Goal: Task Accomplishment & Management: Use online tool/utility

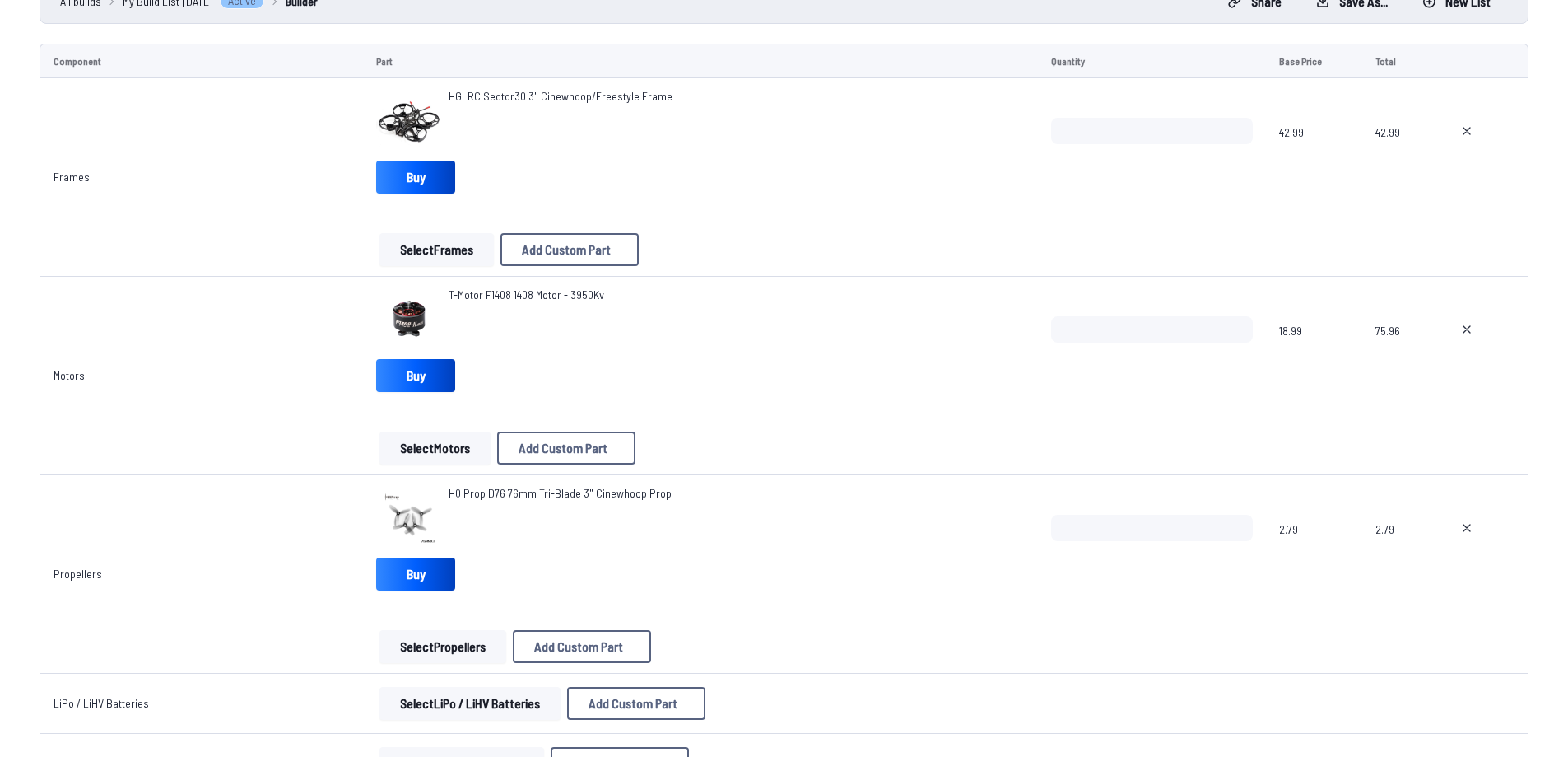
scroll to position [658, 0]
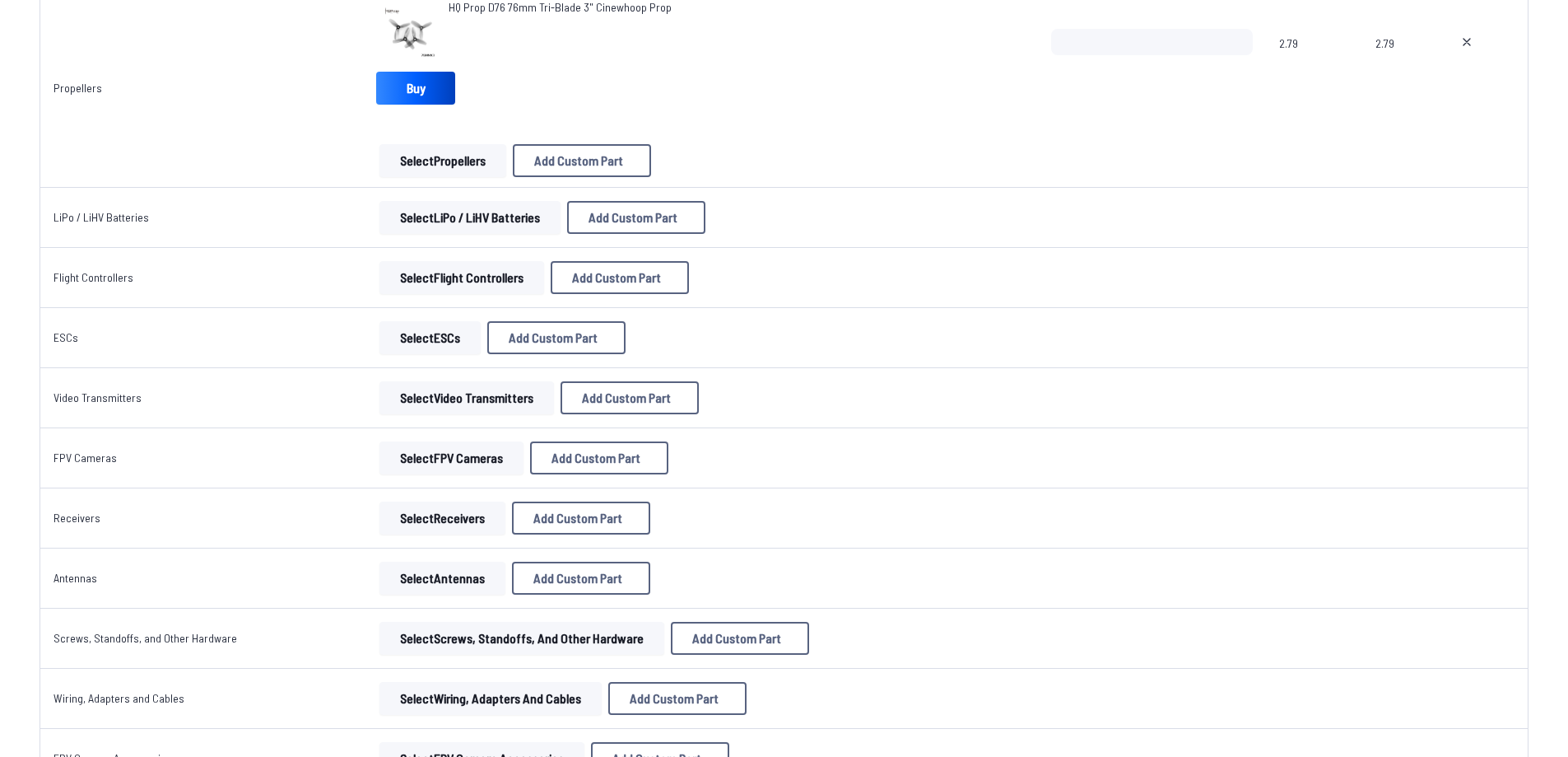
click at [441, 219] on button "Select LiPo / LiHV Batteries" at bounding box center [470, 217] width 181 height 33
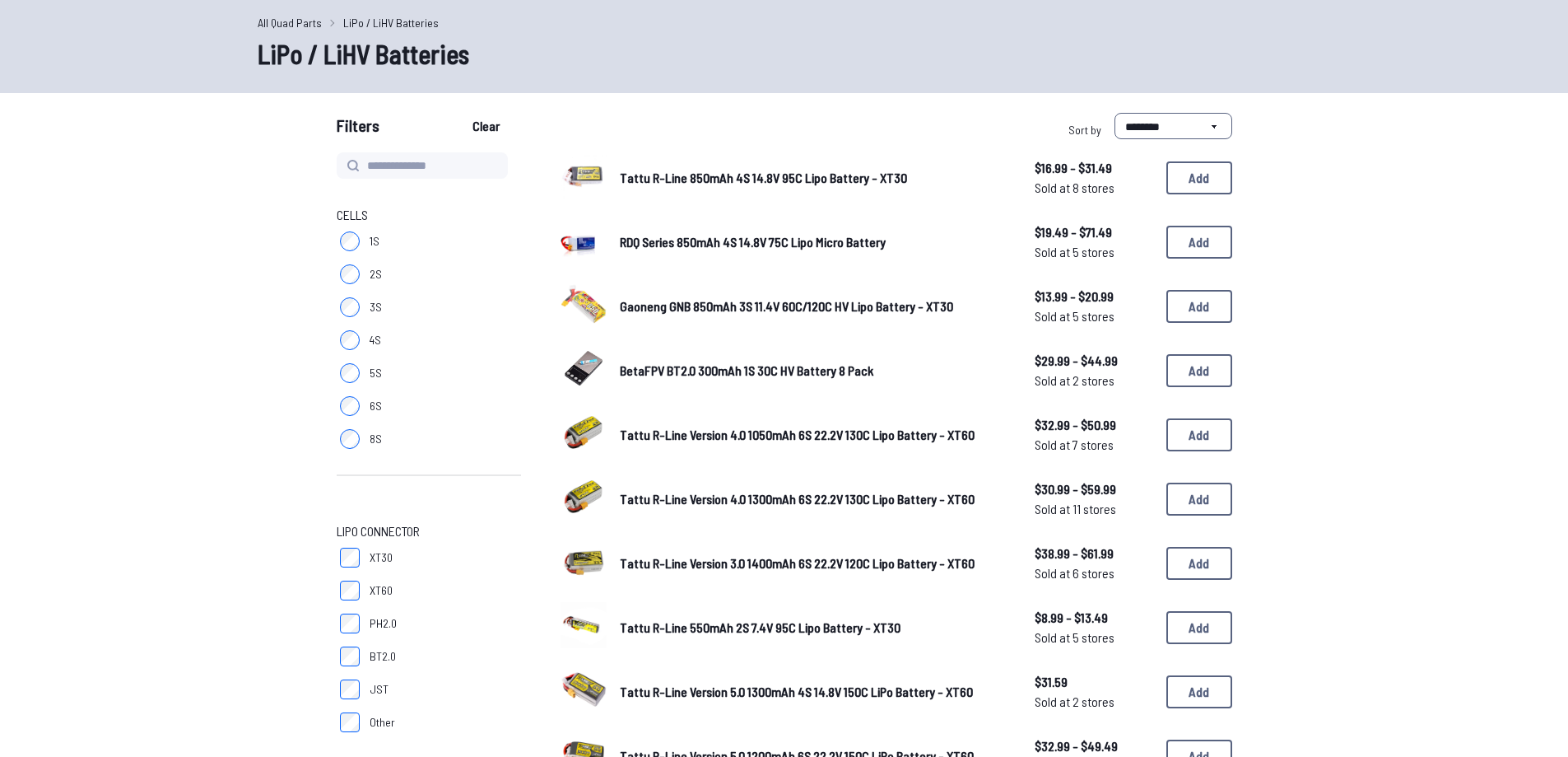
scroll to position [165, 0]
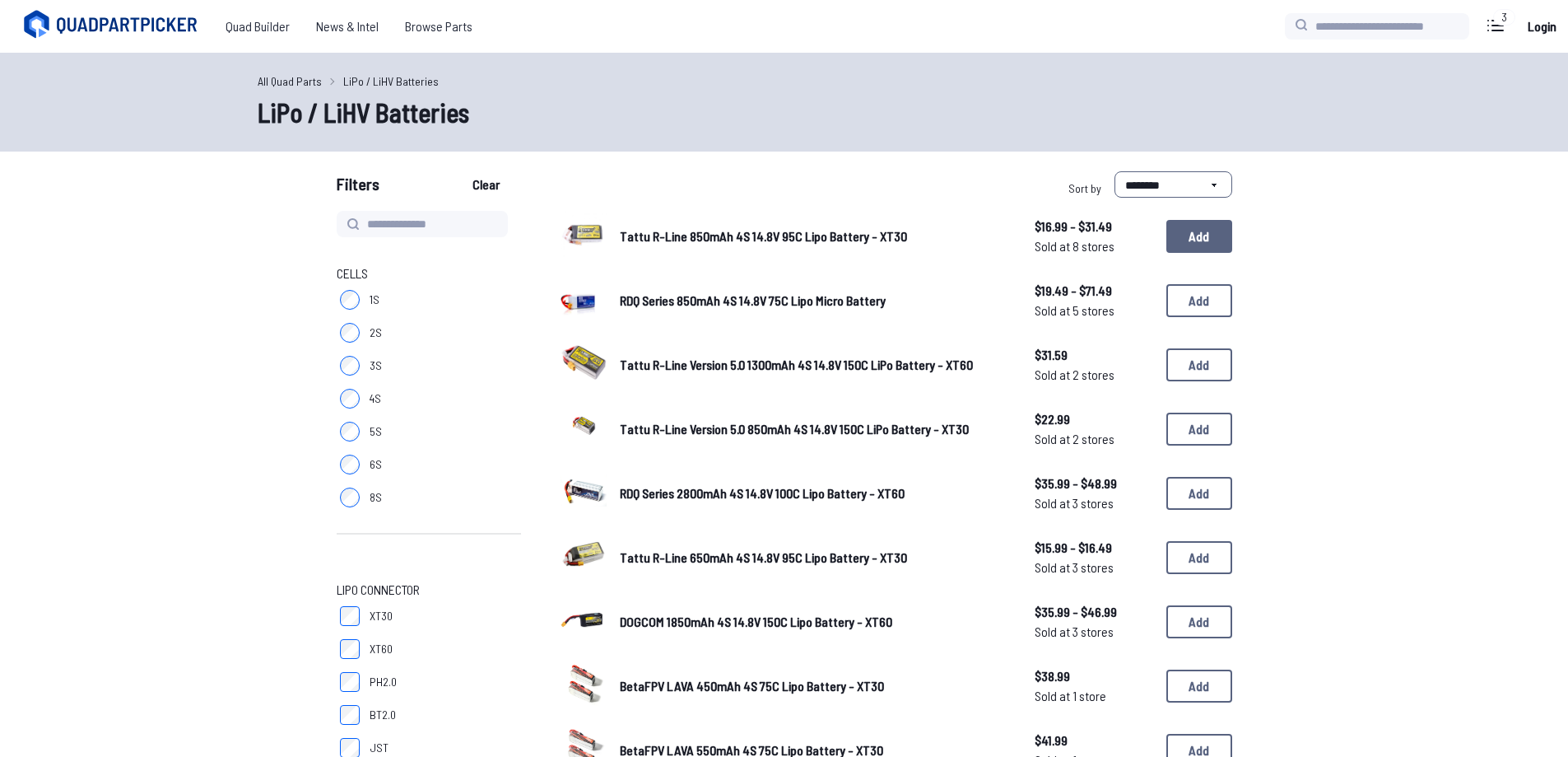
click at [1195, 246] on button "Add" at bounding box center [1199, 236] width 66 height 33
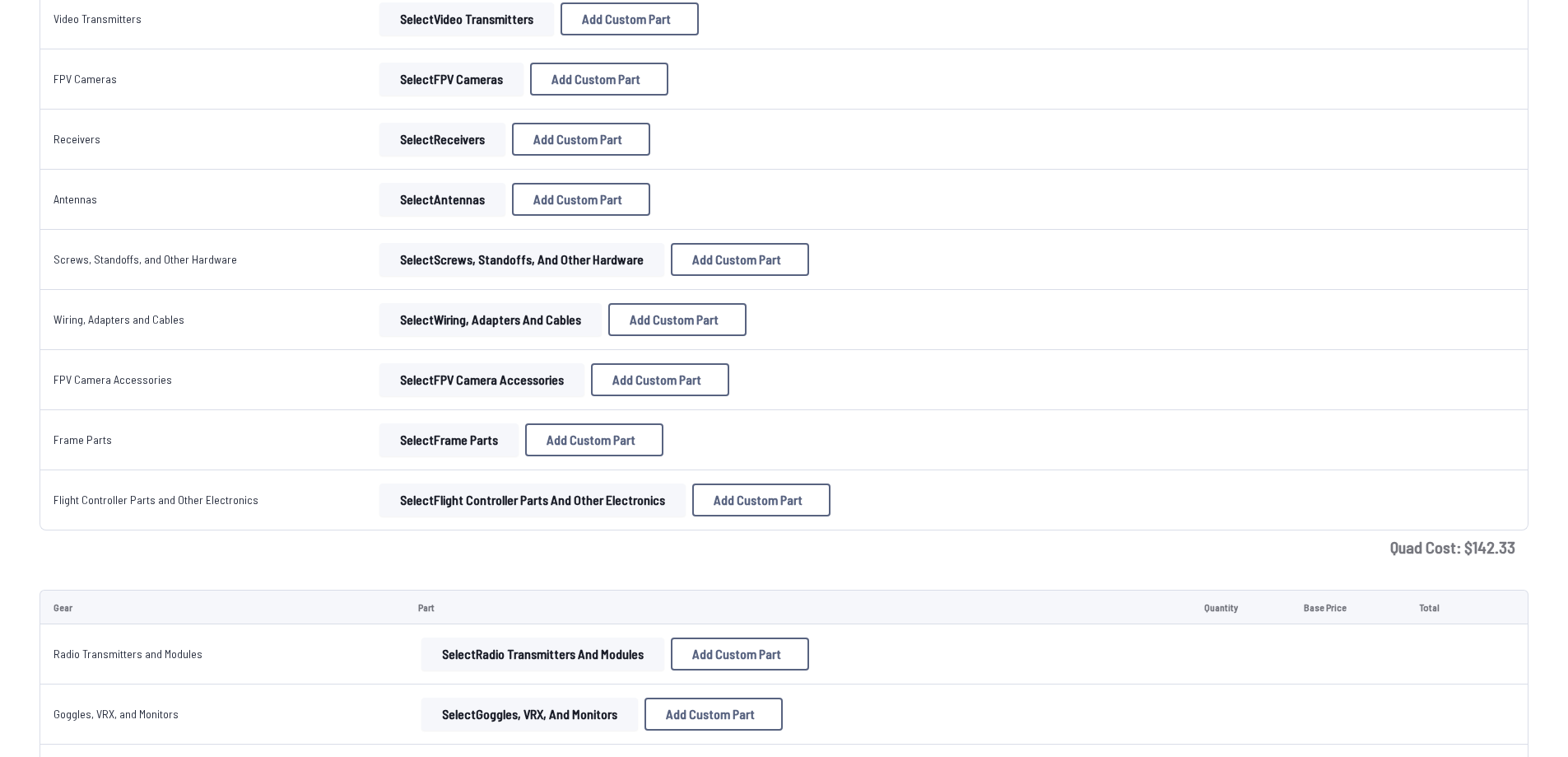
scroll to position [824, 0]
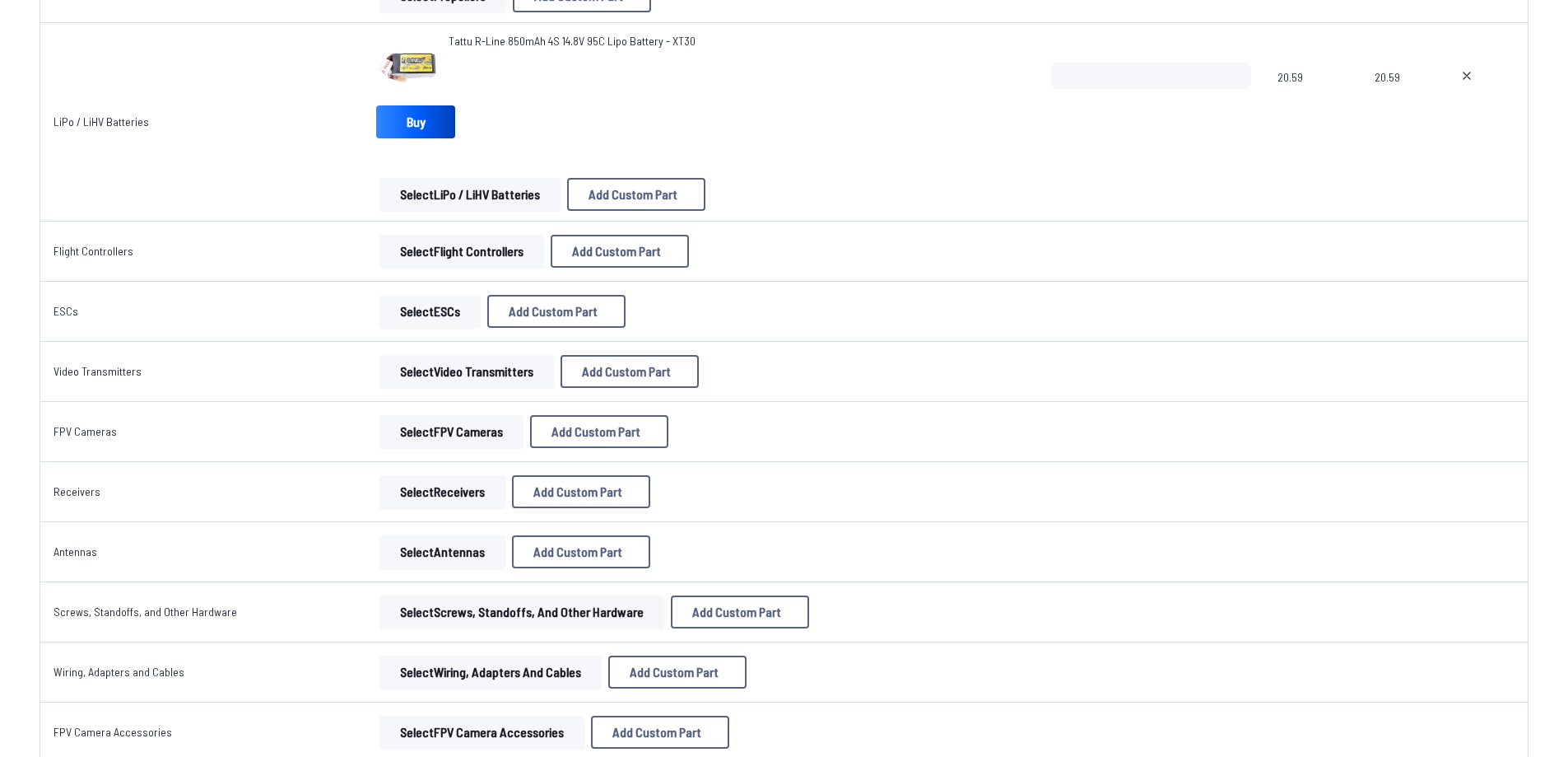
click at [397, 61] on img at bounding box center [409, 66] width 66 height 66
click at [513, 45] on span "Tattu R-Line 850mAh 4S 14.8V 95C Lipo Battery - XT30" at bounding box center [572, 41] width 247 height 14
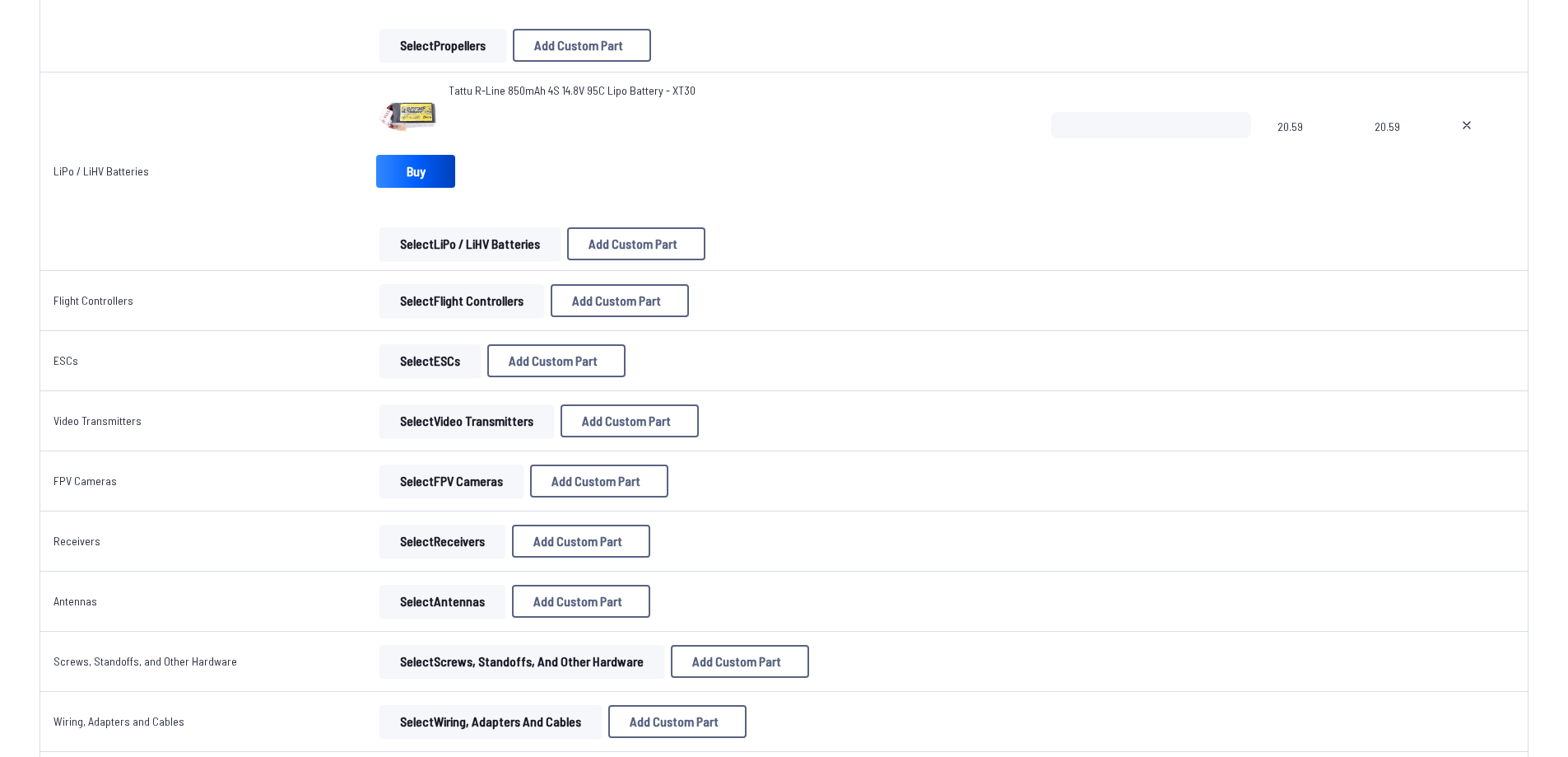
scroll to position [741, 0]
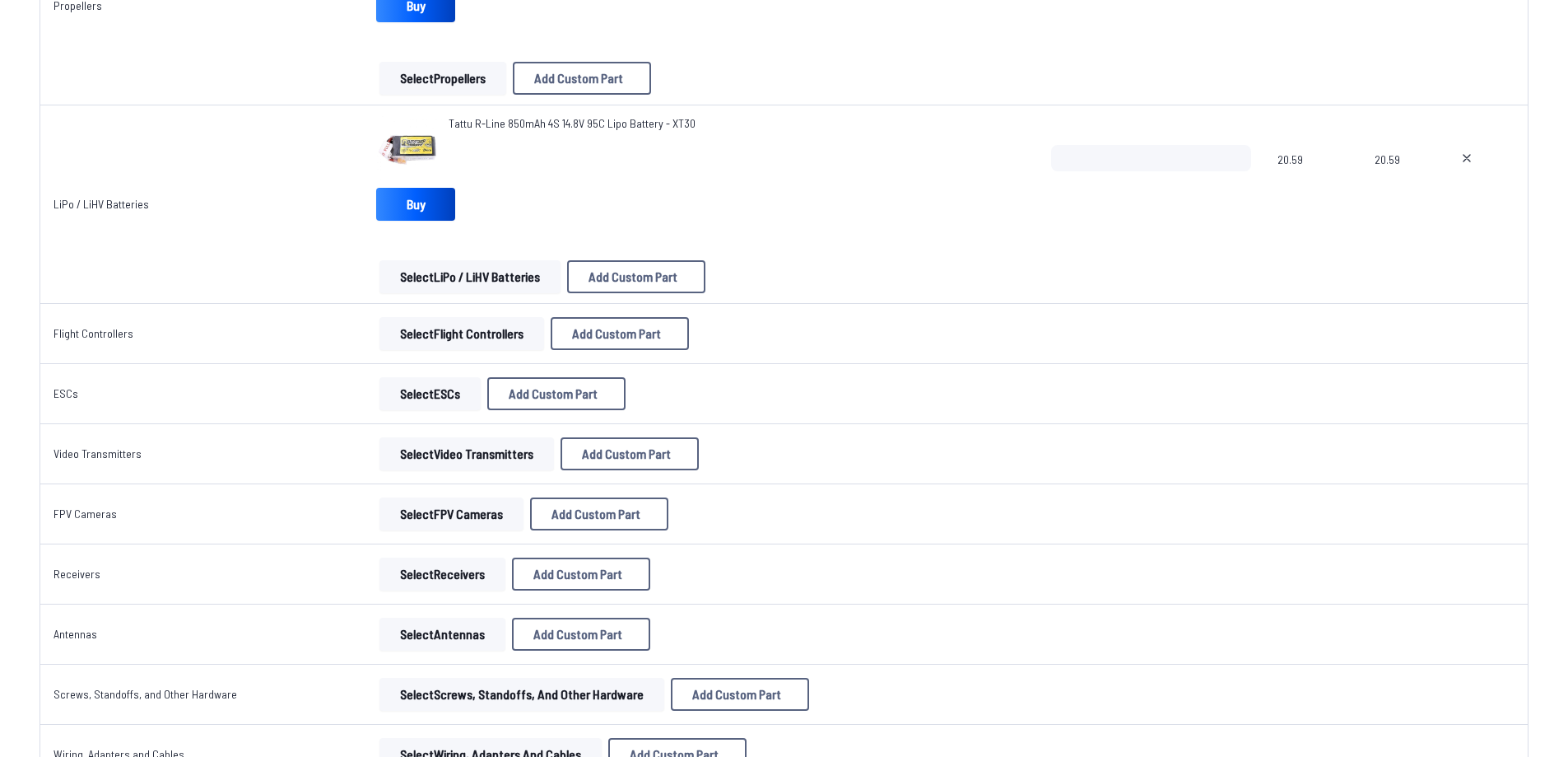
click at [493, 125] on span "Tattu R-Line 850mAh 4S 14.8V 95C Lipo Battery - XT30" at bounding box center [572, 123] width 247 height 14
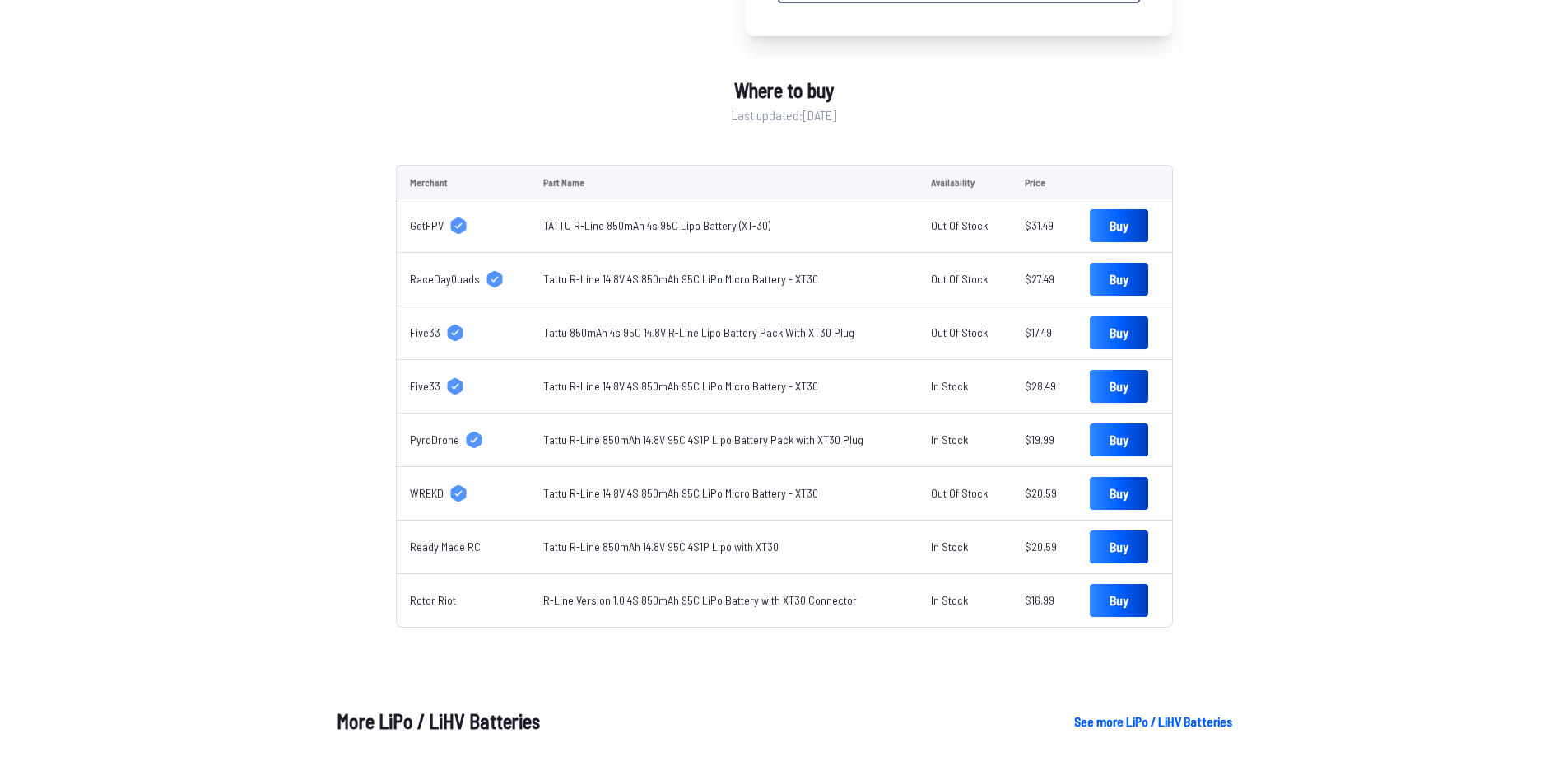
scroll to position [83, 0]
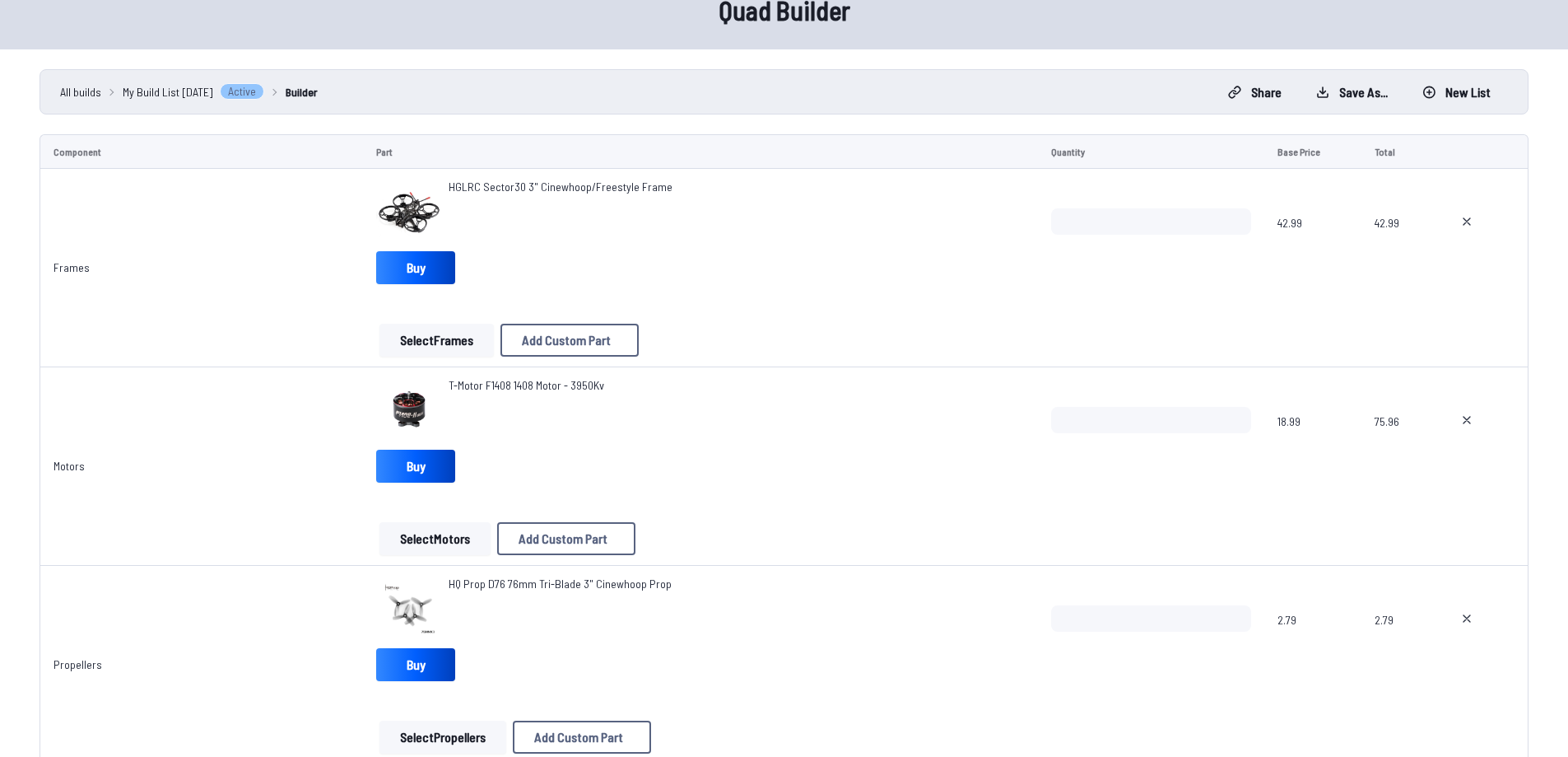
scroll to position [741, 0]
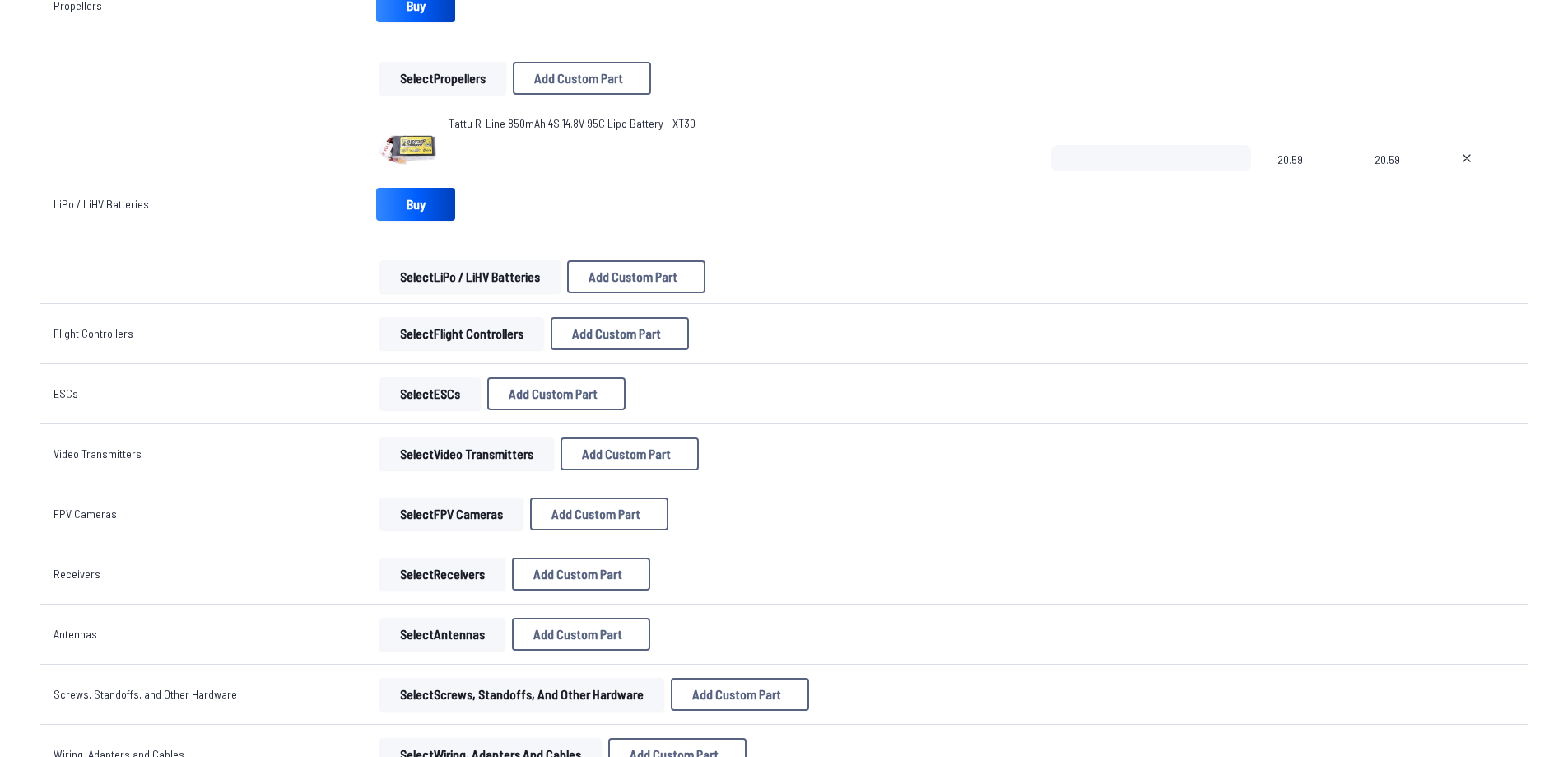
click at [393, 156] on img at bounding box center [409, 148] width 66 height 66
click at [412, 139] on img at bounding box center [409, 148] width 66 height 66
click at [465, 129] on span "Tattu R-Line 850mAh 4S 14.8V 95C Lipo Battery - XT30" at bounding box center [572, 123] width 247 height 14
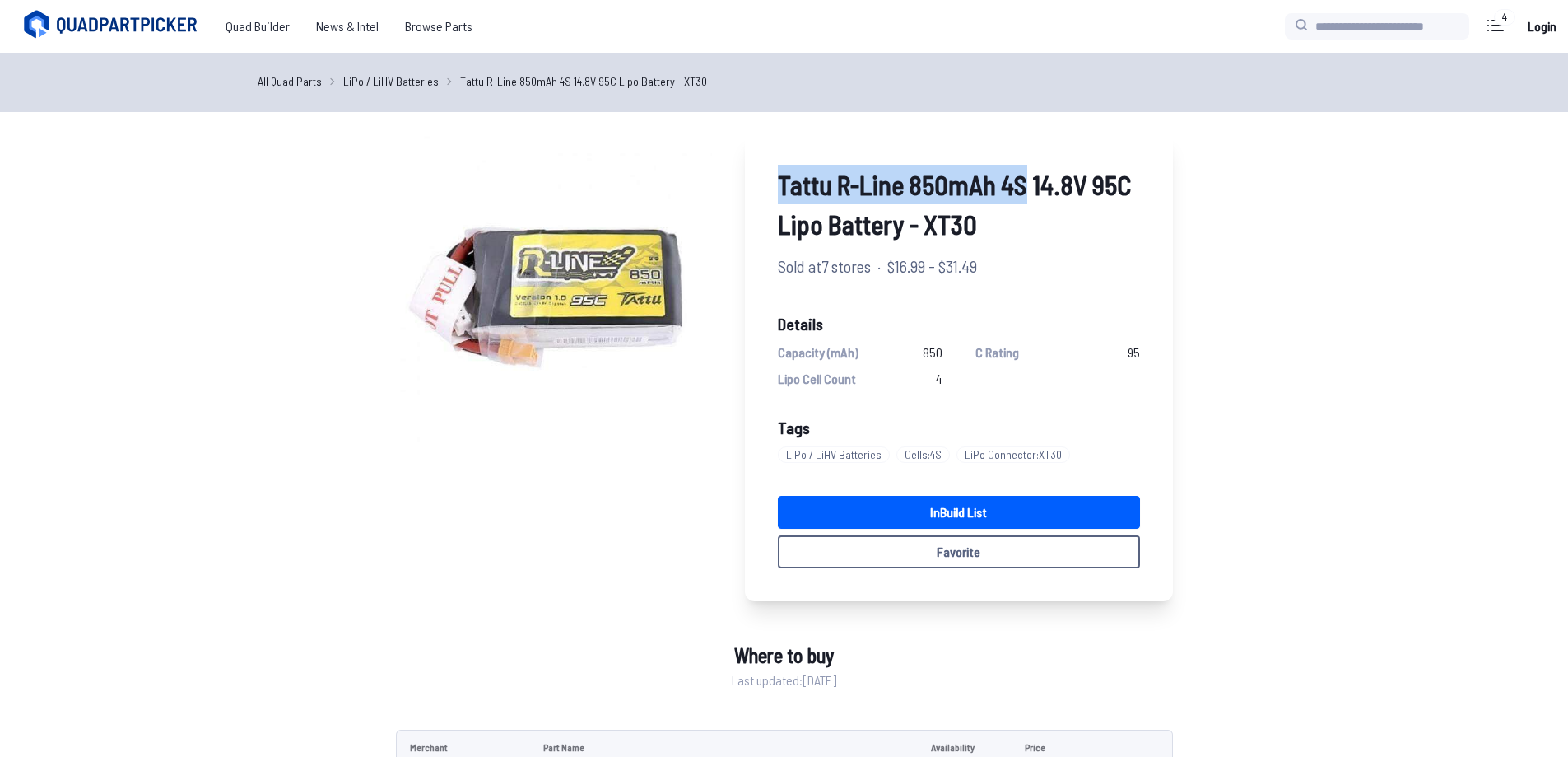
drag, startPoint x: 771, startPoint y: 182, endPoint x: 1027, endPoint y: 189, distance: 256.1
click at [1027, 189] on div "Tattu R-Line 850mAh 4S 14.8V 95C Lipo Battery - XT30 Sold at 7 stores · $16.99 …" at bounding box center [959, 366] width 428 height 469
copy span "Tattu R-Line 850mAh 4S"
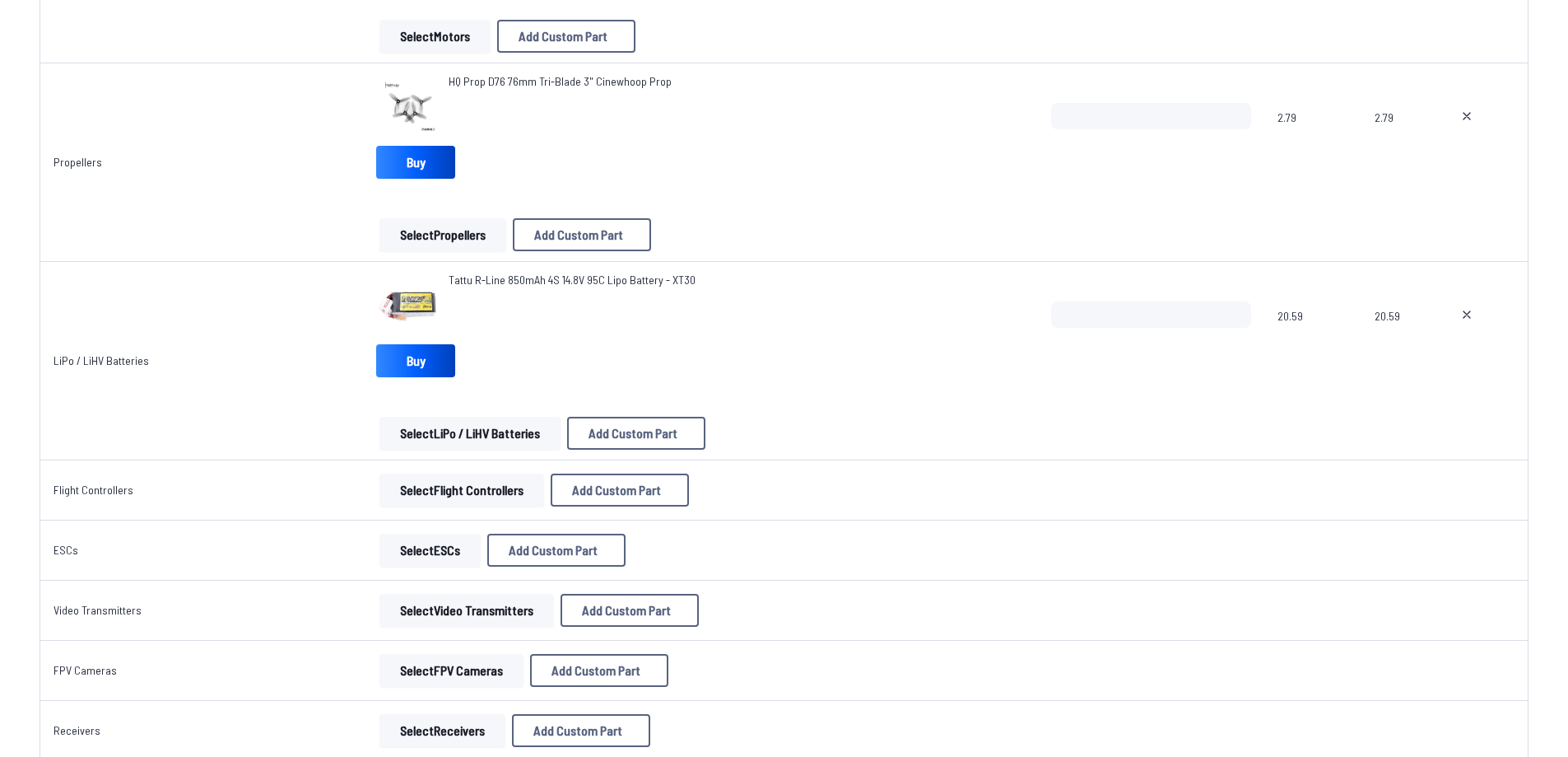
scroll to position [91, 0]
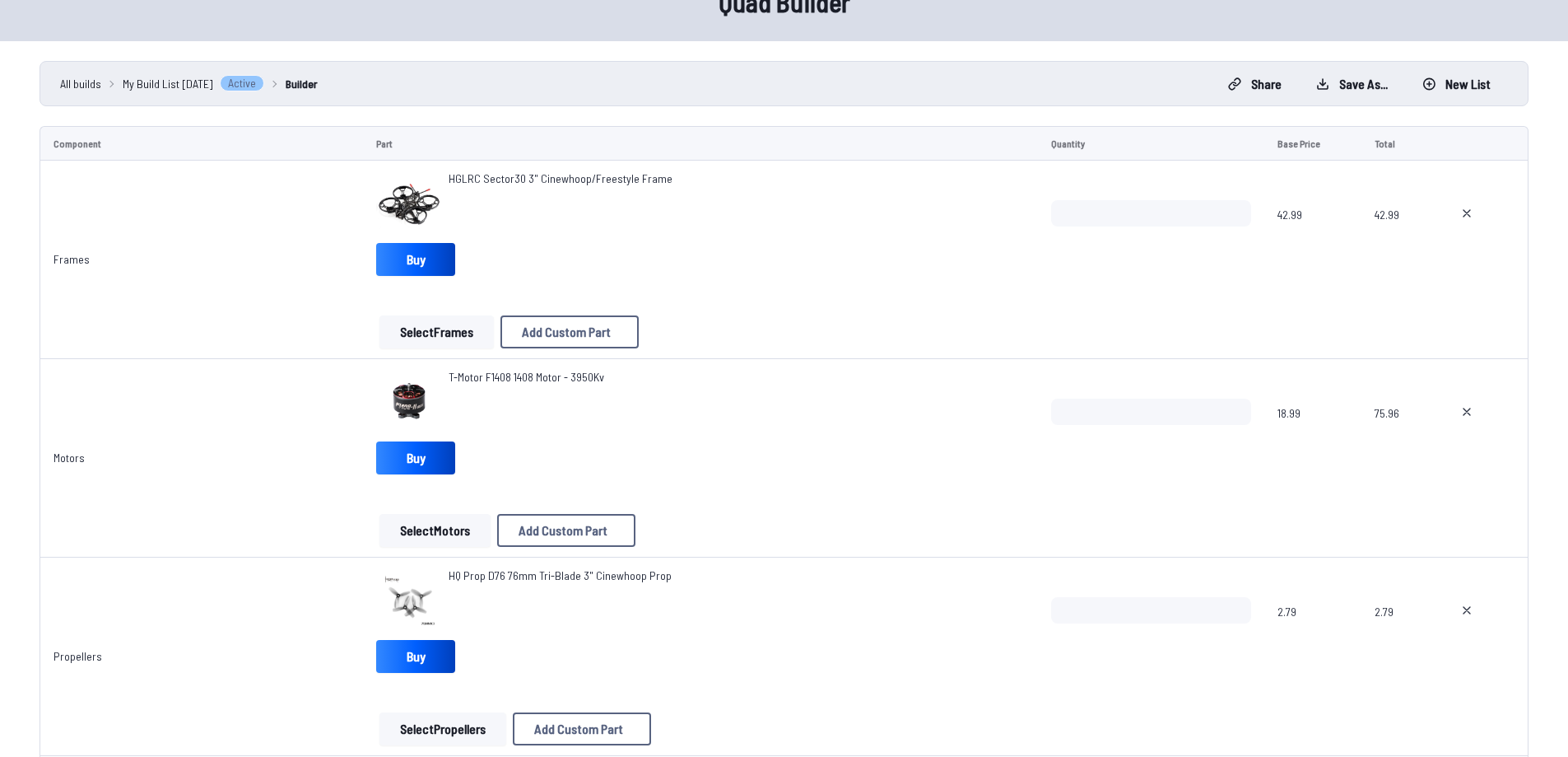
click at [507, 177] on span "HGLRC Sector30 3" Cinewhoop/Freestyle Frame" at bounding box center [561, 178] width 223 height 14
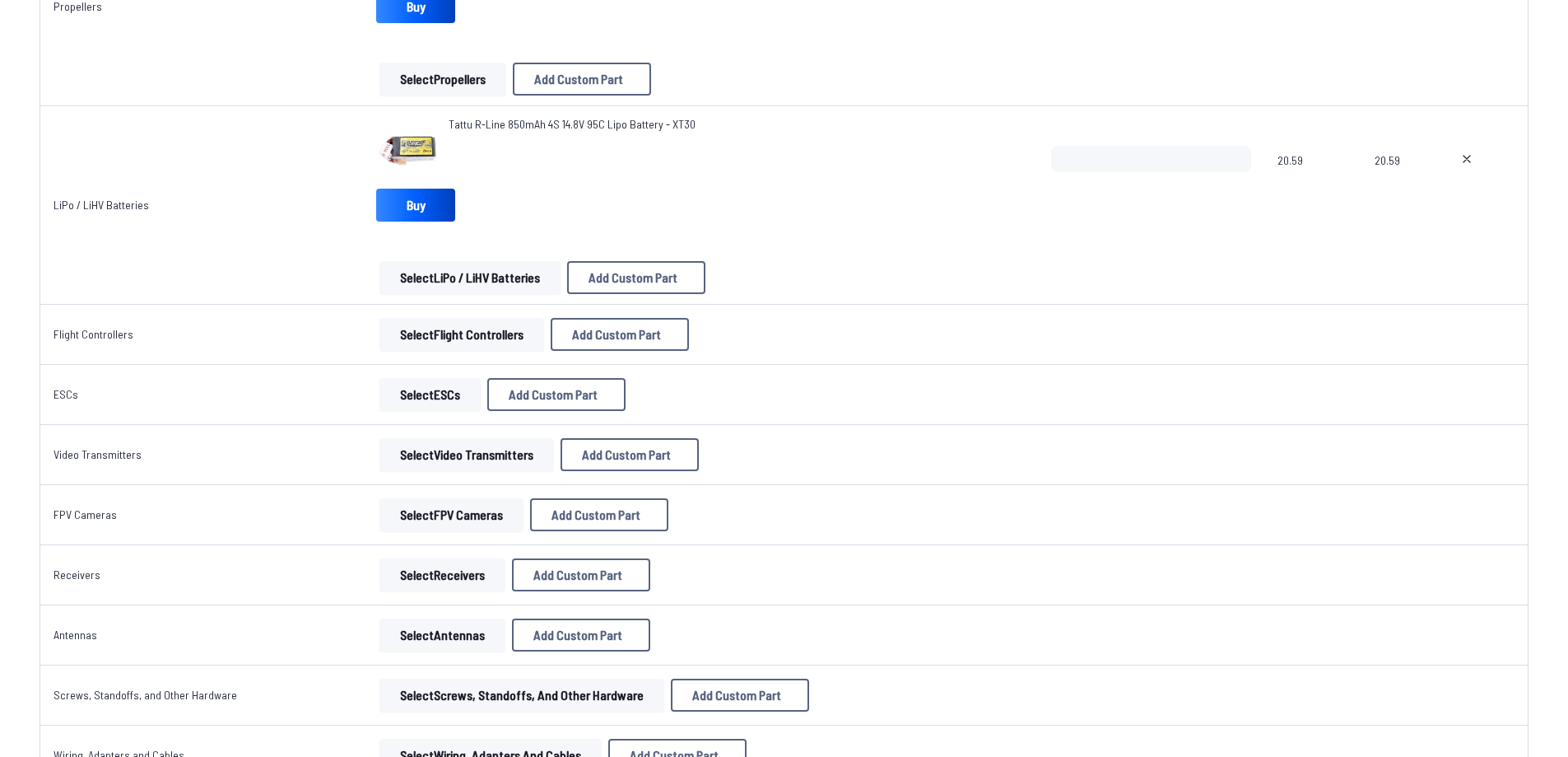
scroll to position [749, 0]
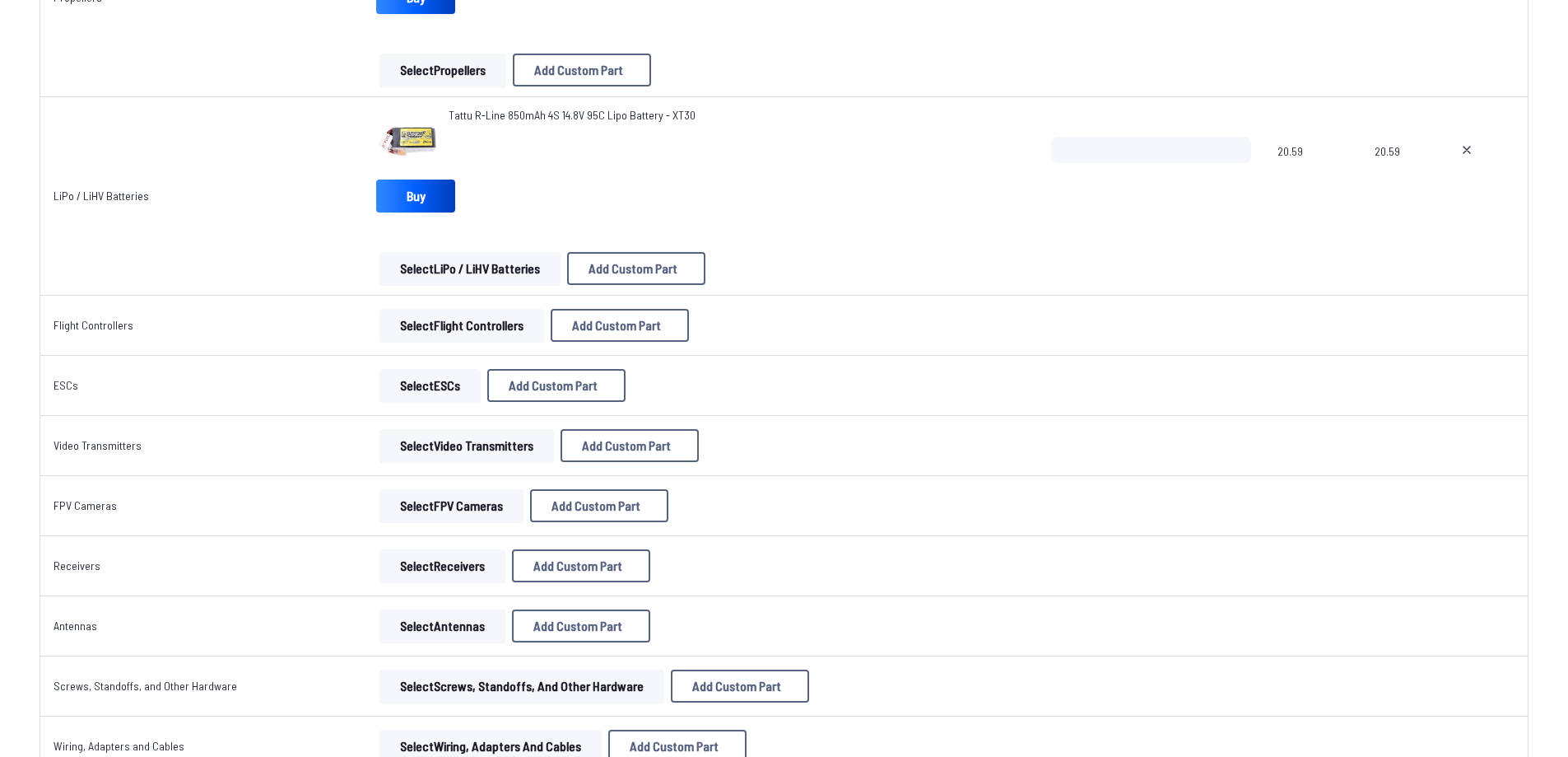
click at [402, 322] on button "Select Flight Controllers" at bounding box center [462, 325] width 165 height 33
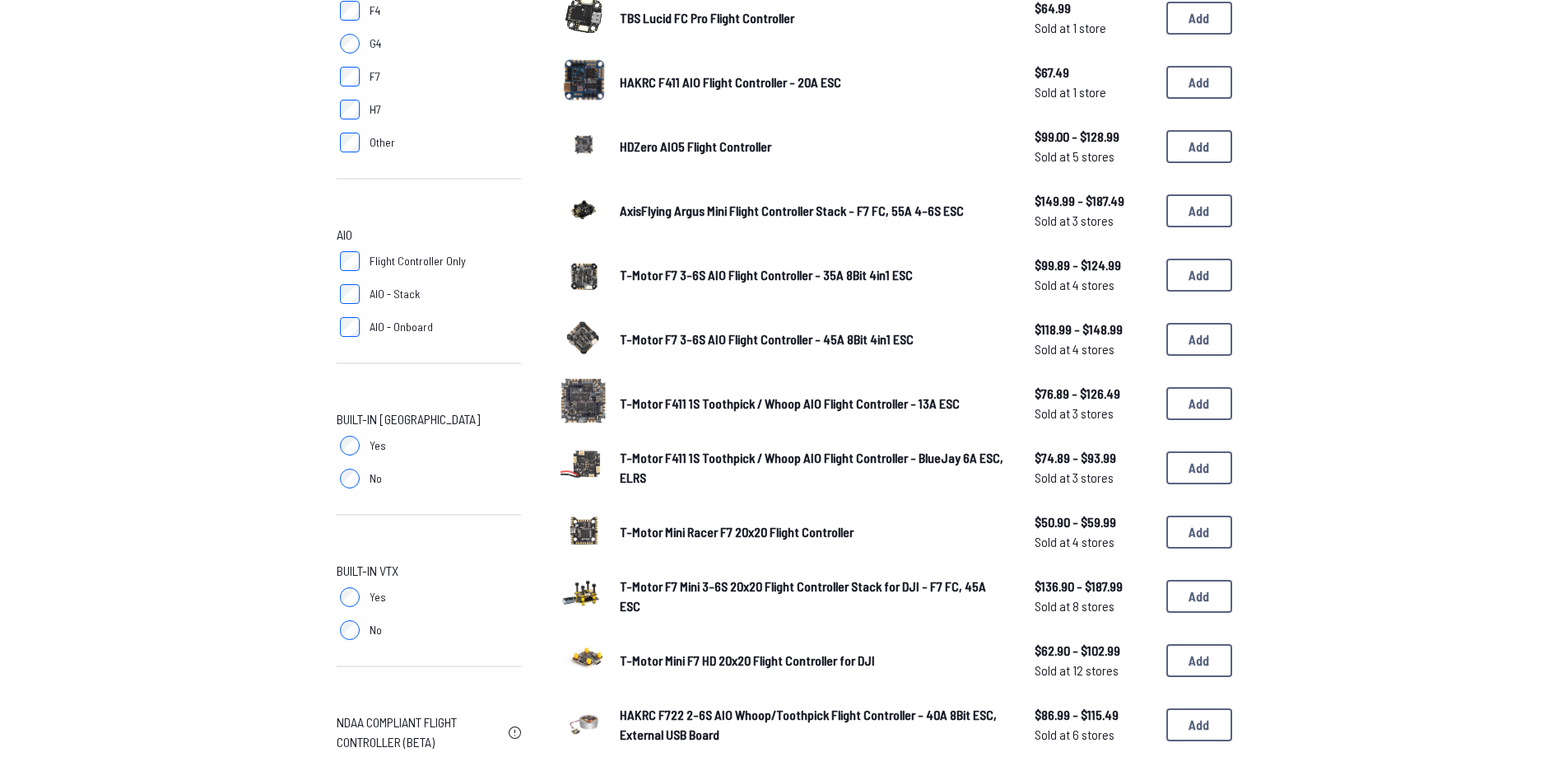
scroll to position [577, 0]
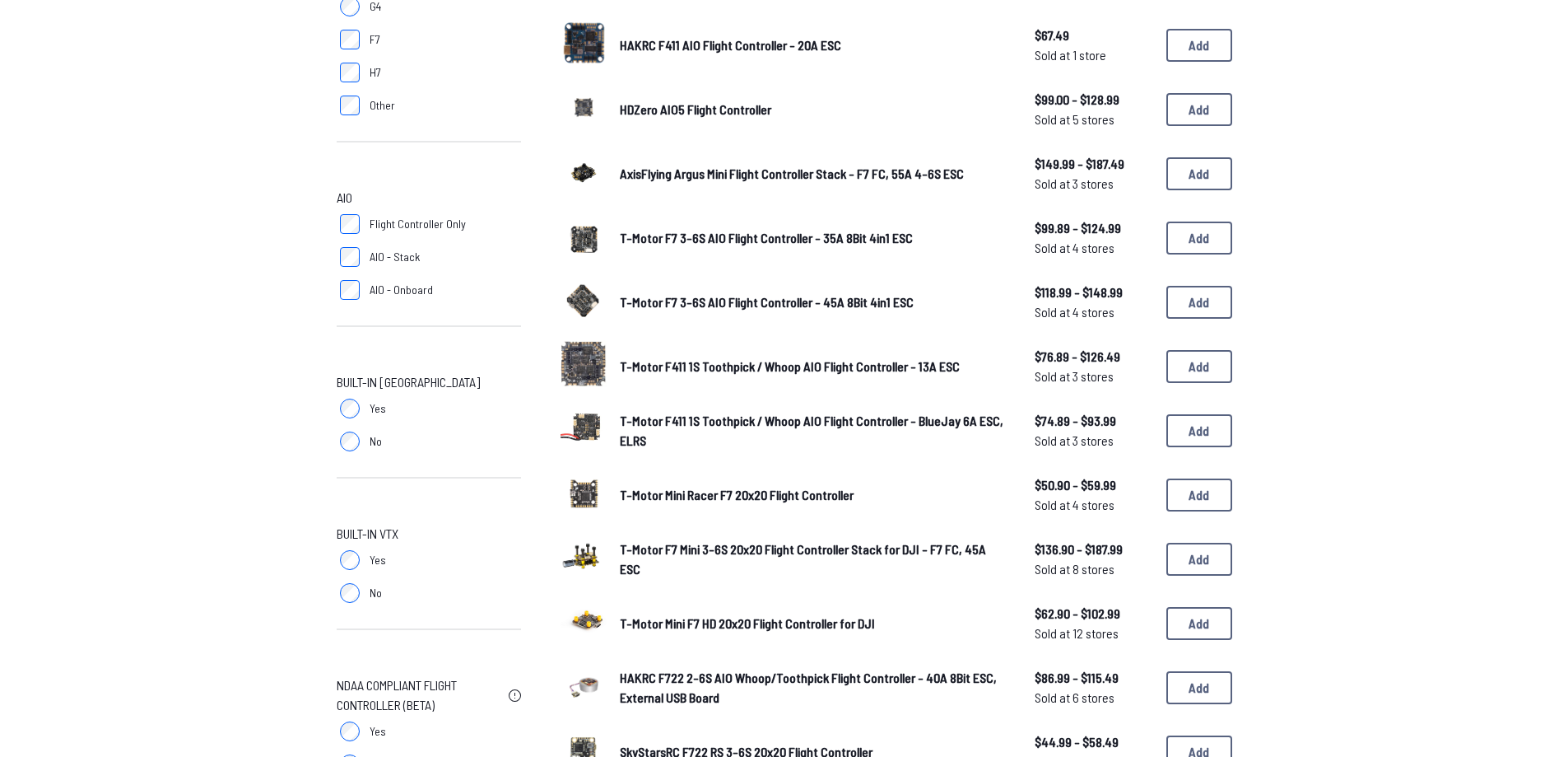
click at [345, 611] on div "Built-in VTX Yes No" at bounding box center [429, 586] width 184 height 125
click at [346, 603] on label "No" at bounding box center [429, 593] width 184 height 33
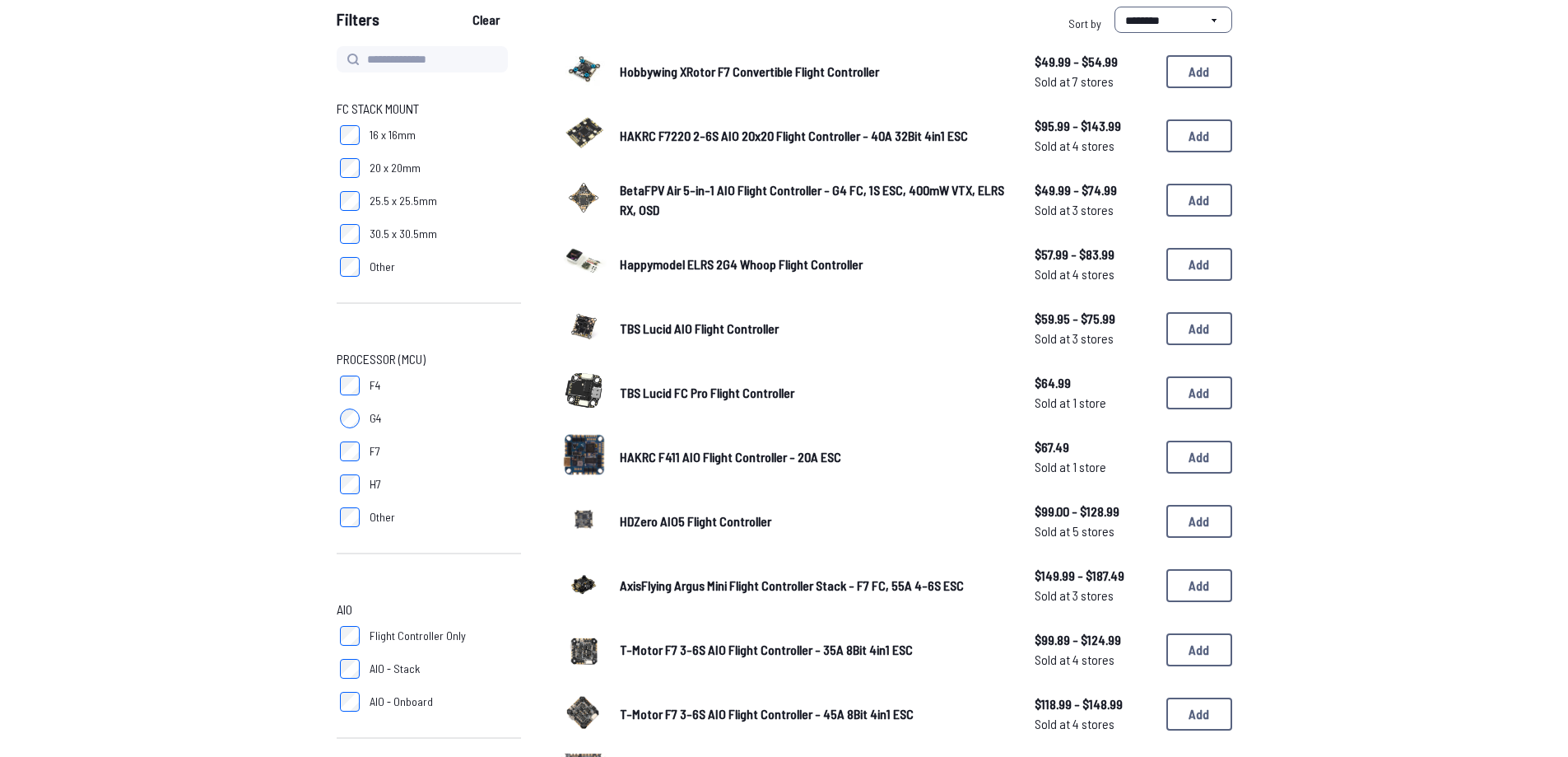
scroll to position [0, 0]
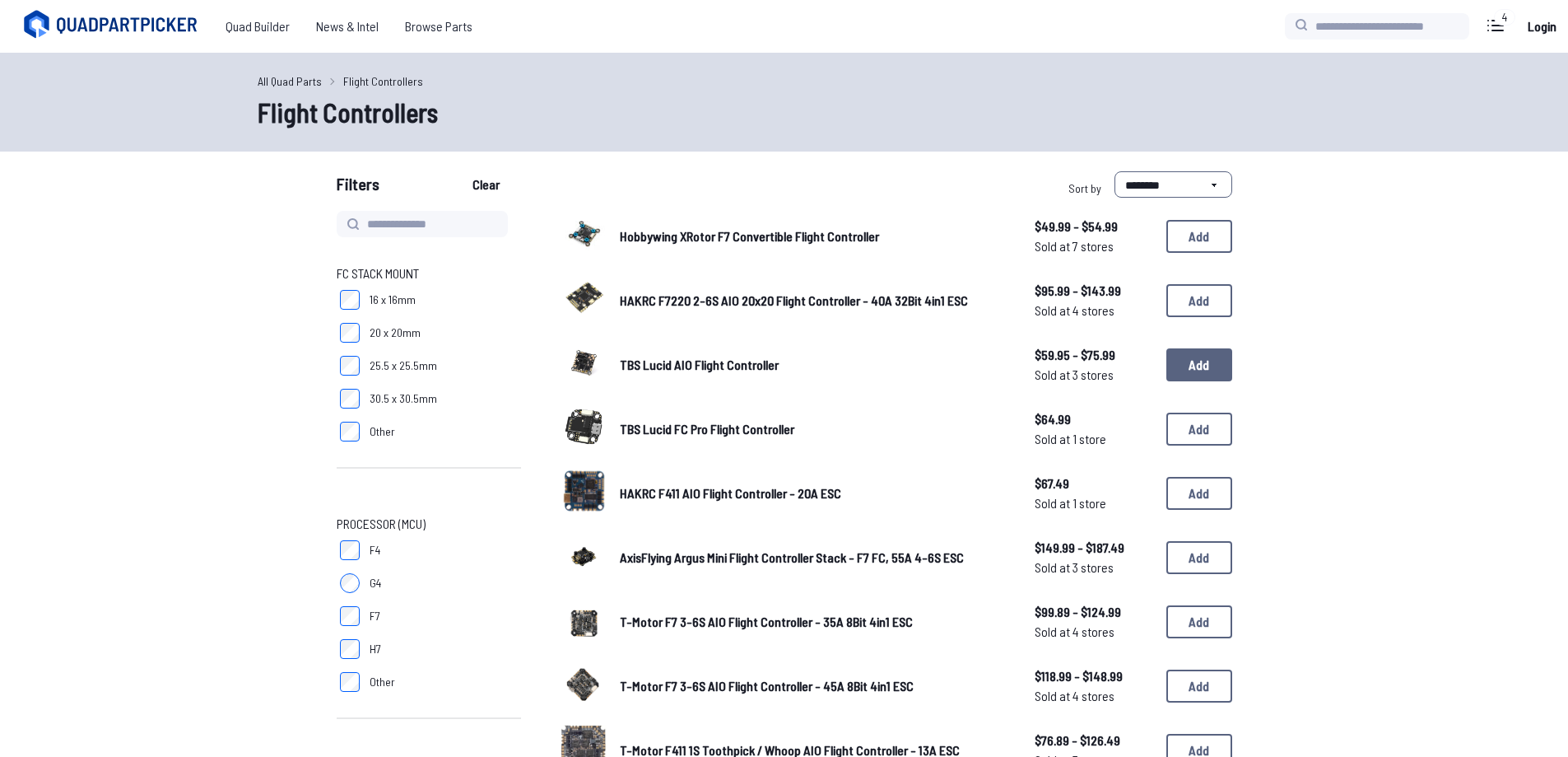
click at [1183, 369] on button "Add" at bounding box center [1199, 365] width 66 height 33
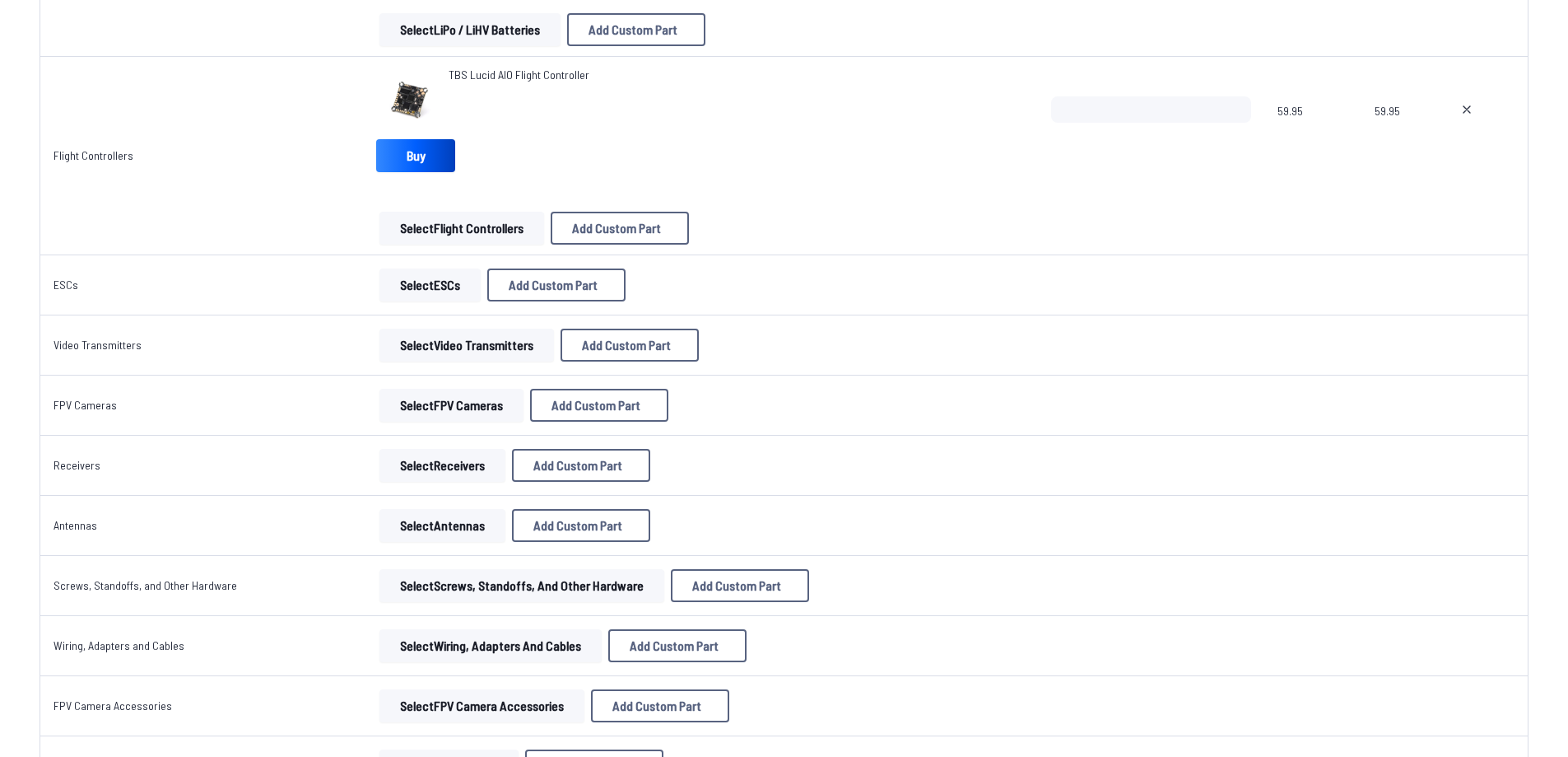
scroll to position [1070, 0]
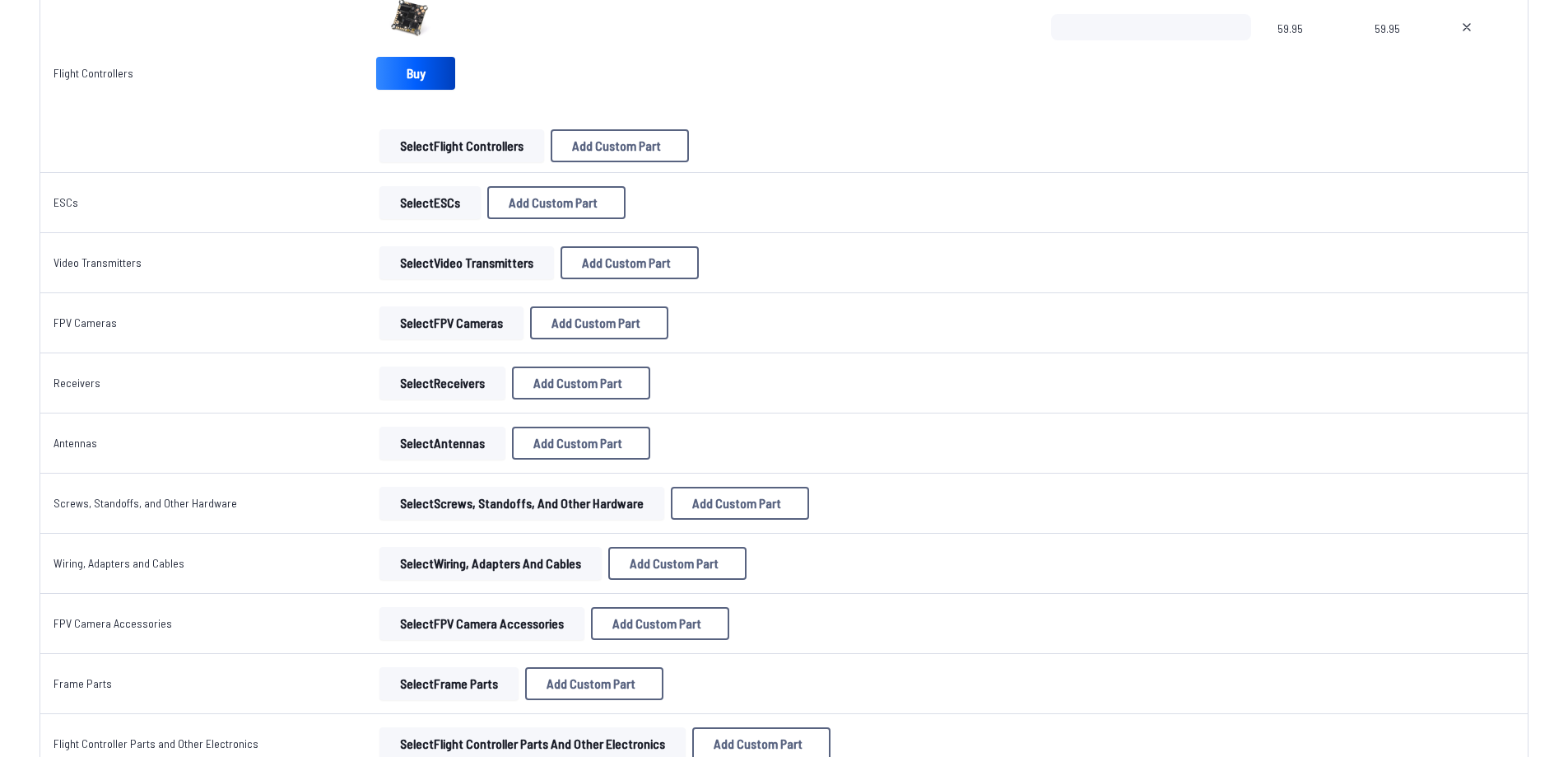
click at [421, 264] on button "Select Video Transmitters" at bounding box center [466, 262] width 175 height 33
click at [381, 270] on button "Select Video Transmitters" at bounding box center [466, 262] width 175 height 33
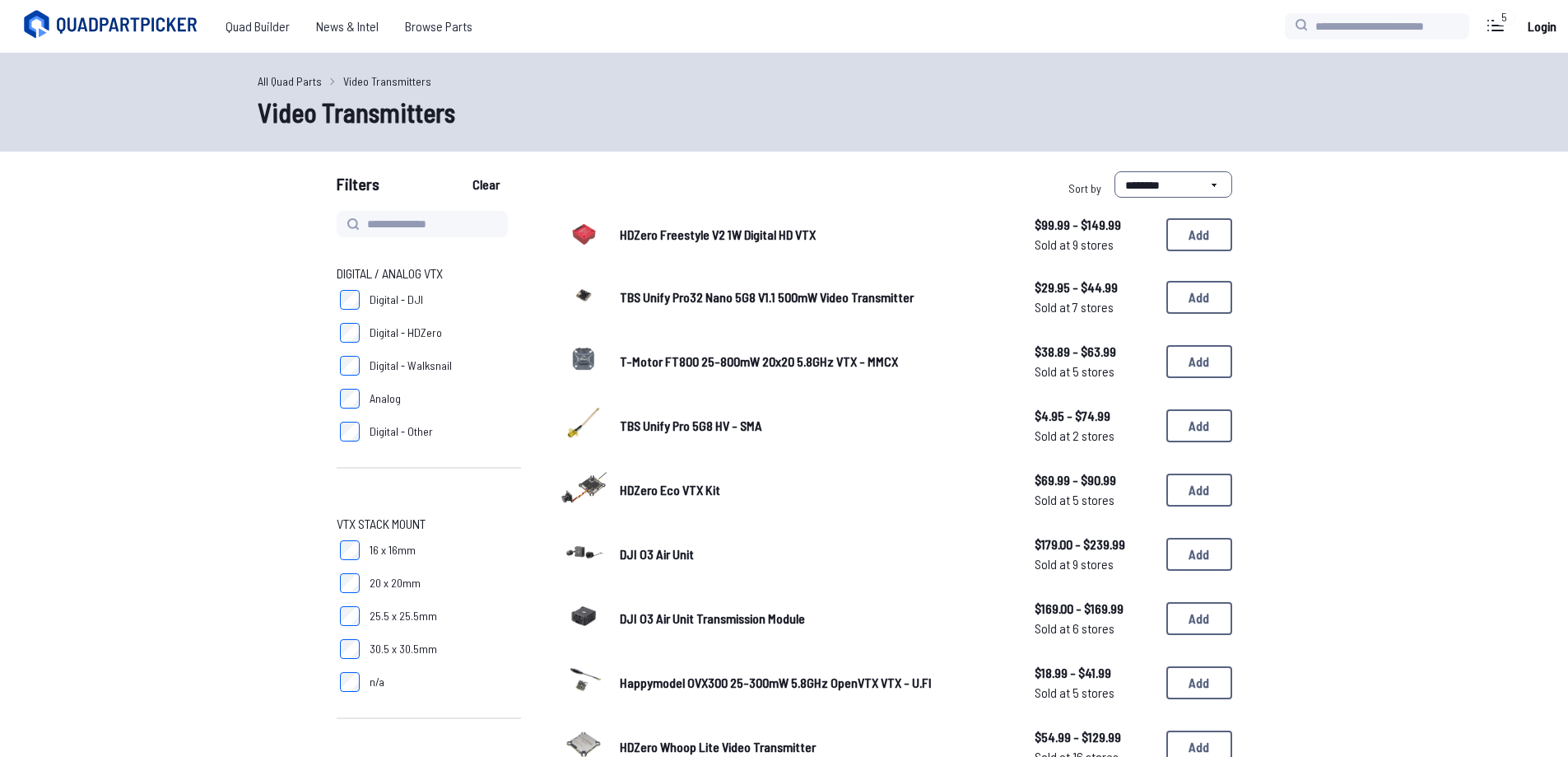
drag, startPoint x: 423, startPoint y: 192, endPoint x: 411, endPoint y: 209, distance: 20.8
click at [423, 191] on div "Filters Clear" at bounding box center [557, 187] width 441 height 33
click at [411, 217] on input at bounding box center [422, 225] width 171 height 27
type input "**"
click at [459, 171] on button "Clear" at bounding box center [486, 185] width 55 height 27
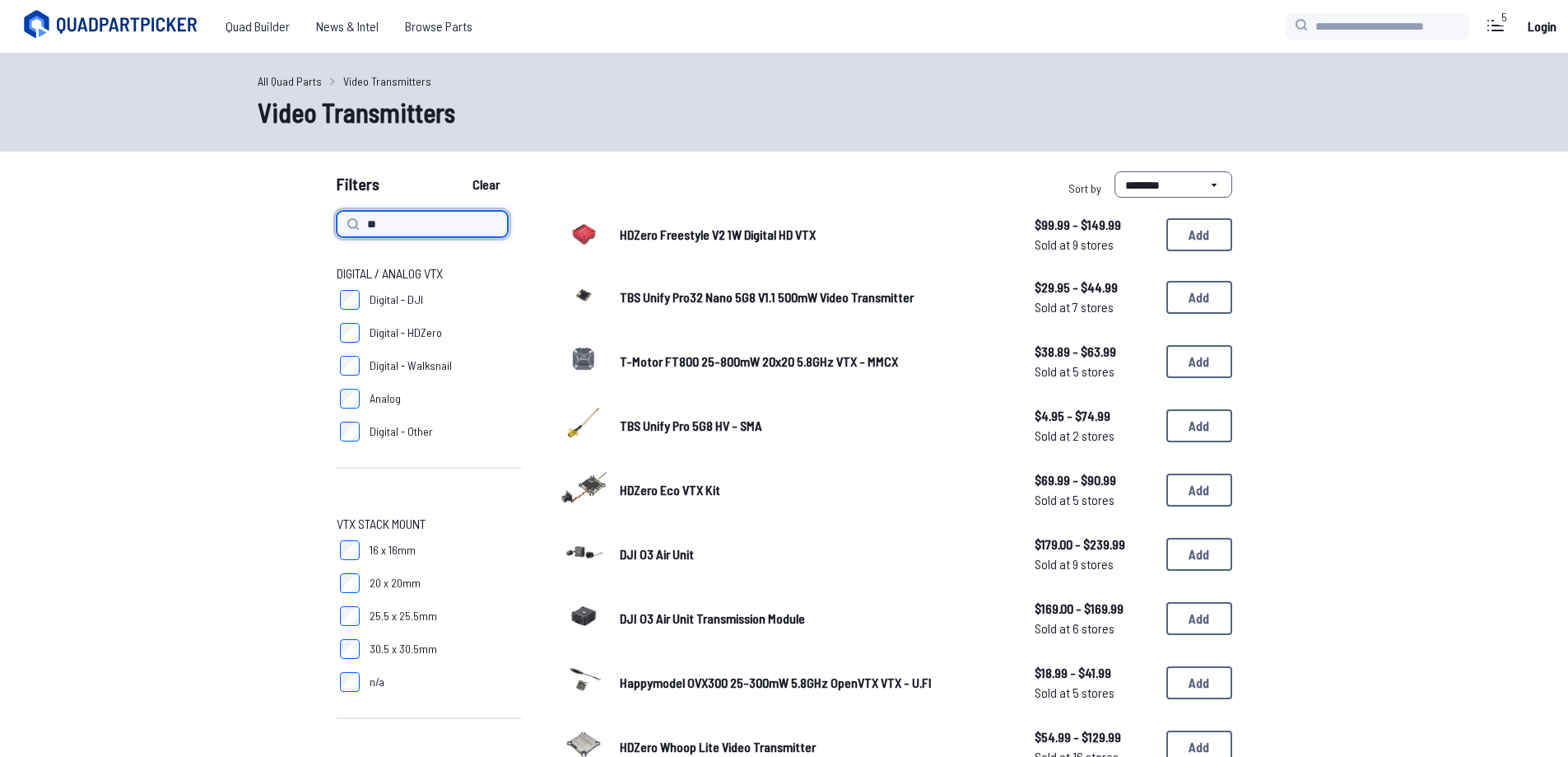
type input "**"
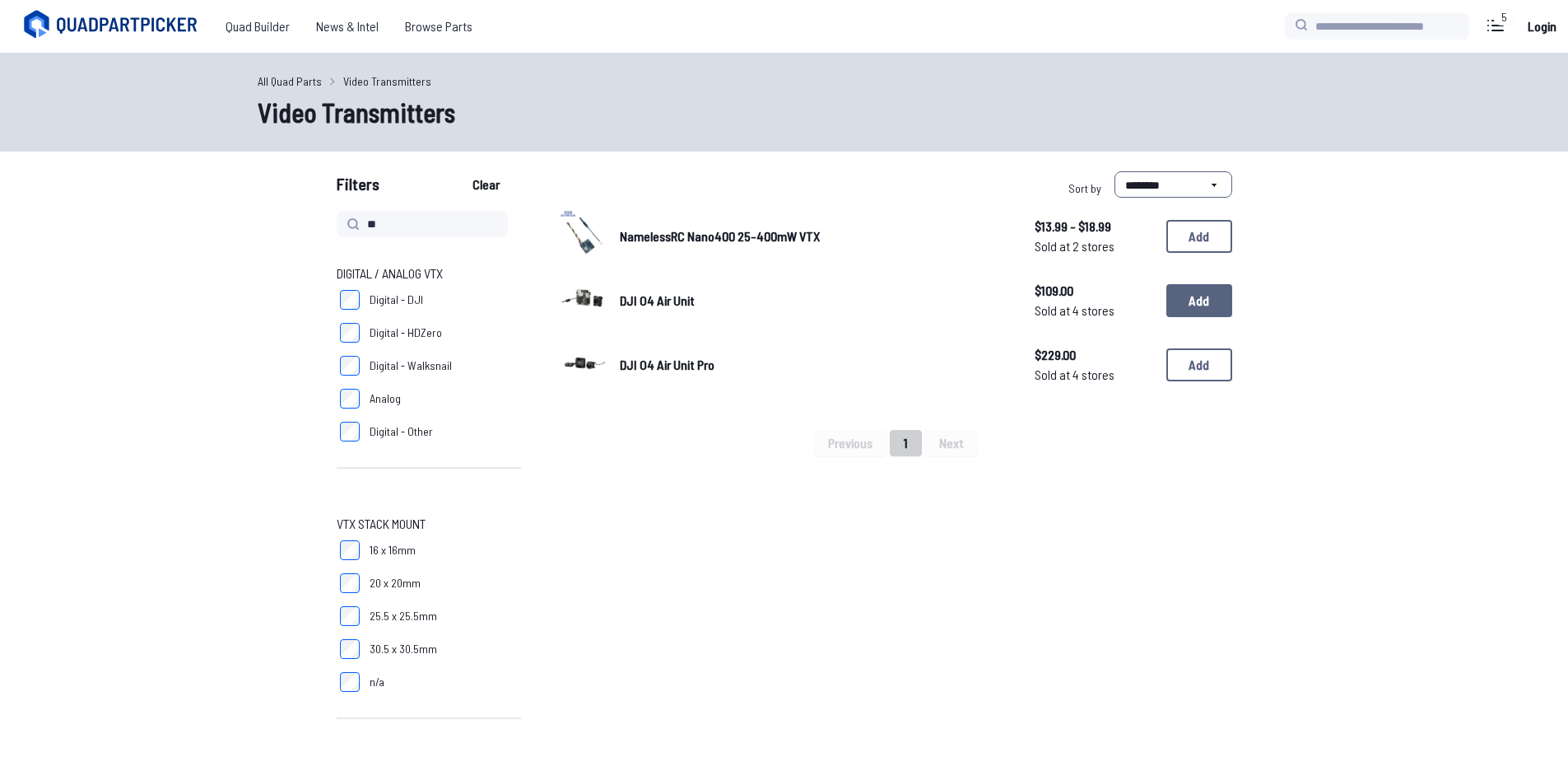
click at [1207, 305] on button "Add" at bounding box center [1199, 300] width 66 height 33
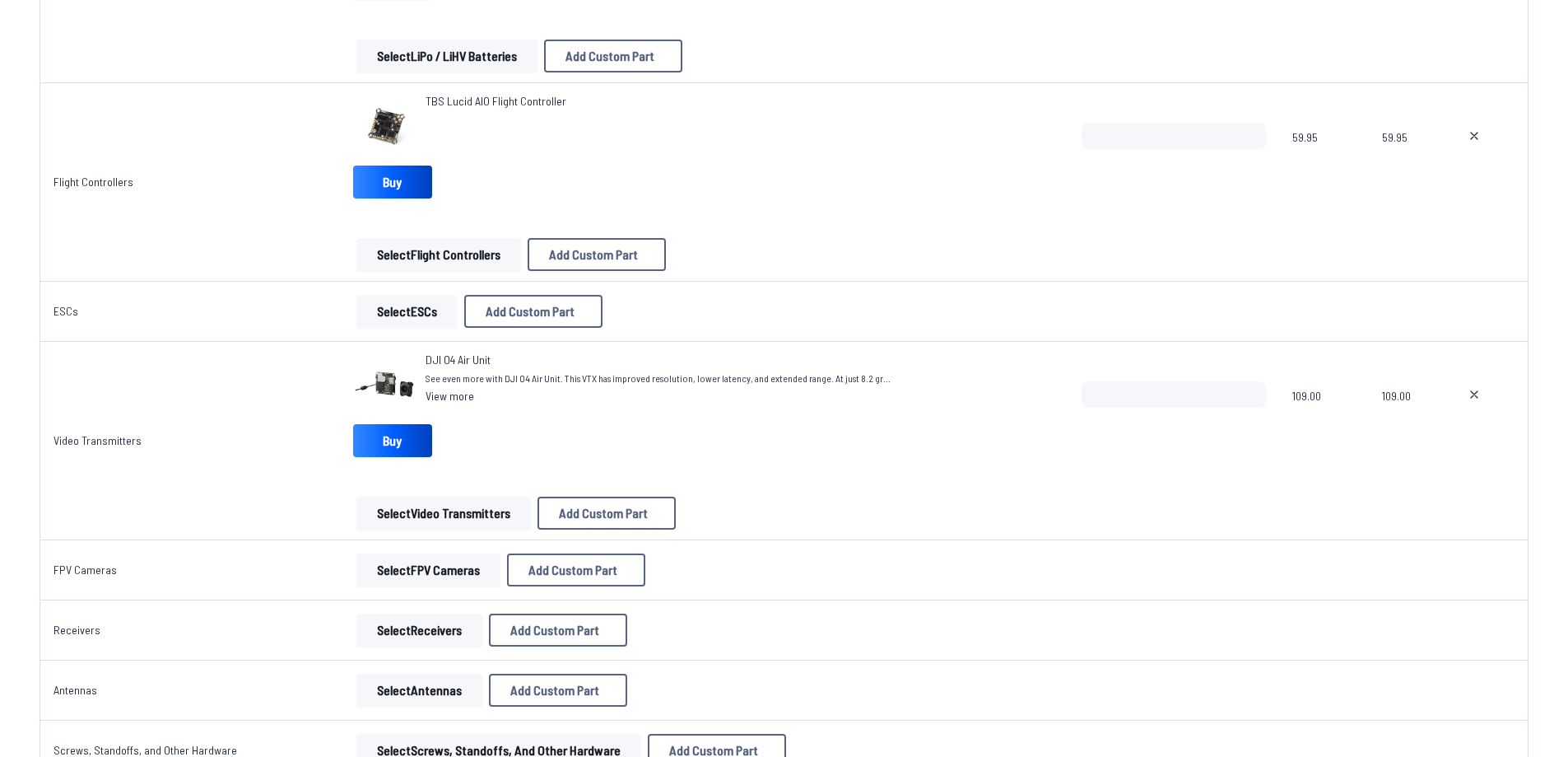
scroll to position [1127, 0]
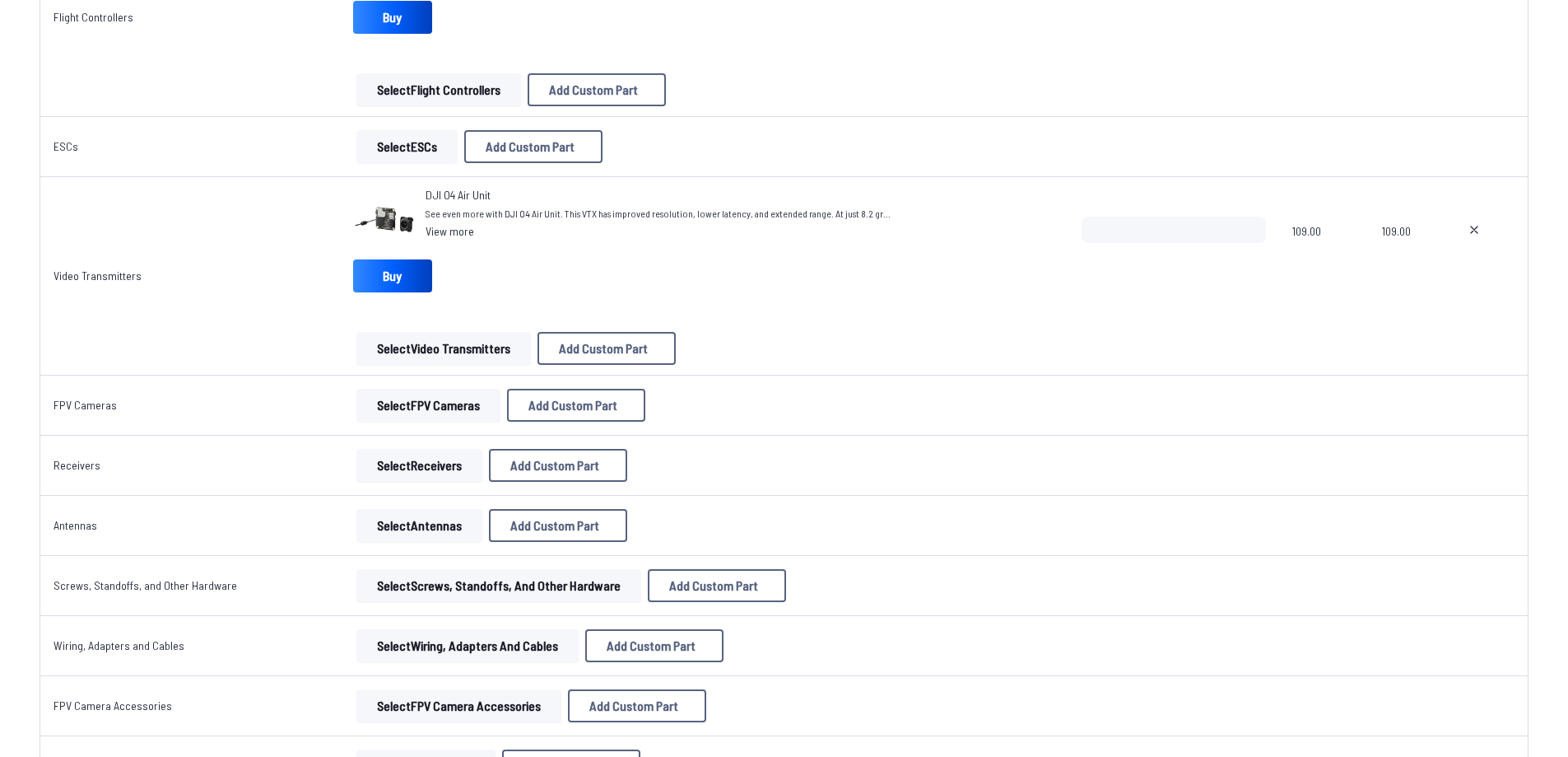
click at [384, 468] on button "Select Receivers" at bounding box center [419, 465] width 126 height 33
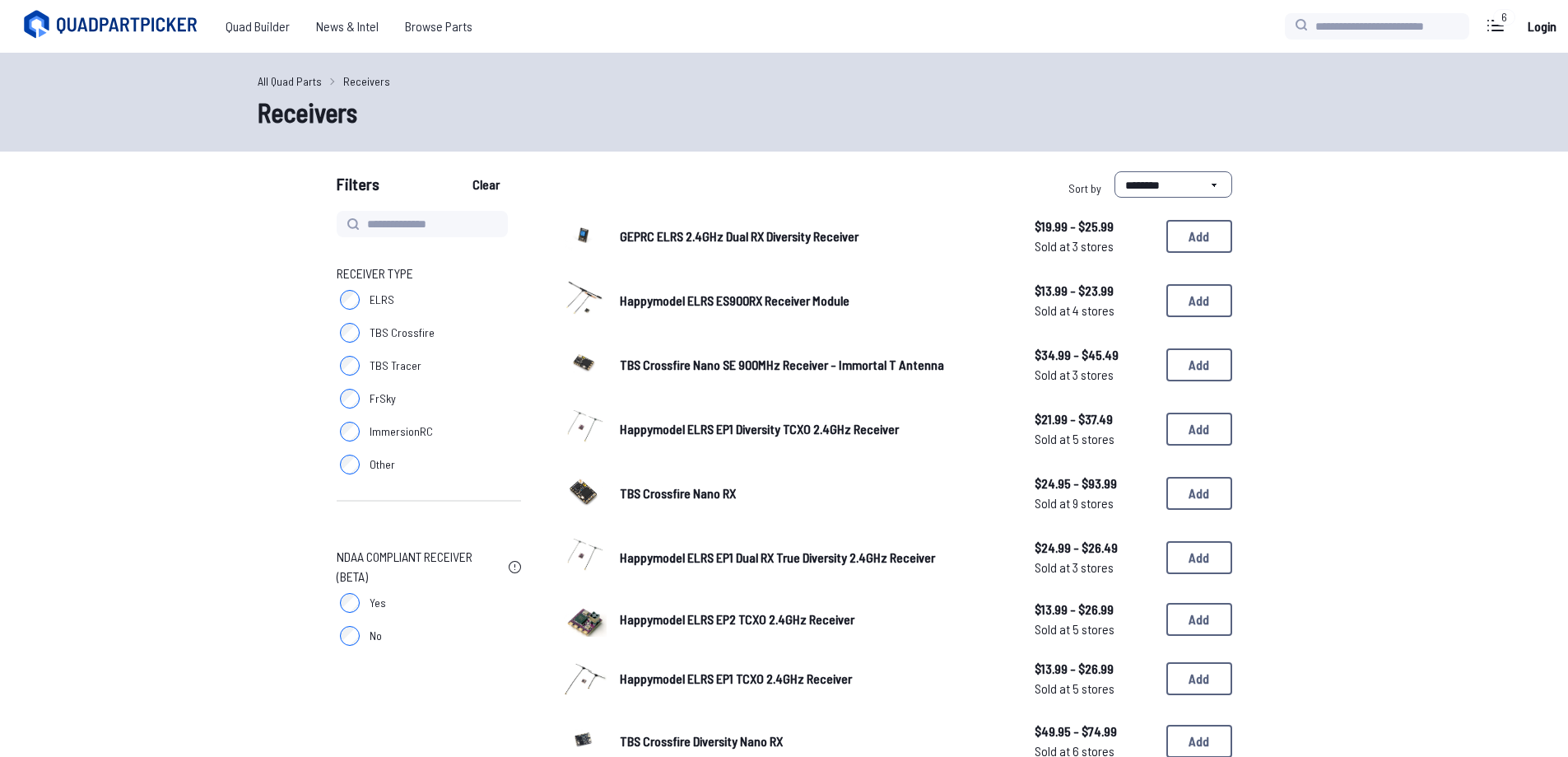
click at [342, 292] on label "ELRS" at bounding box center [429, 299] width 184 height 33
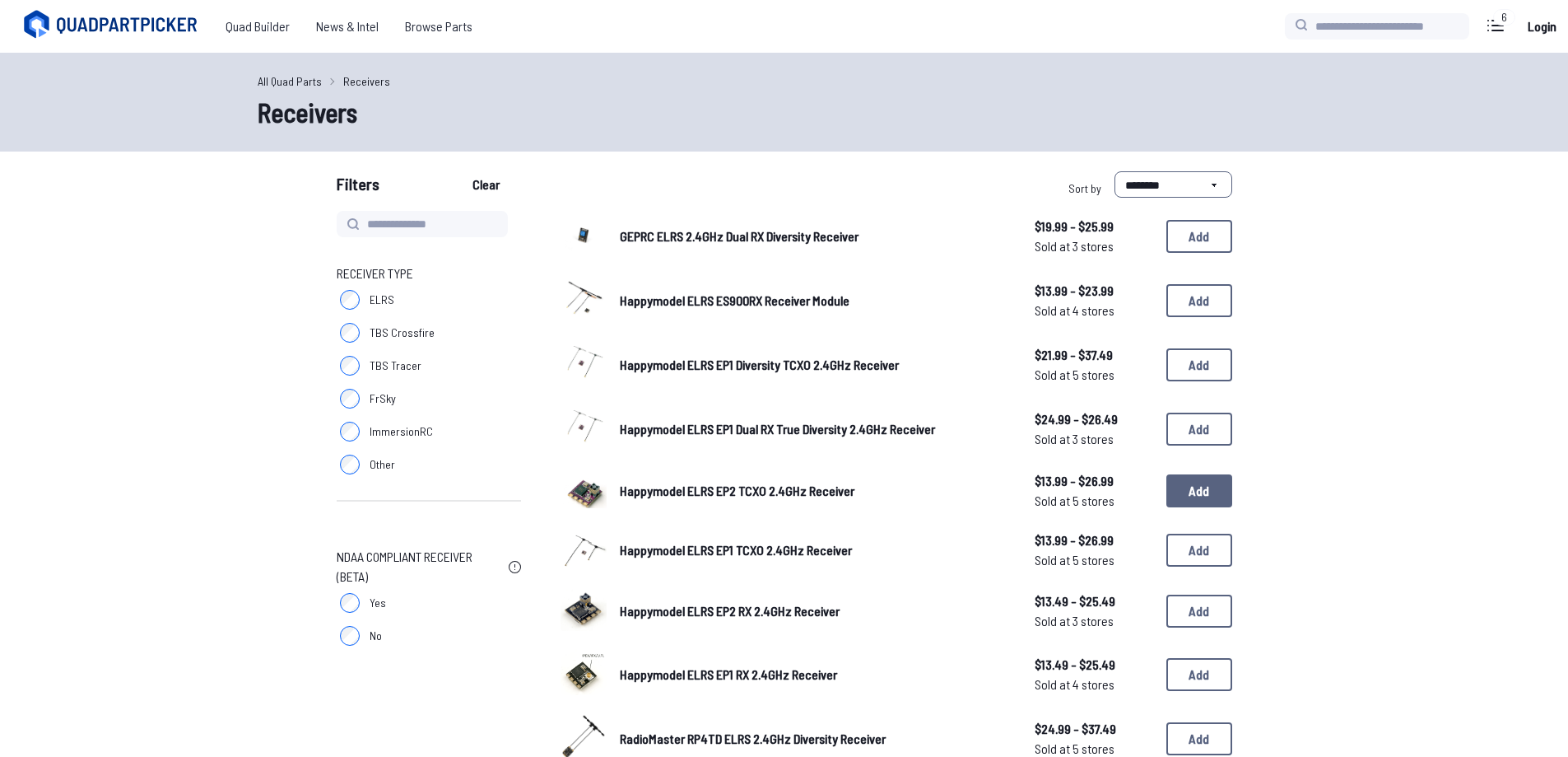
click at [1179, 496] on button "Add" at bounding box center [1199, 491] width 66 height 33
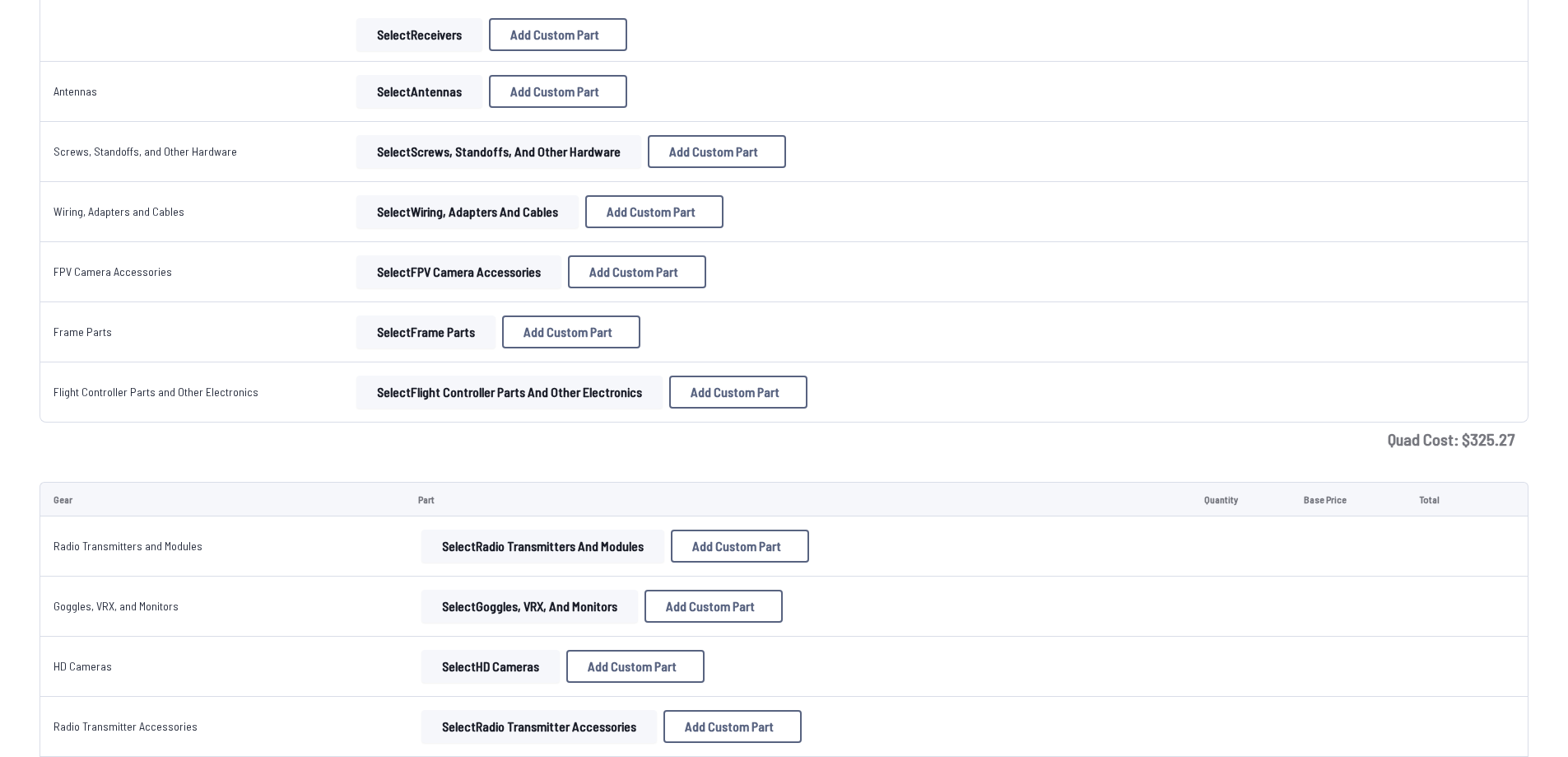
scroll to position [1730, 0]
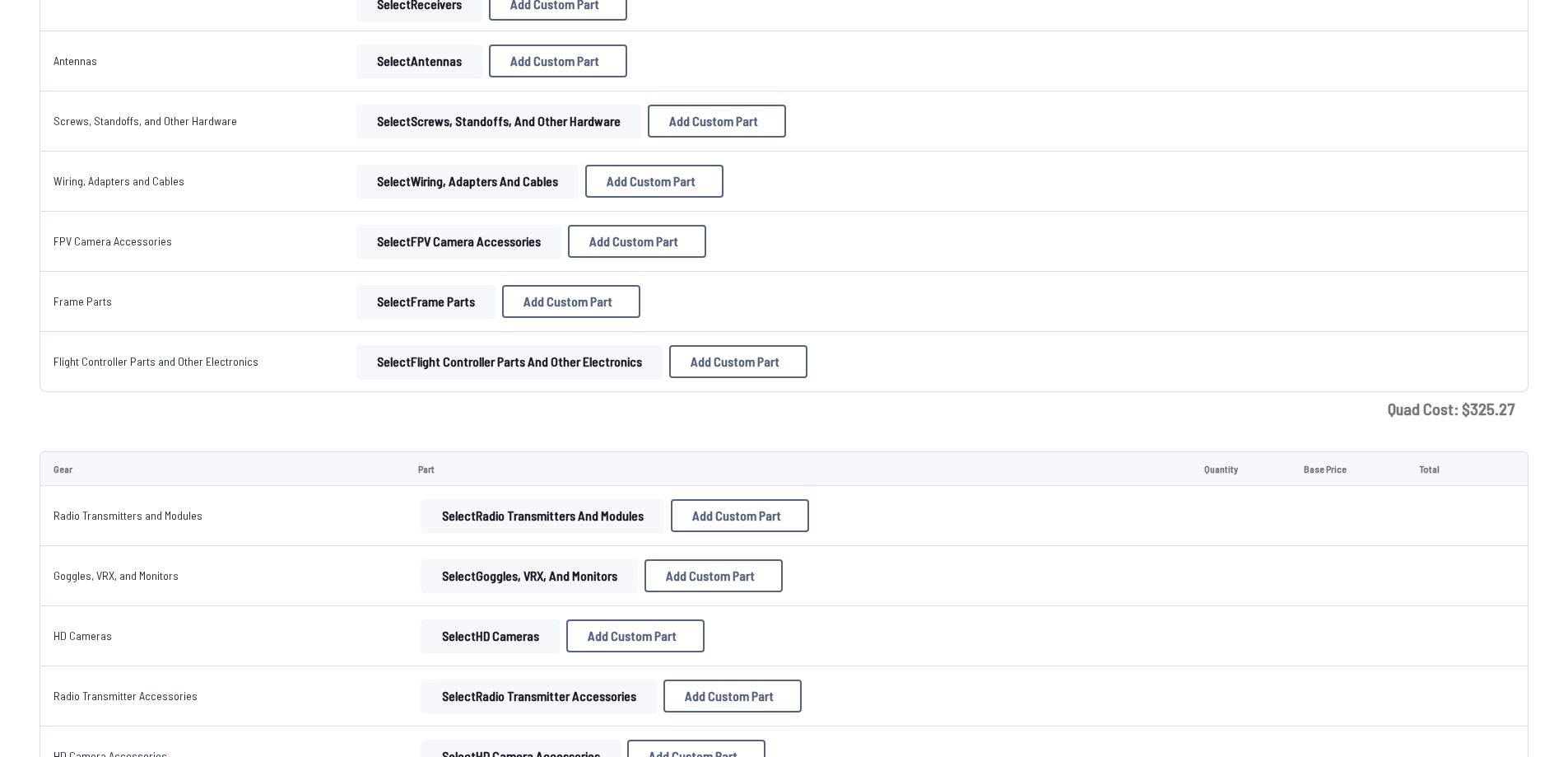
click at [401, 367] on button "Select Flight Controller Parts and Other Electronics" at bounding box center [509, 361] width 306 height 33
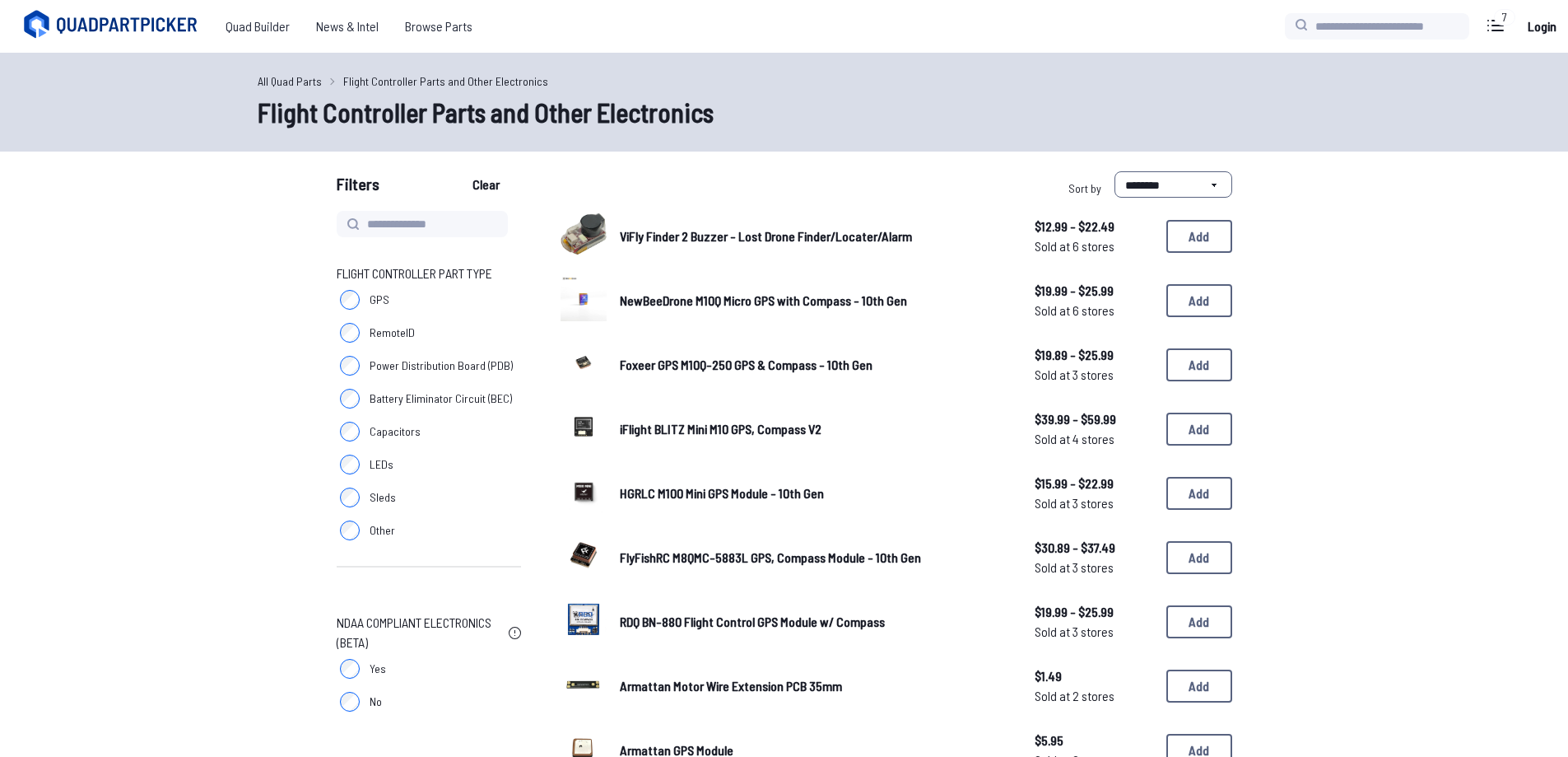
click at [360, 305] on label "GPS" at bounding box center [429, 299] width 184 height 33
click at [1158, 189] on select "**********" at bounding box center [1173, 185] width 118 height 27
select select "*********"
click at [1115, 171] on select "**********" at bounding box center [1173, 185] width 118 height 27
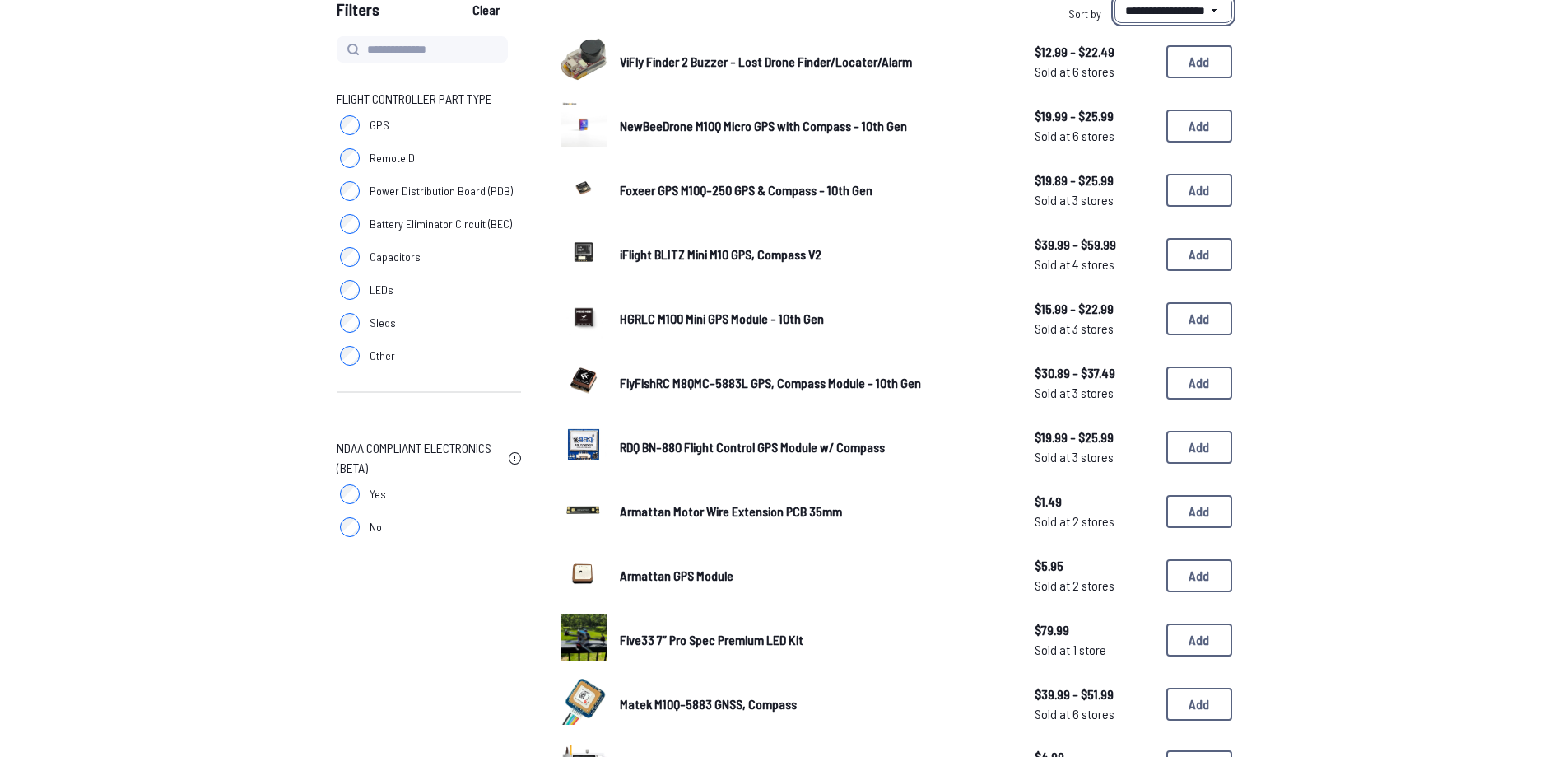
scroll to position [577, 0]
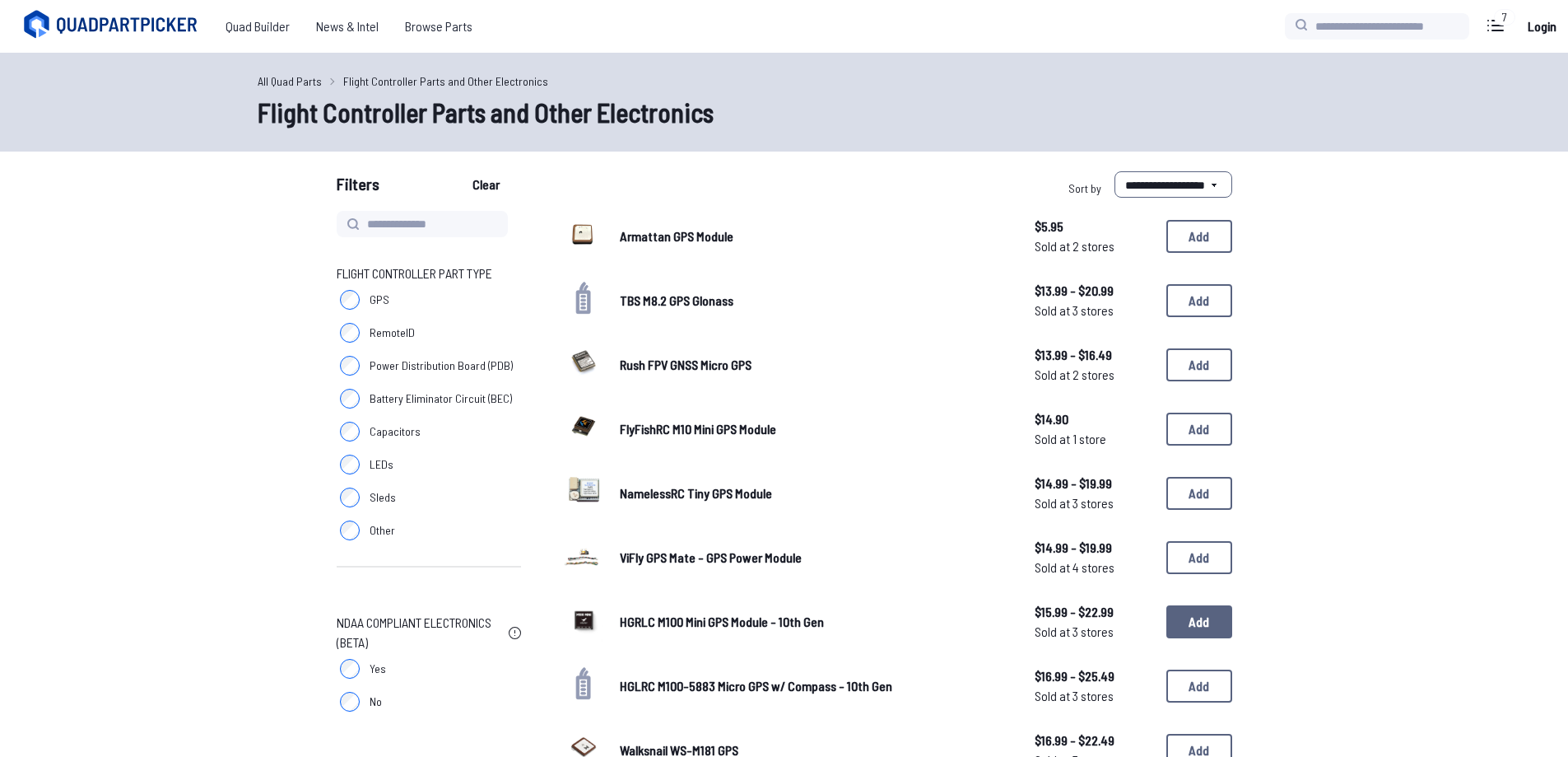
click at [1187, 622] on button "Add" at bounding box center [1199, 621] width 66 height 33
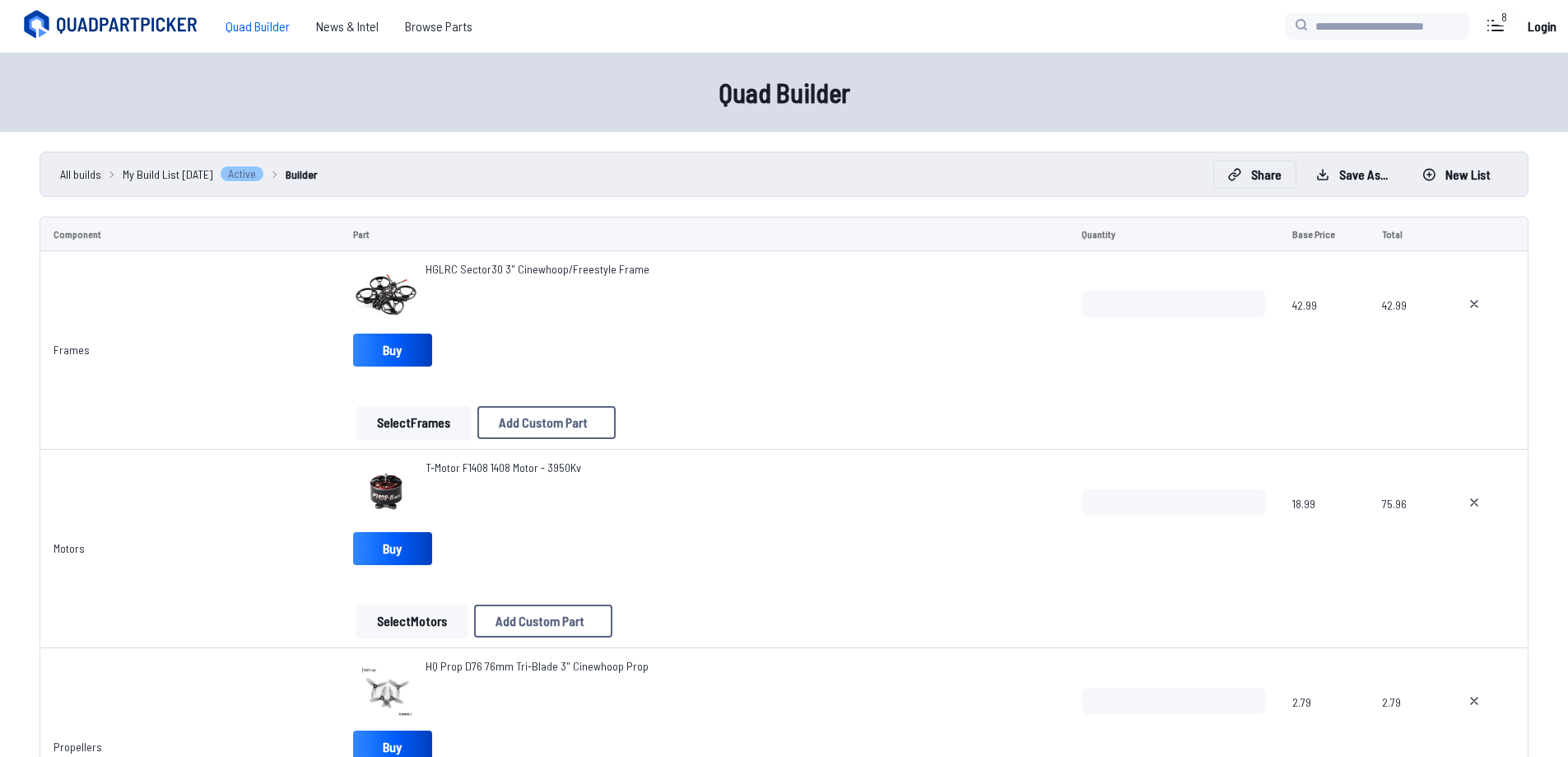
click at [1239, 172] on icon at bounding box center [1235, 174] width 13 height 13
click at [606, 321] on icon at bounding box center [611, 327] width 12 height 12
click at [978, 385] on button "Copy List" at bounding box center [990, 386] width 71 height 24
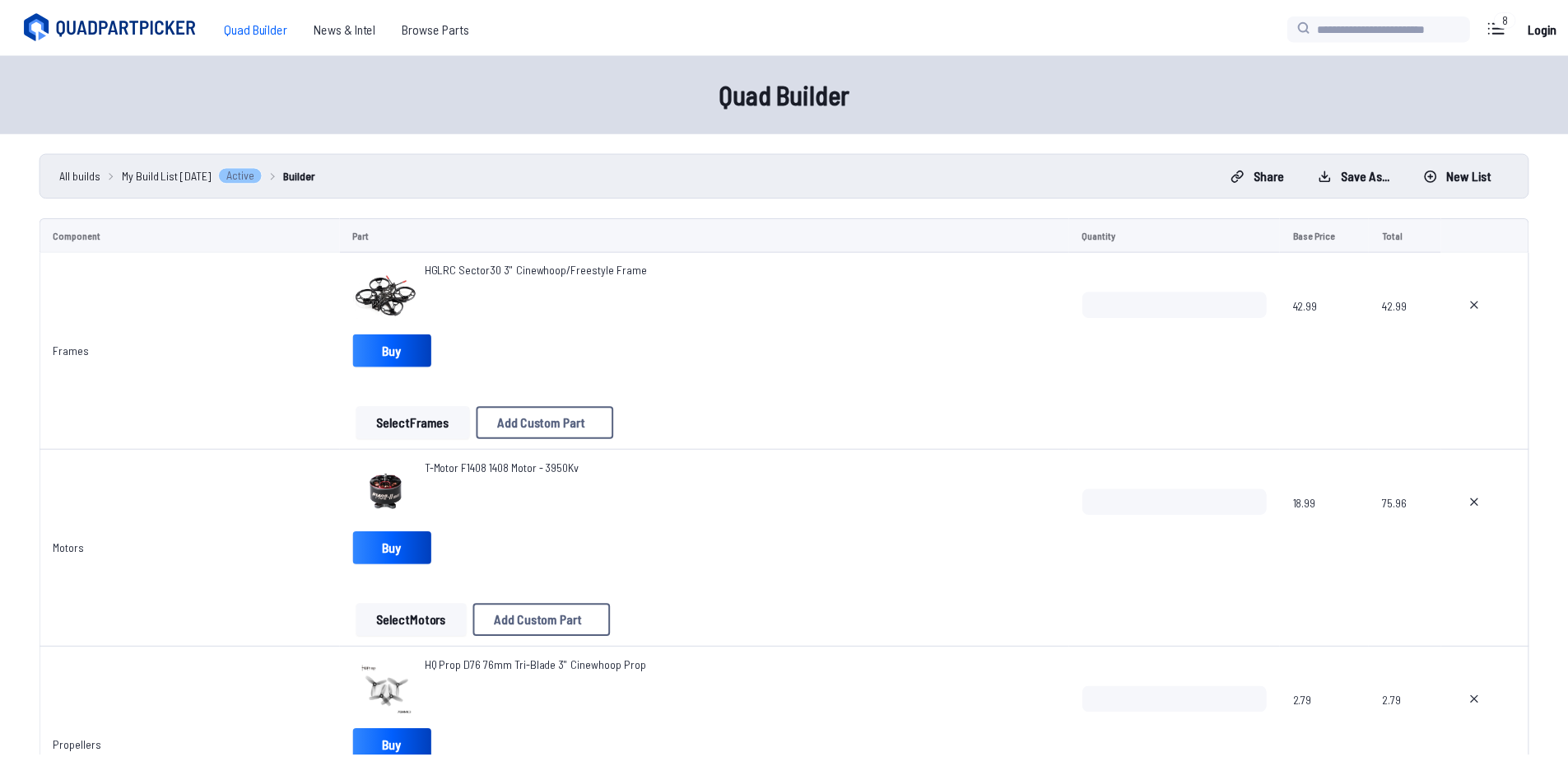
scroll to position [127, 0]
click at [270, 451] on div "**********" at bounding box center [790, 378] width 1580 height 757
click at [1012, 233] on icon at bounding box center [1004, 241] width 15 height 15
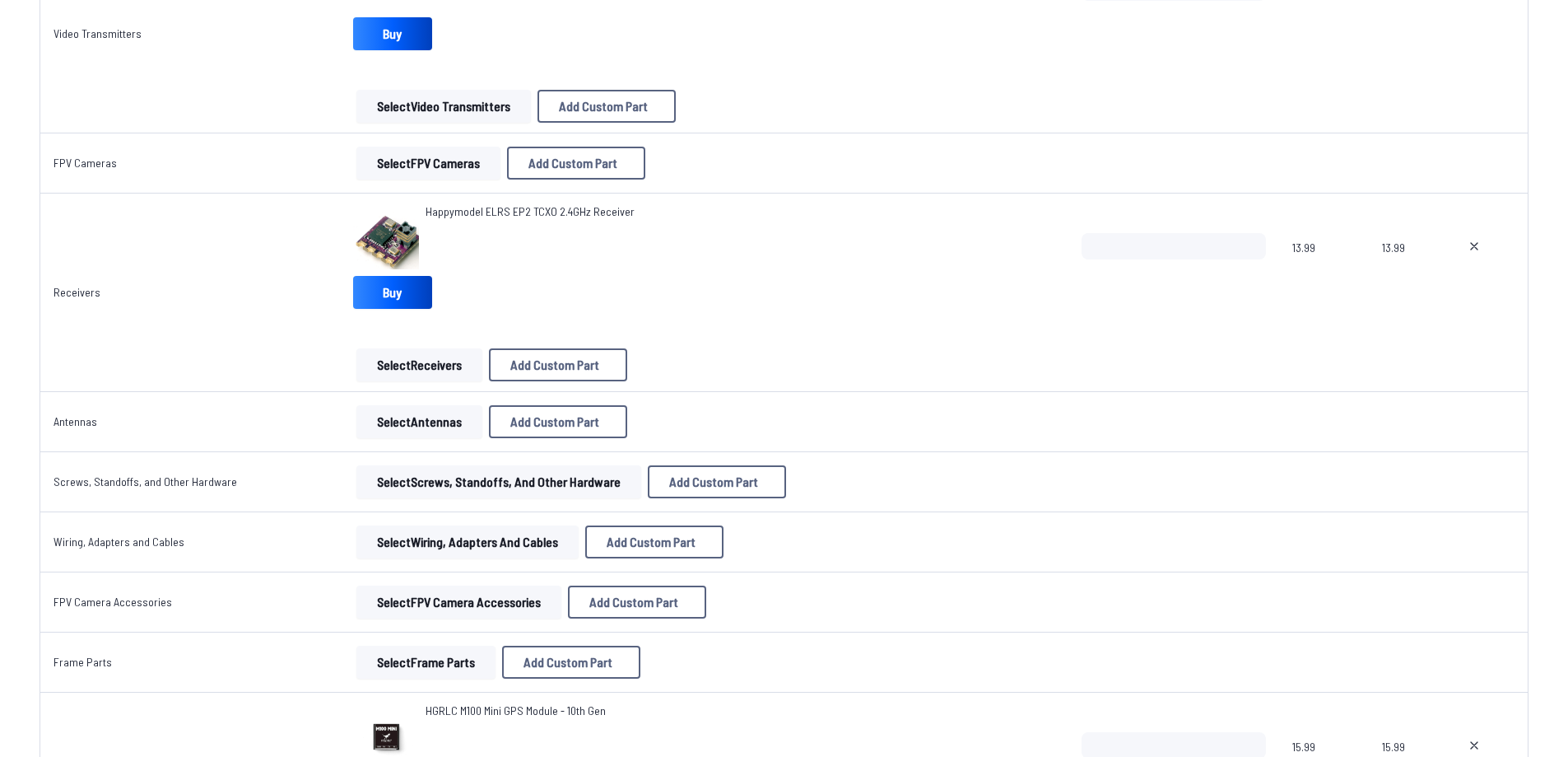
scroll to position [1730, 0]
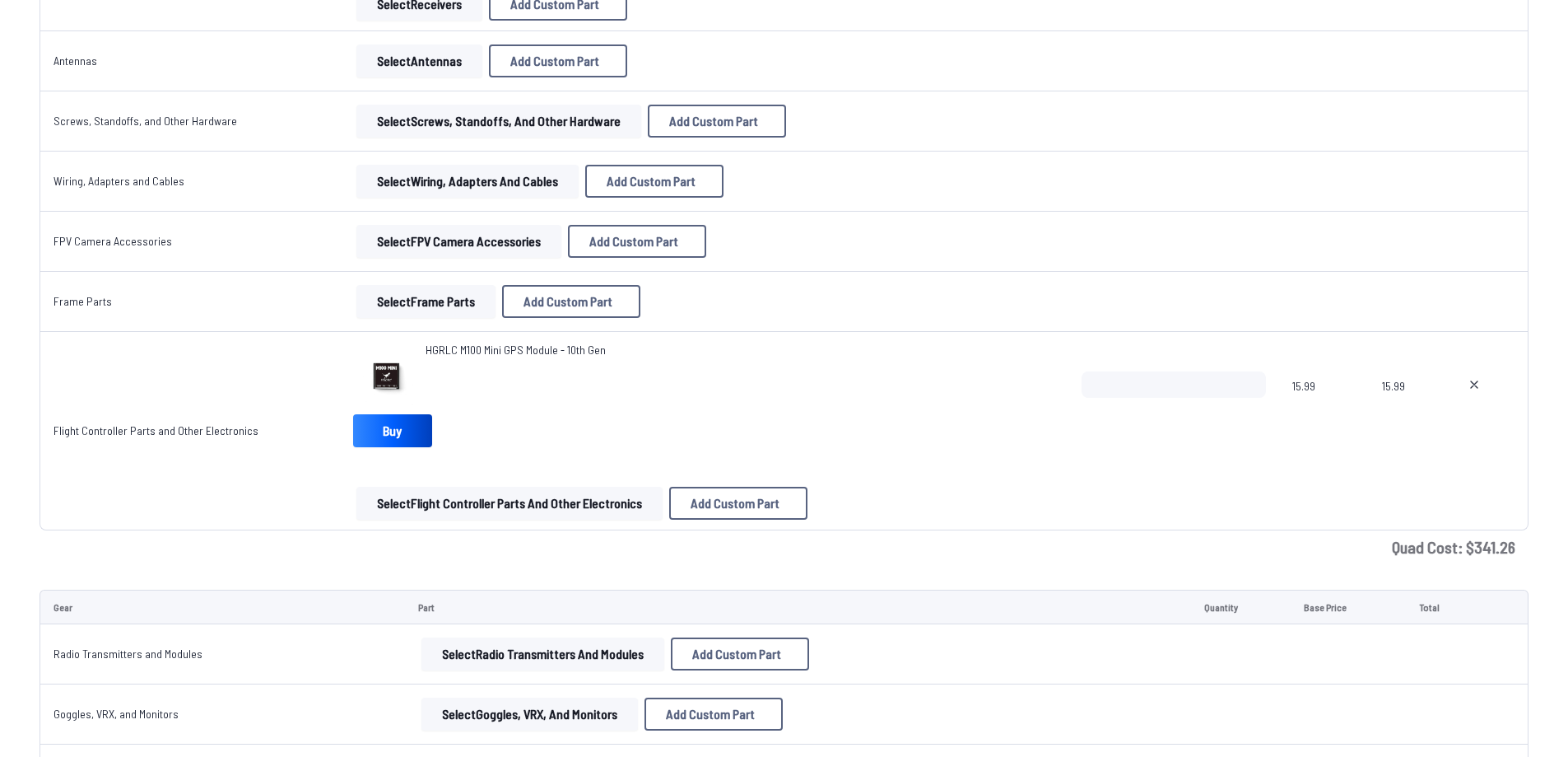
click at [405, 497] on button "Select Flight Controller Parts and Other Electronics" at bounding box center [509, 502] width 306 height 33
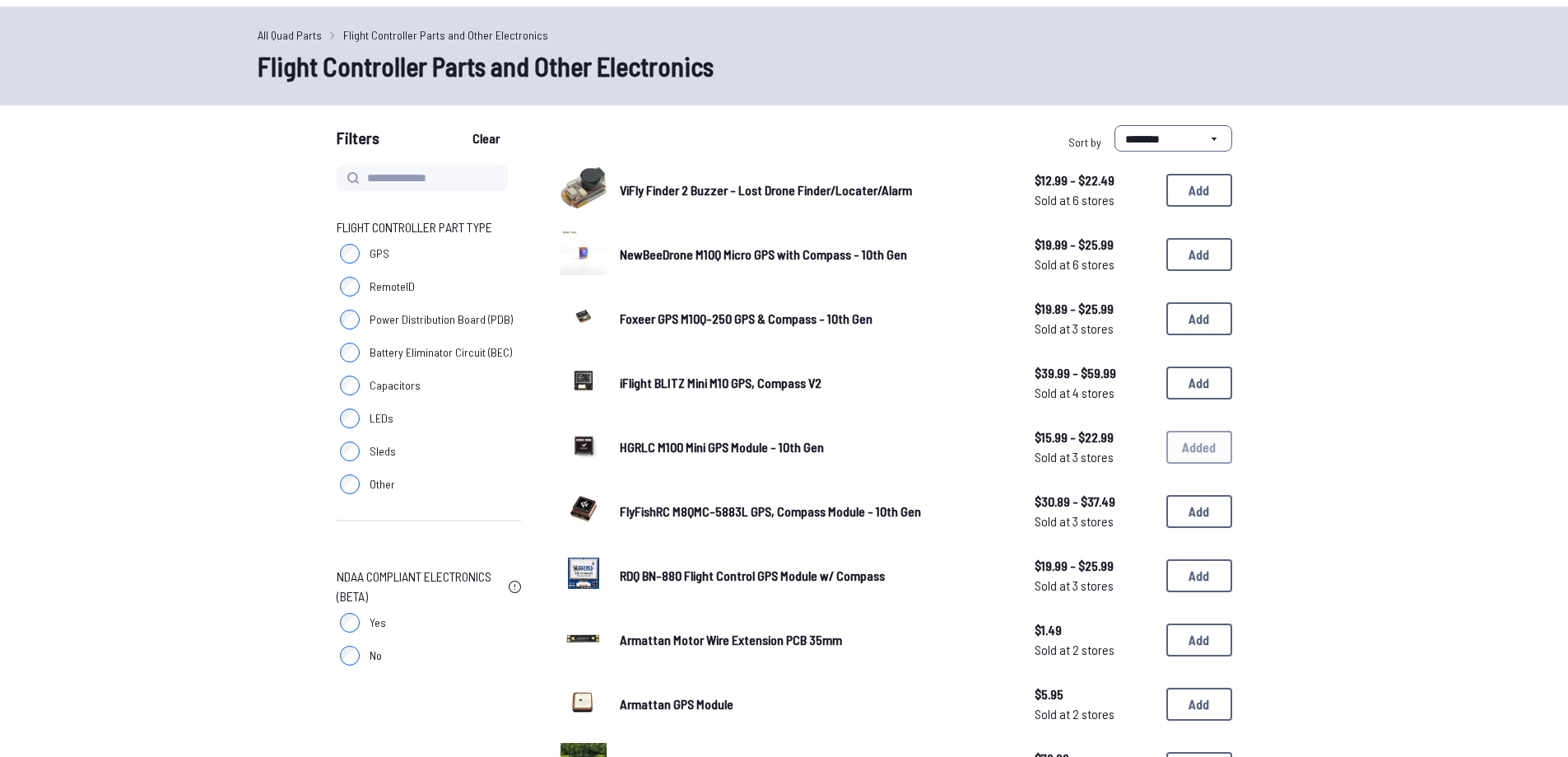
scroll to position [83, 0]
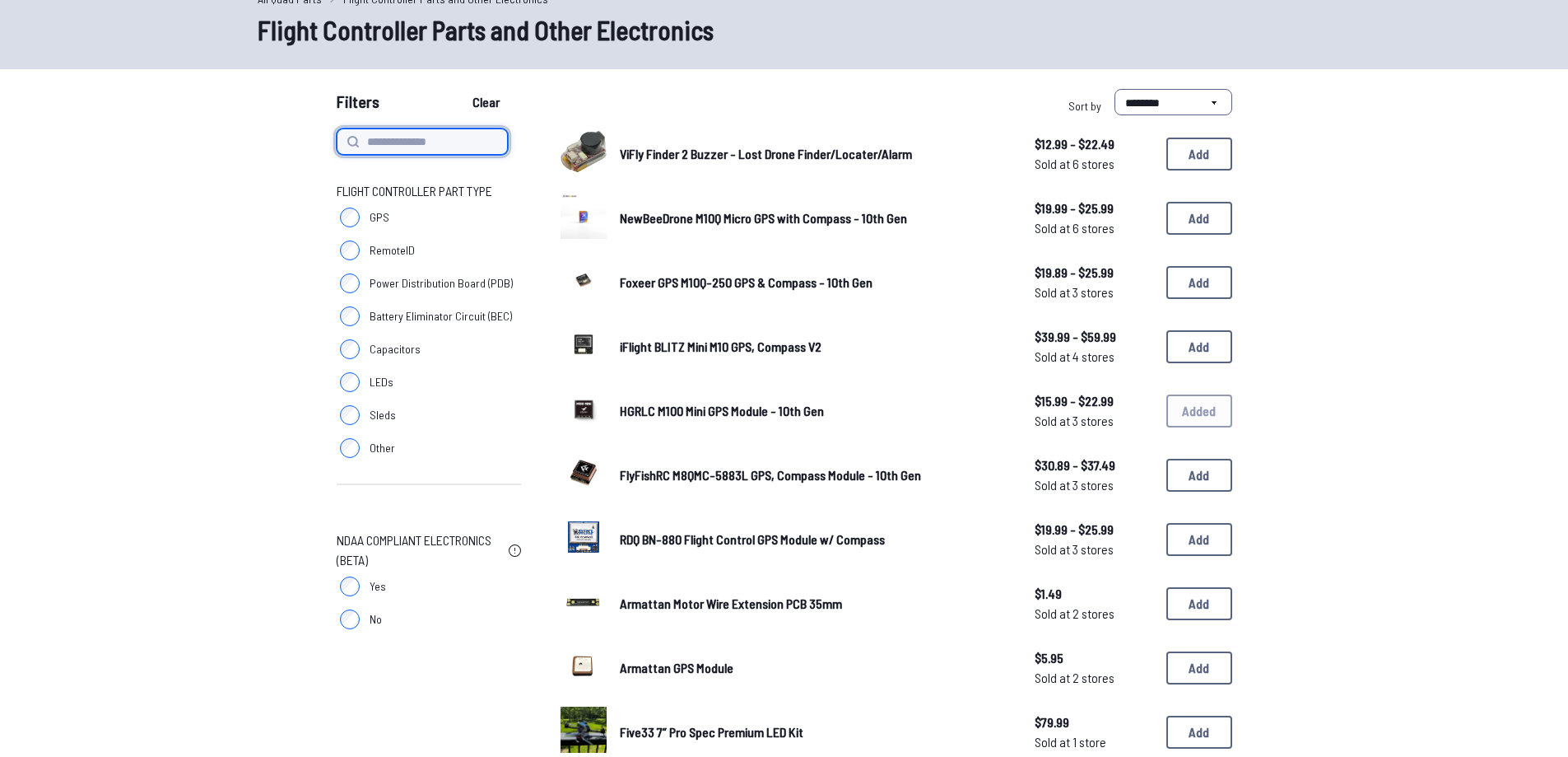
click at [379, 146] on input at bounding box center [422, 142] width 171 height 27
type input "****"
click at [459, 89] on button "Clear" at bounding box center [486, 102] width 55 height 27
type input "****"
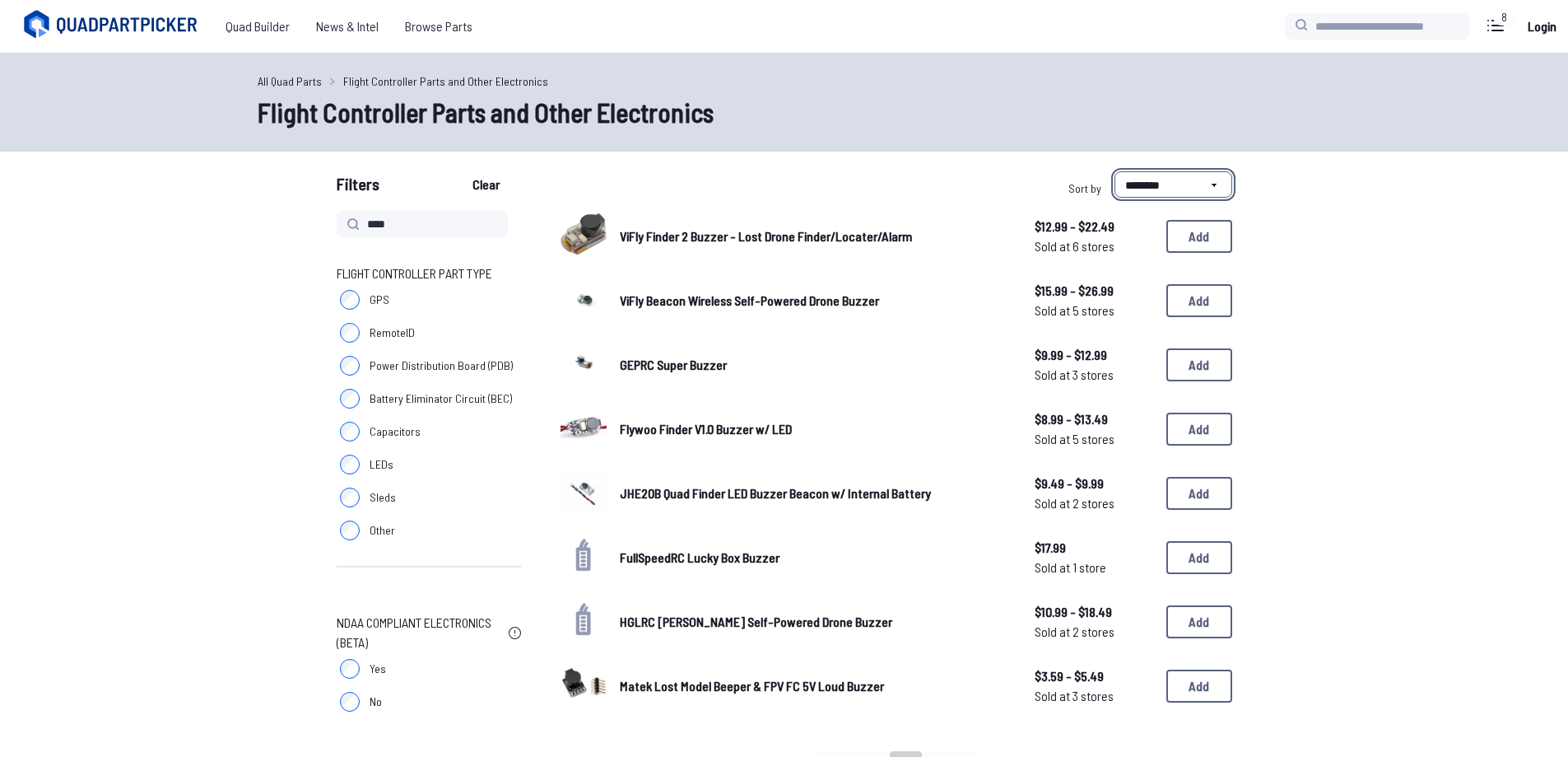
click at [1135, 177] on select "**********" at bounding box center [1173, 185] width 118 height 27
select select "*********"
click at [1115, 171] on select "**********" at bounding box center [1173, 185] width 118 height 27
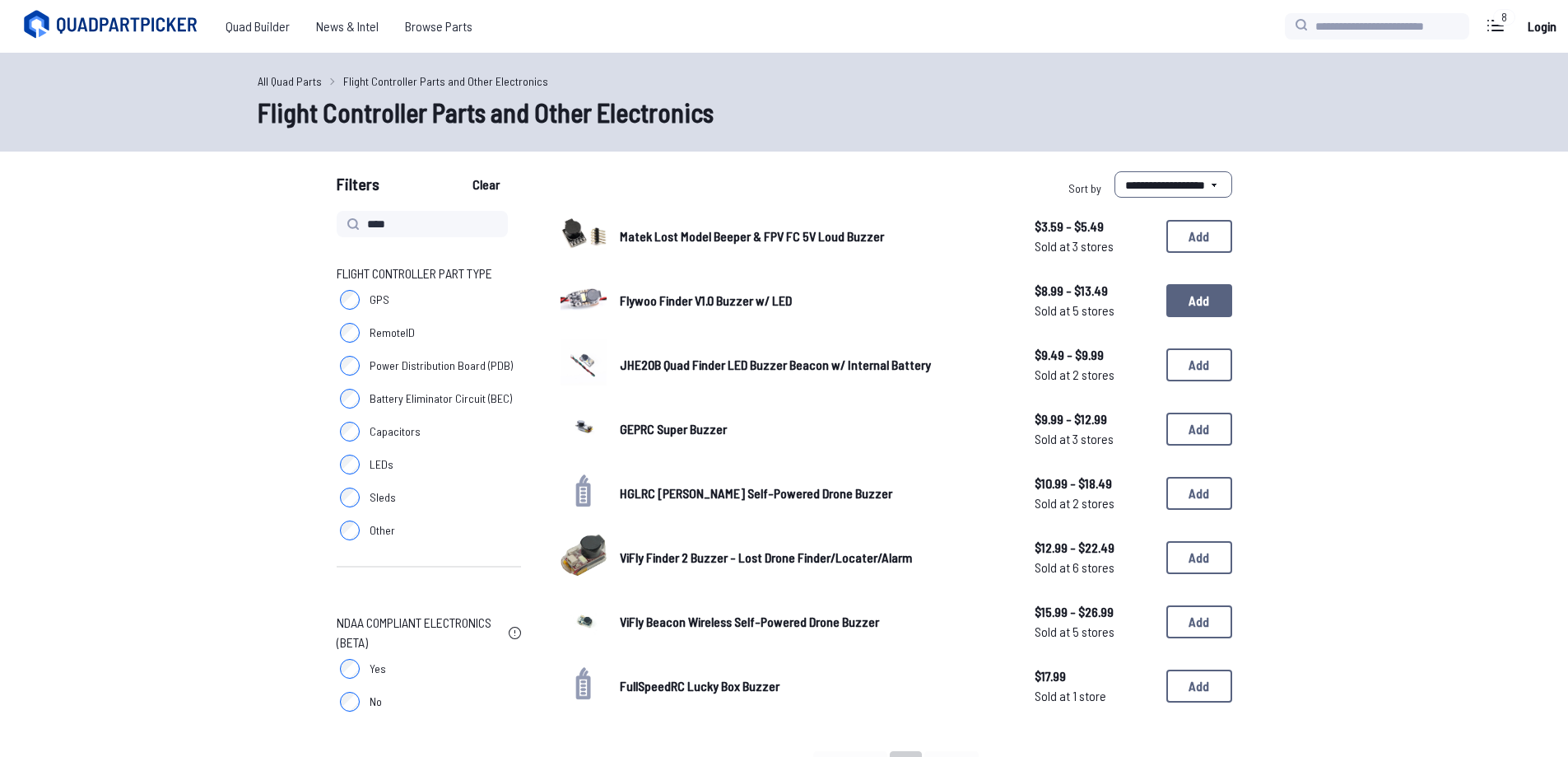
click at [1196, 308] on button "Add" at bounding box center [1199, 300] width 66 height 33
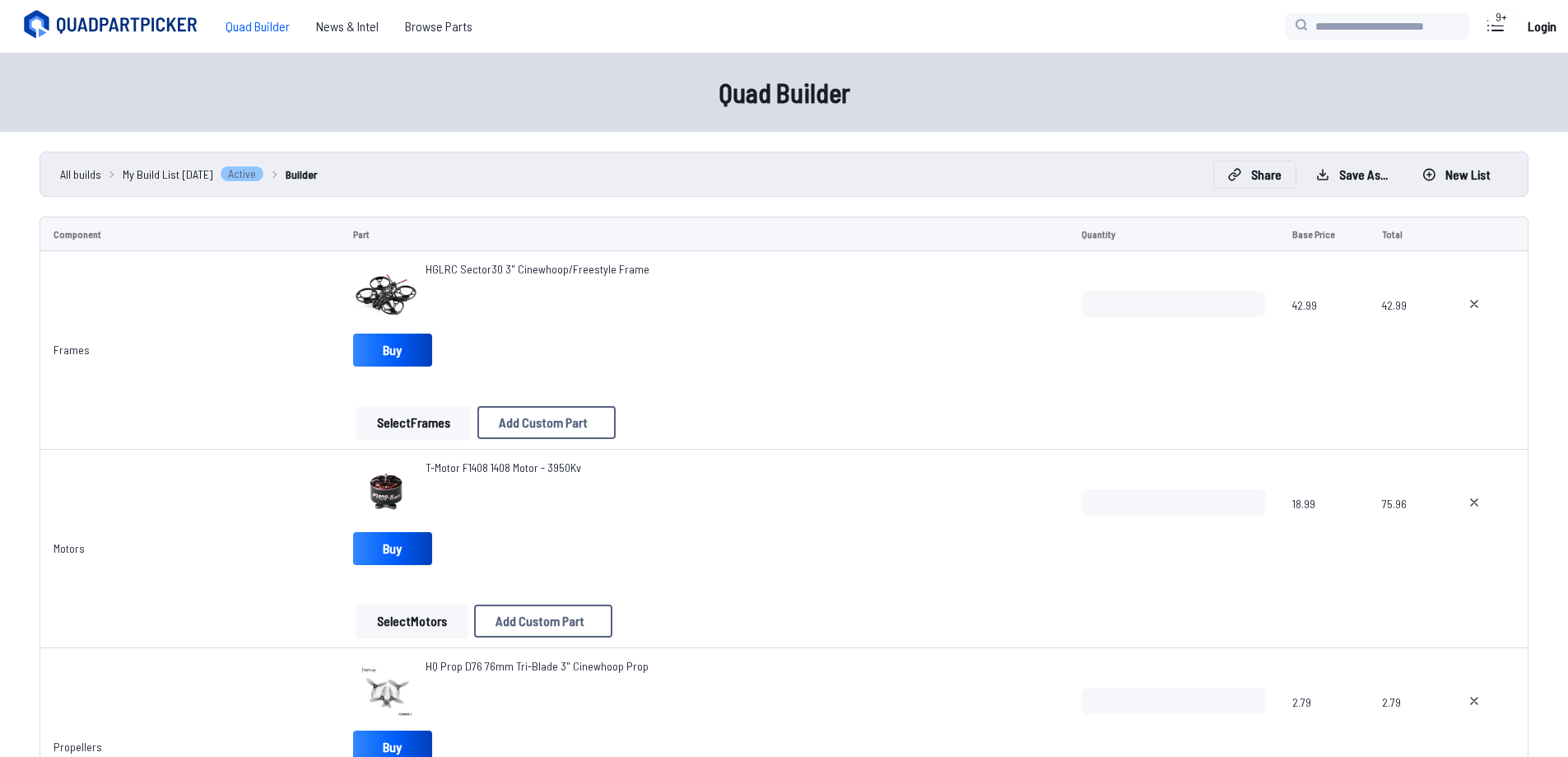
click at [1285, 181] on button "Share" at bounding box center [1255, 175] width 82 height 27
click at [1004, 378] on button "Copy List" at bounding box center [990, 386] width 71 height 24
click at [1483, 408] on div "**********" at bounding box center [790, 378] width 1580 height 757
click at [1012, 233] on icon at bounding box center [1004, 241] width 15 height 15
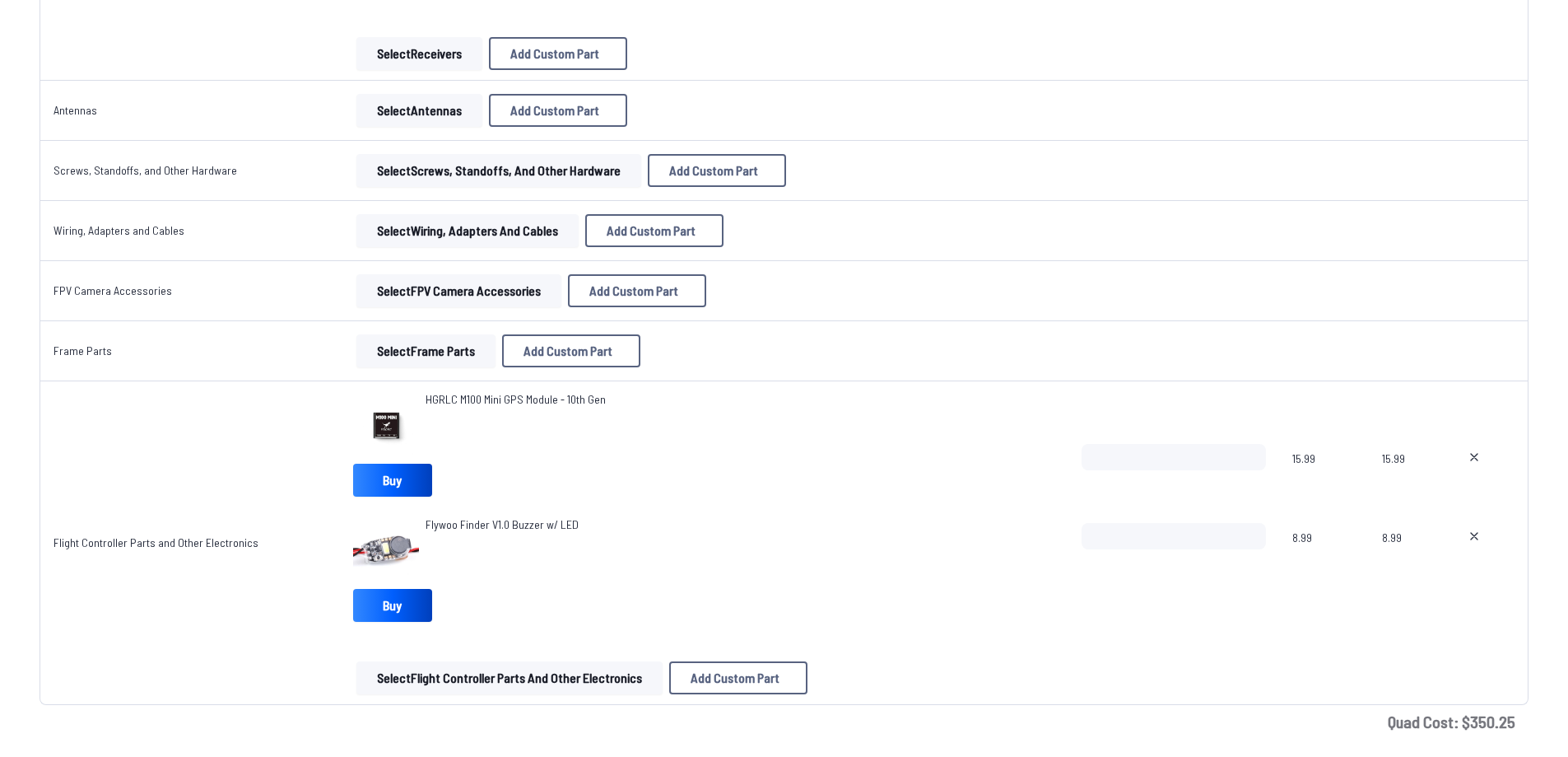
scroll to position [1812, 0]
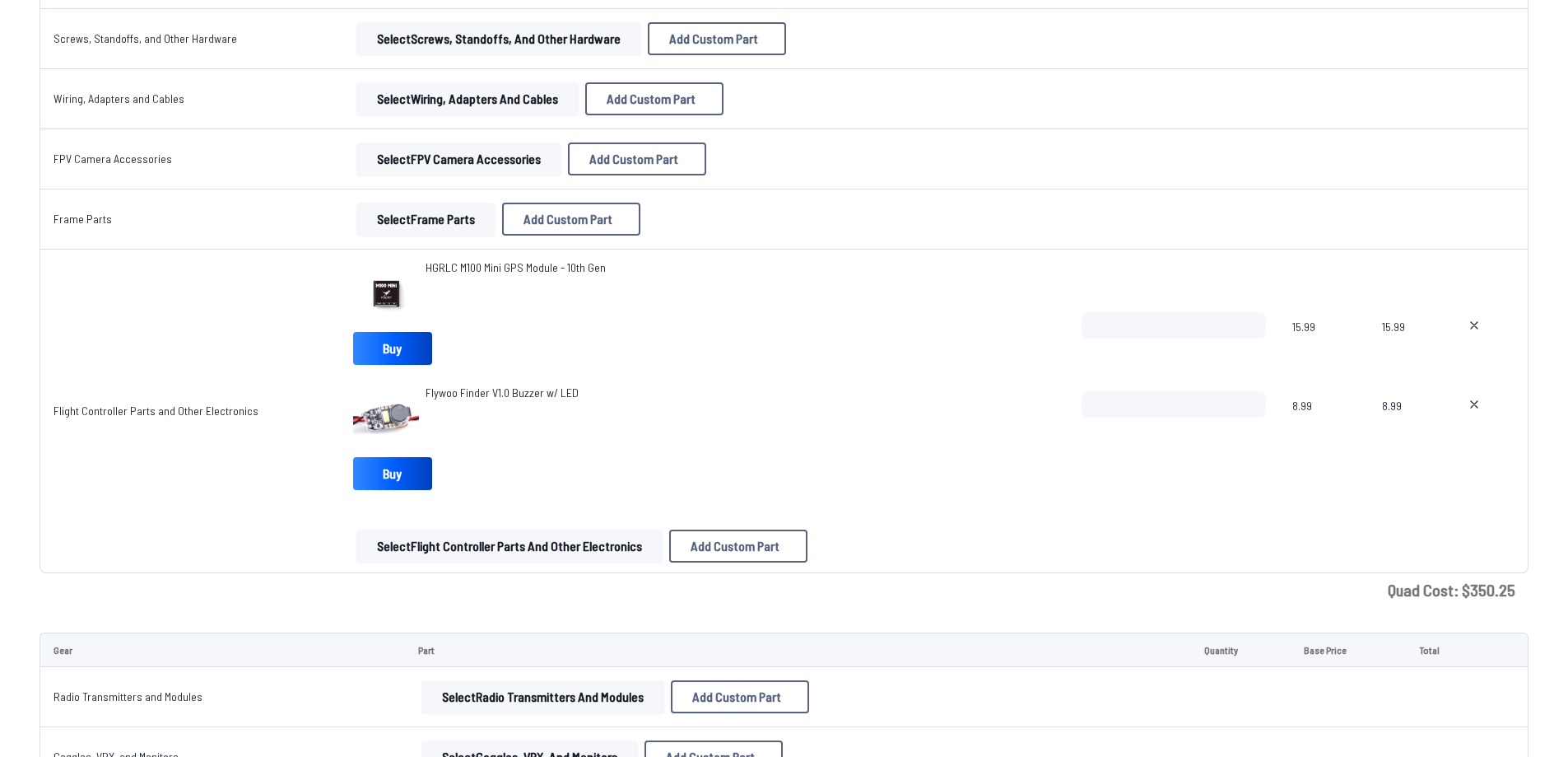
click at [474, 393] on span "Flywoo Finder V1.0 Buzzer w/ LED" at bounding box center [502, 392] width 153 height 14
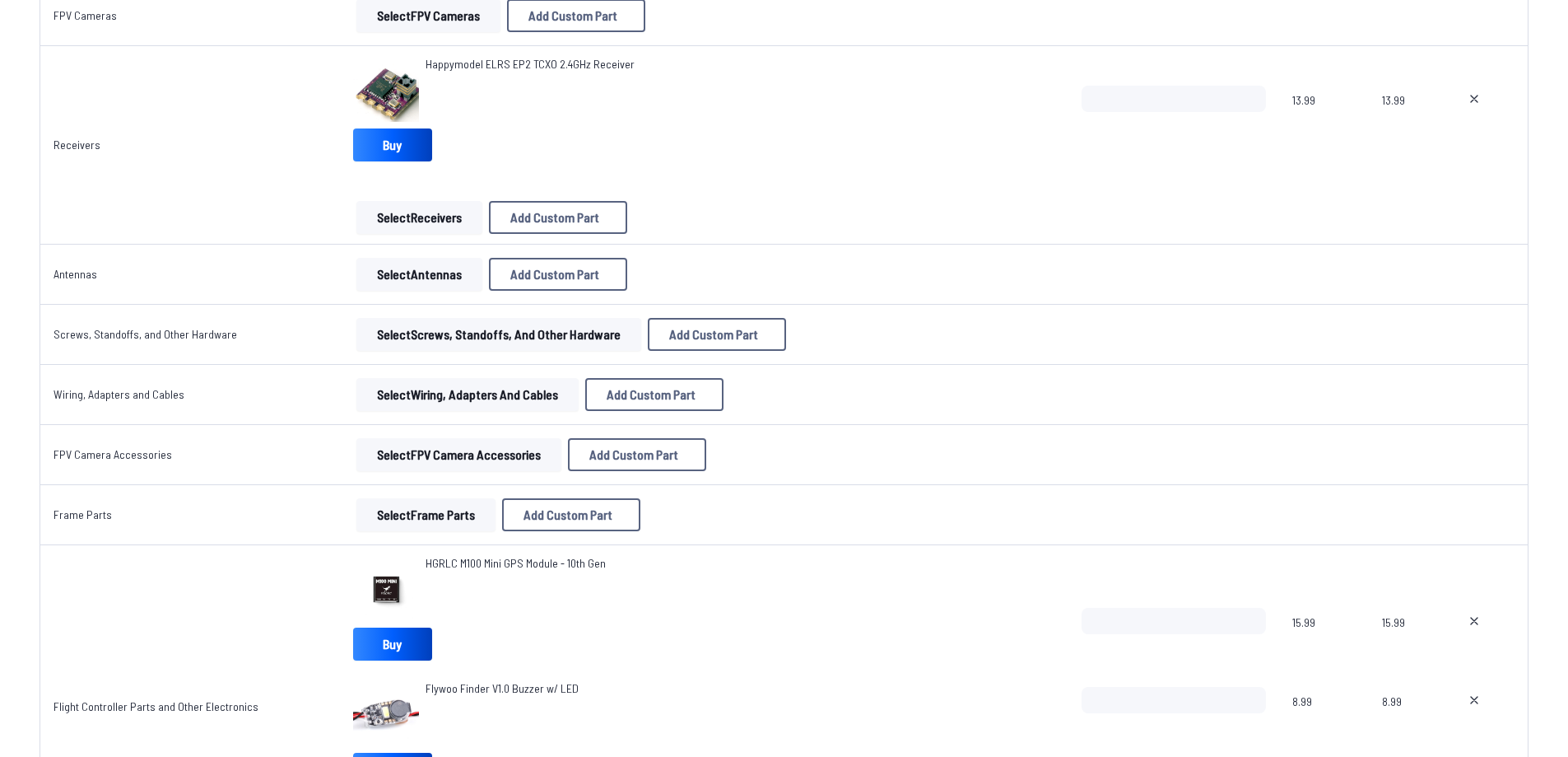
scroll to position [1647, 0]
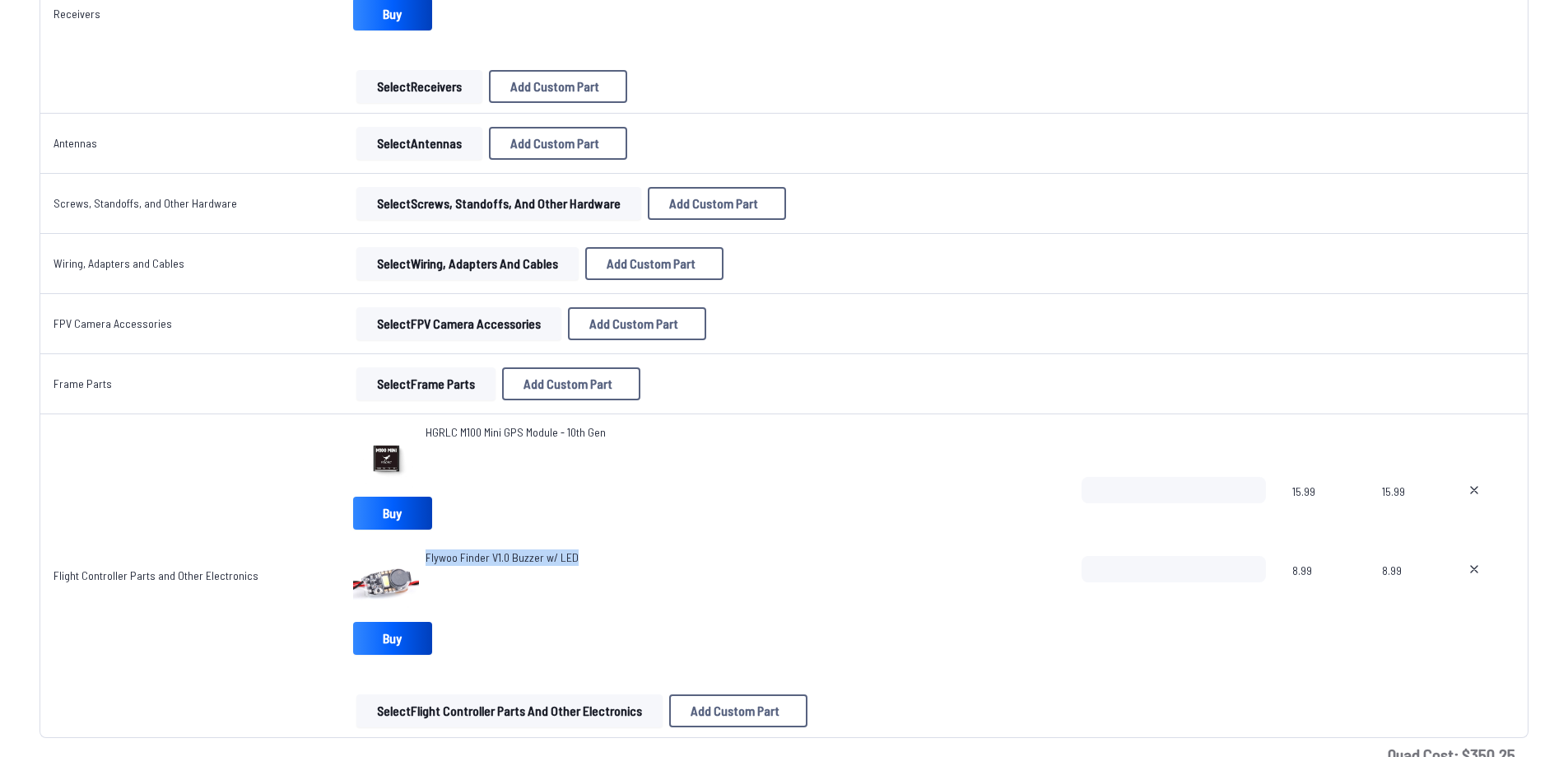
drag, startPoint x: 592, startPoint y: 552, endPoint x: 419, endPoint y: 564, distance: 173.4
click at [419, 564] on div "Flywoo Finder V1.0 Buzzer w/ LED" at bounding box center [704, 582] width 703 height 66
copy span "Flywoo Finder V1.0 Buzzer w/ LED"
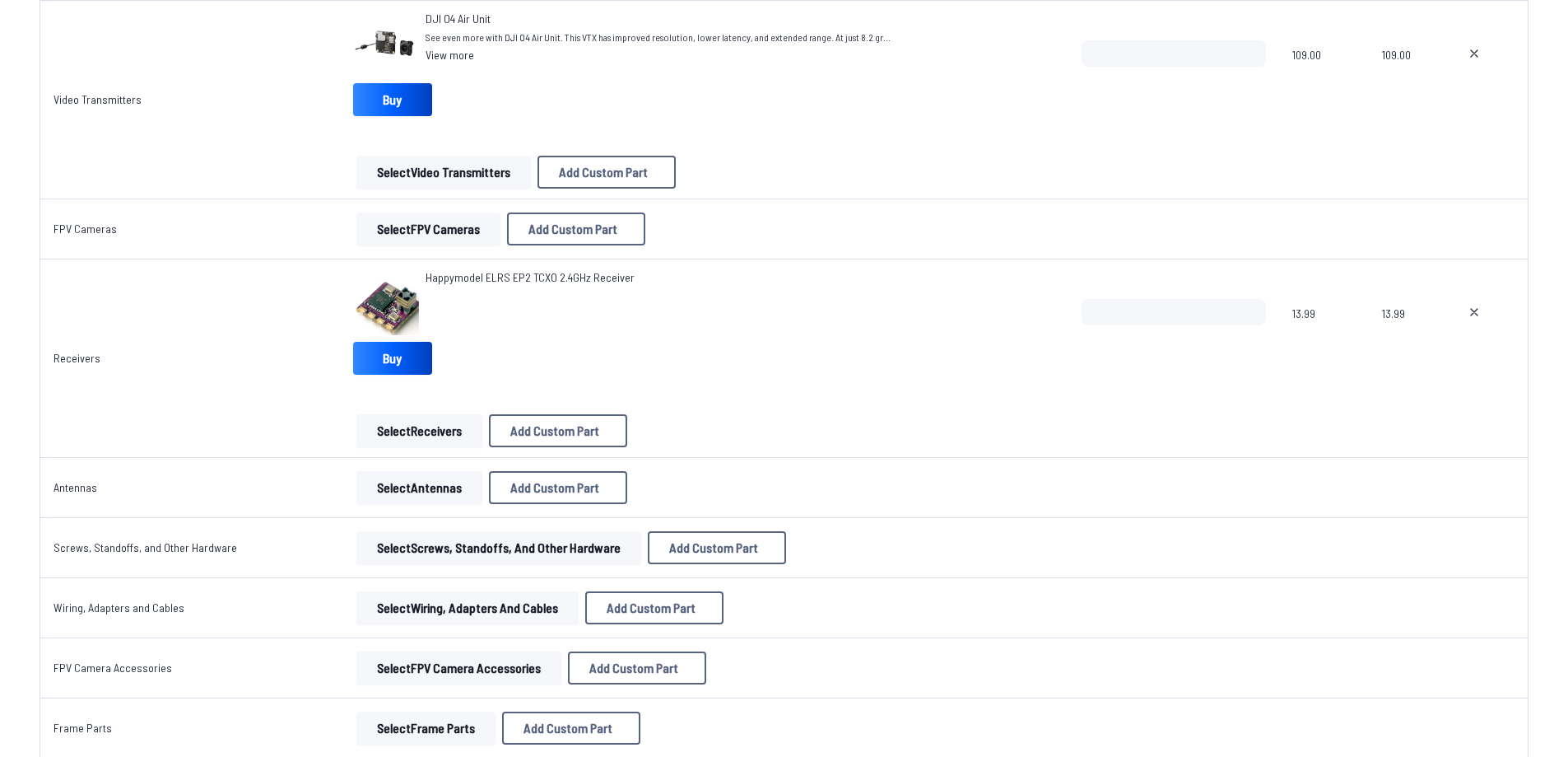
scroll to position [1153, 0]
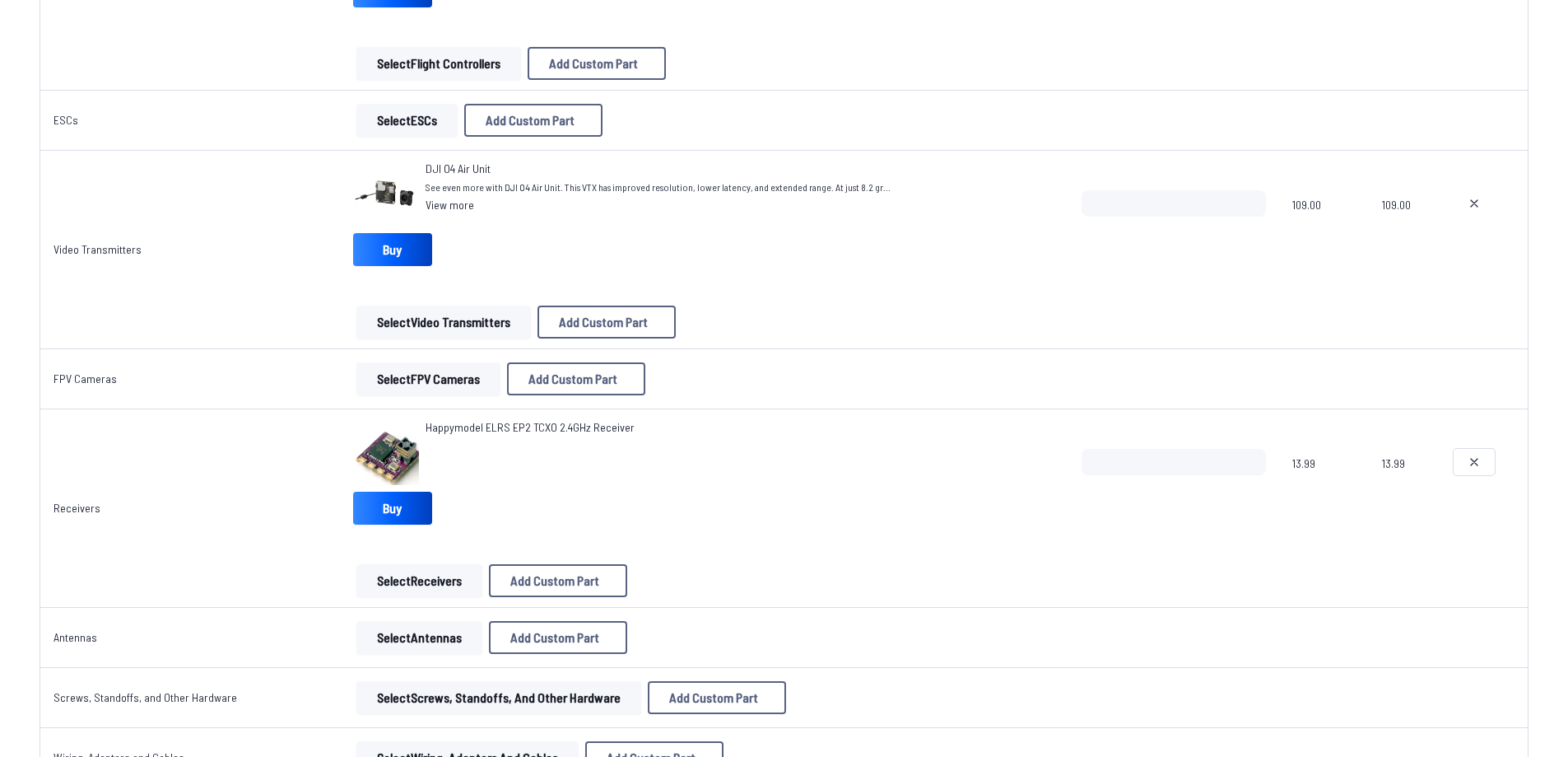
click at [1472, 466] on icon at bounding box center [1474, 461] width 13 height 13
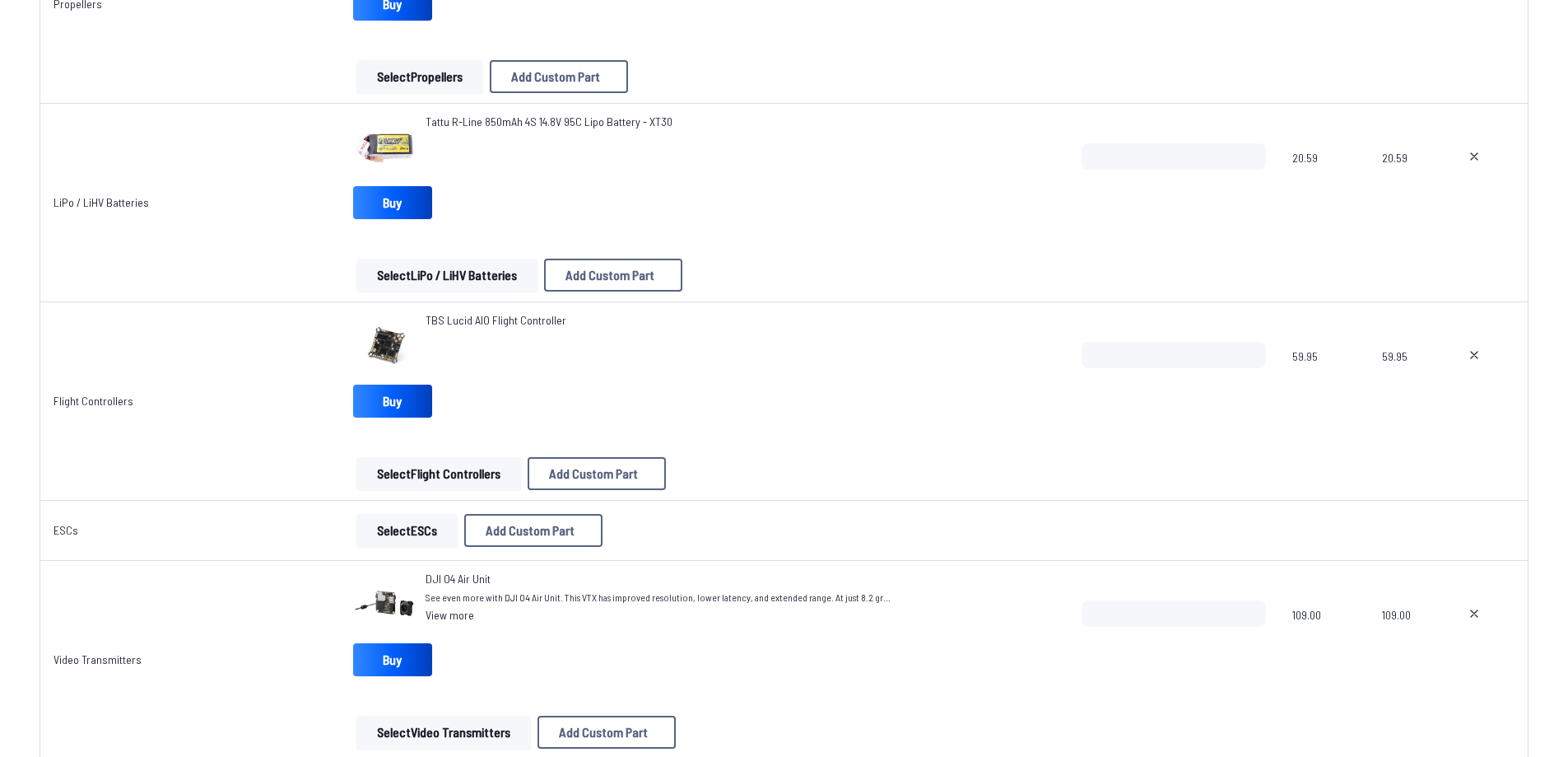
scroll to position [577, 0]
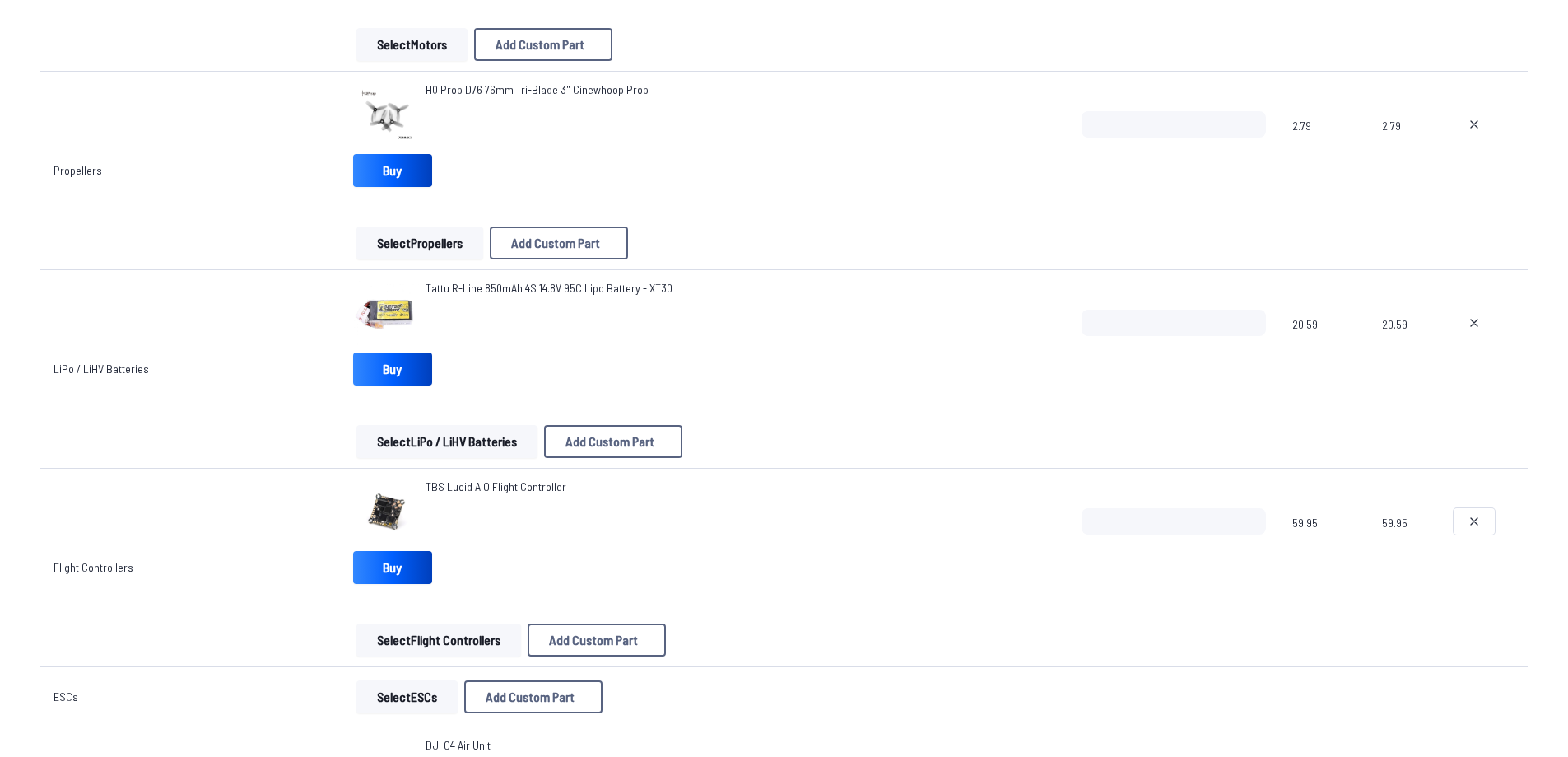
click at [1465, 511] on button at bounding box center [1474, 522] width 41 height 27
type textarea "**********"
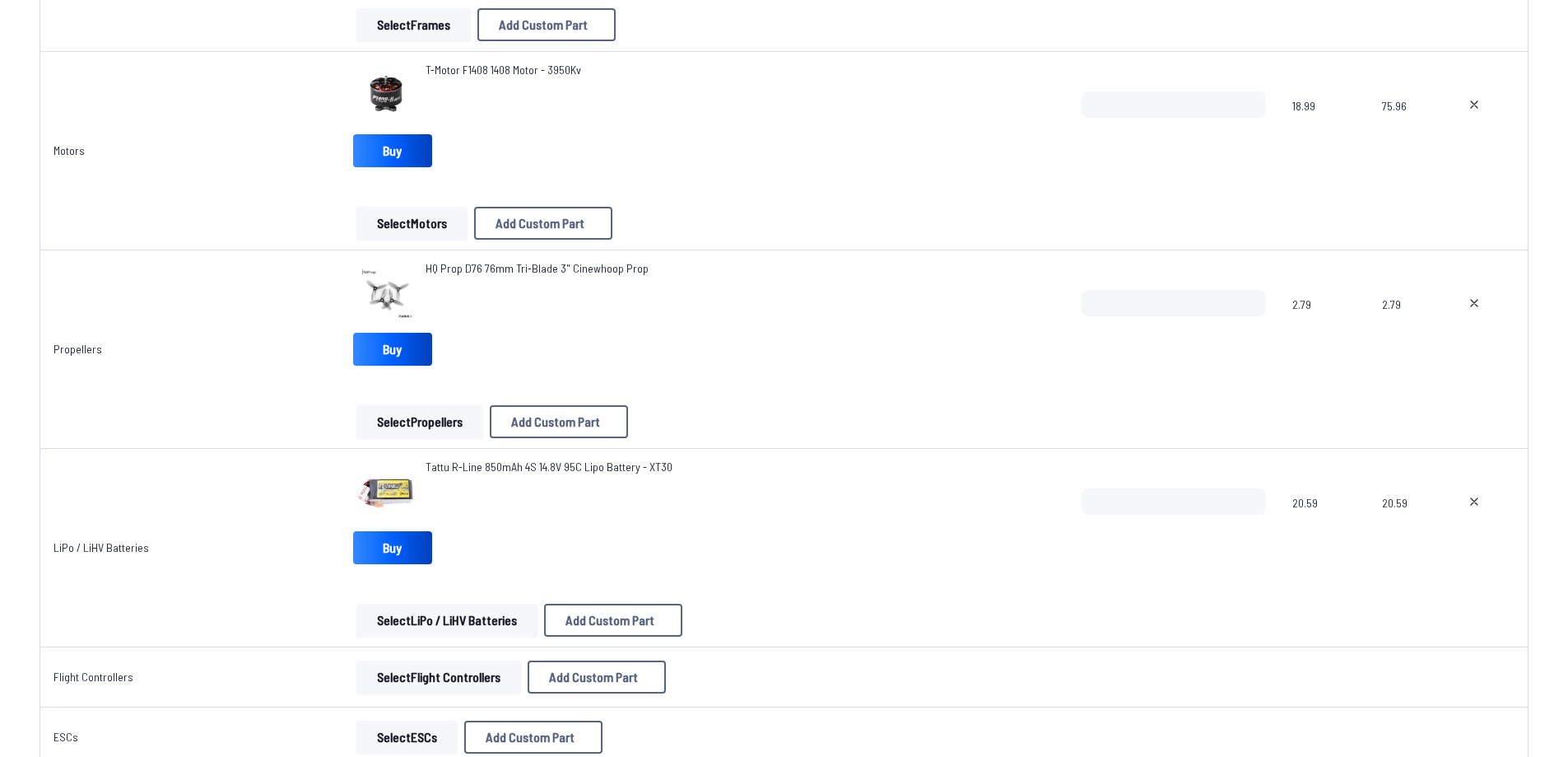
scroll to position [658, 0]
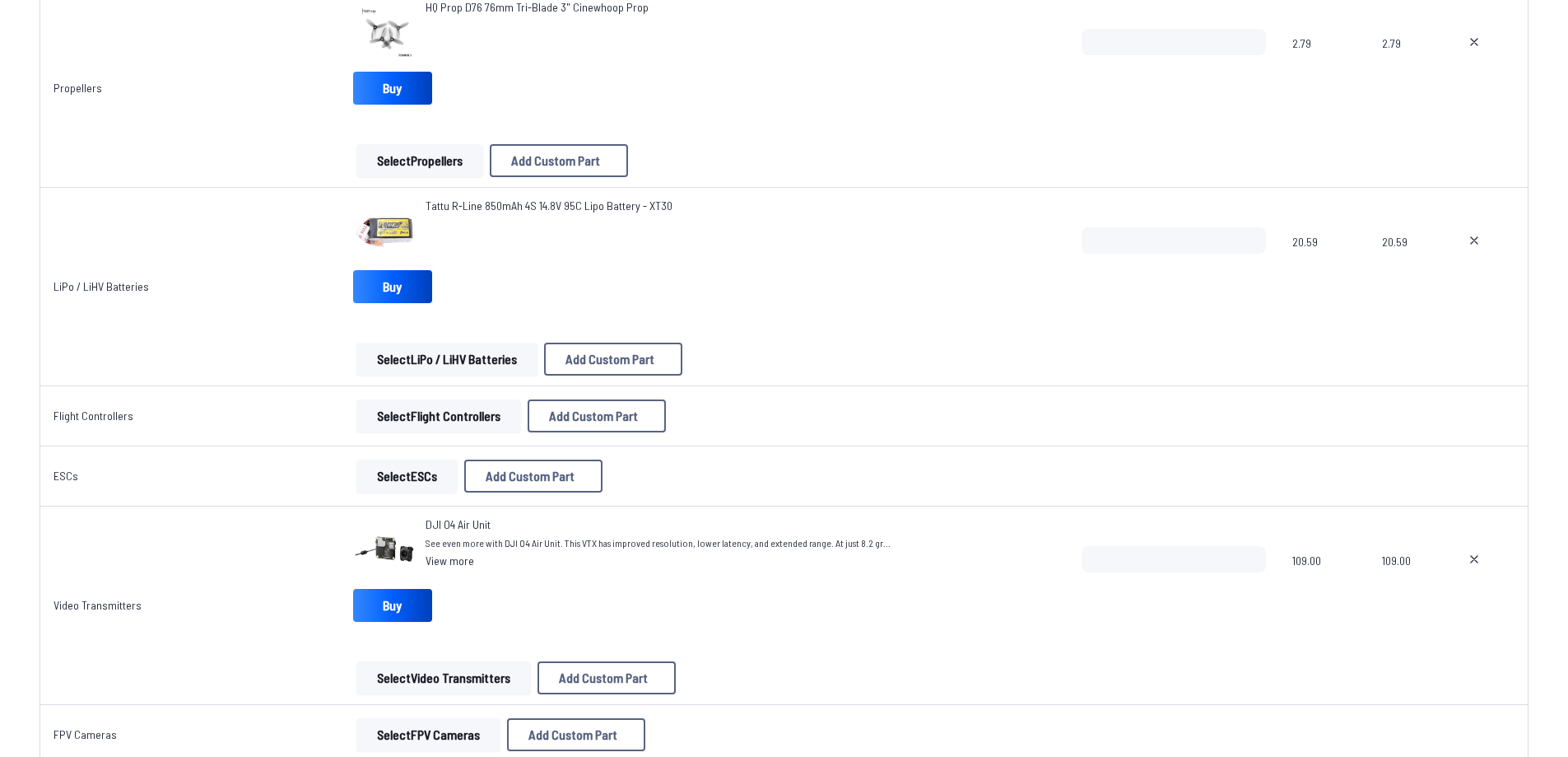
click at [416, 413] on button "Select Flight Controllers" at bounding box center [439, 415] width 165 height 33
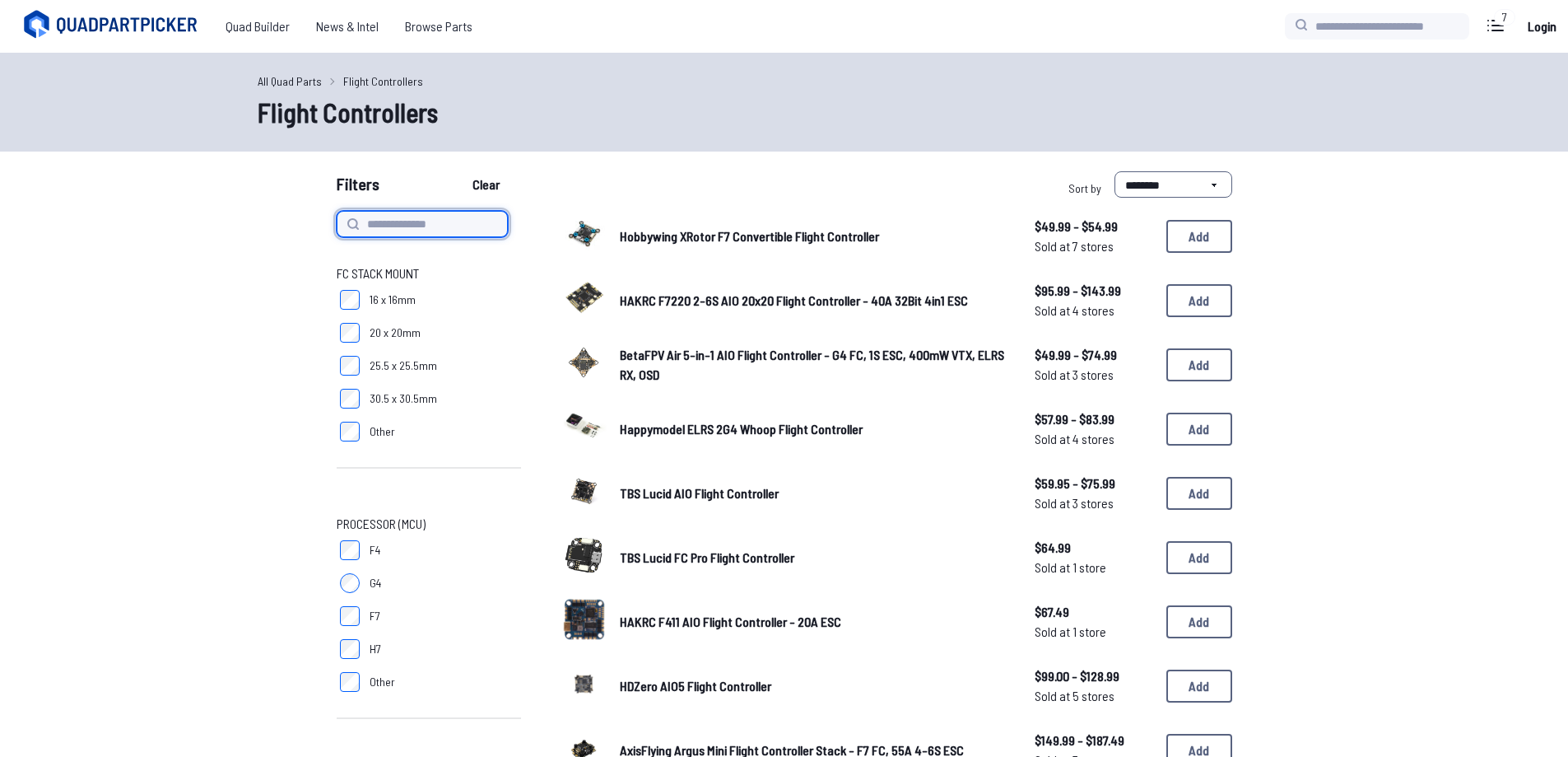
click at [407, 217] on input at bounding box center [422, 225] width 171 height 27
type input "*"
type input "**"
click at [459, 171] on button "Clear" at bounding box center [486, 185] width 55 height 27
type input "**"
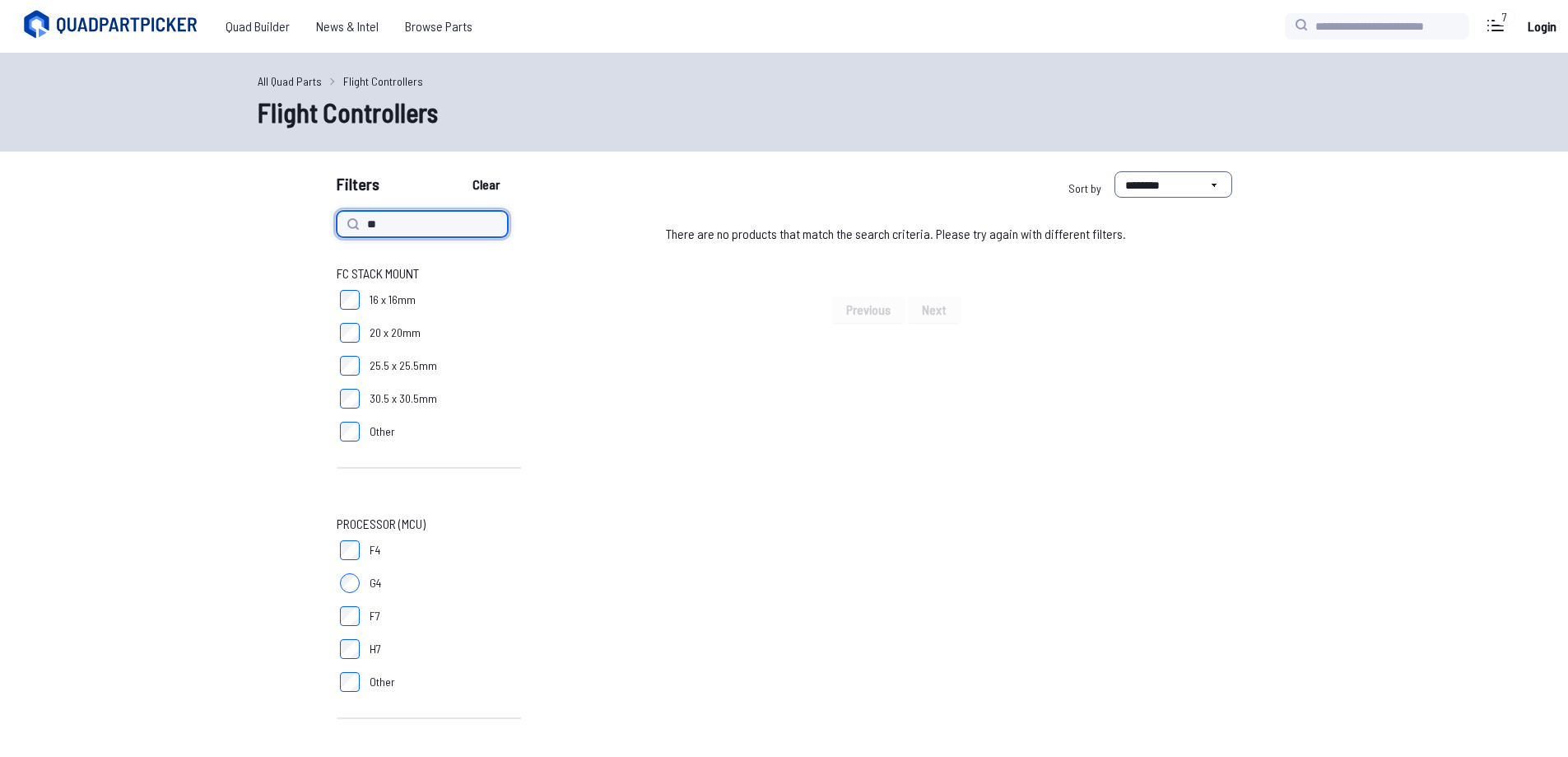
type input "*"
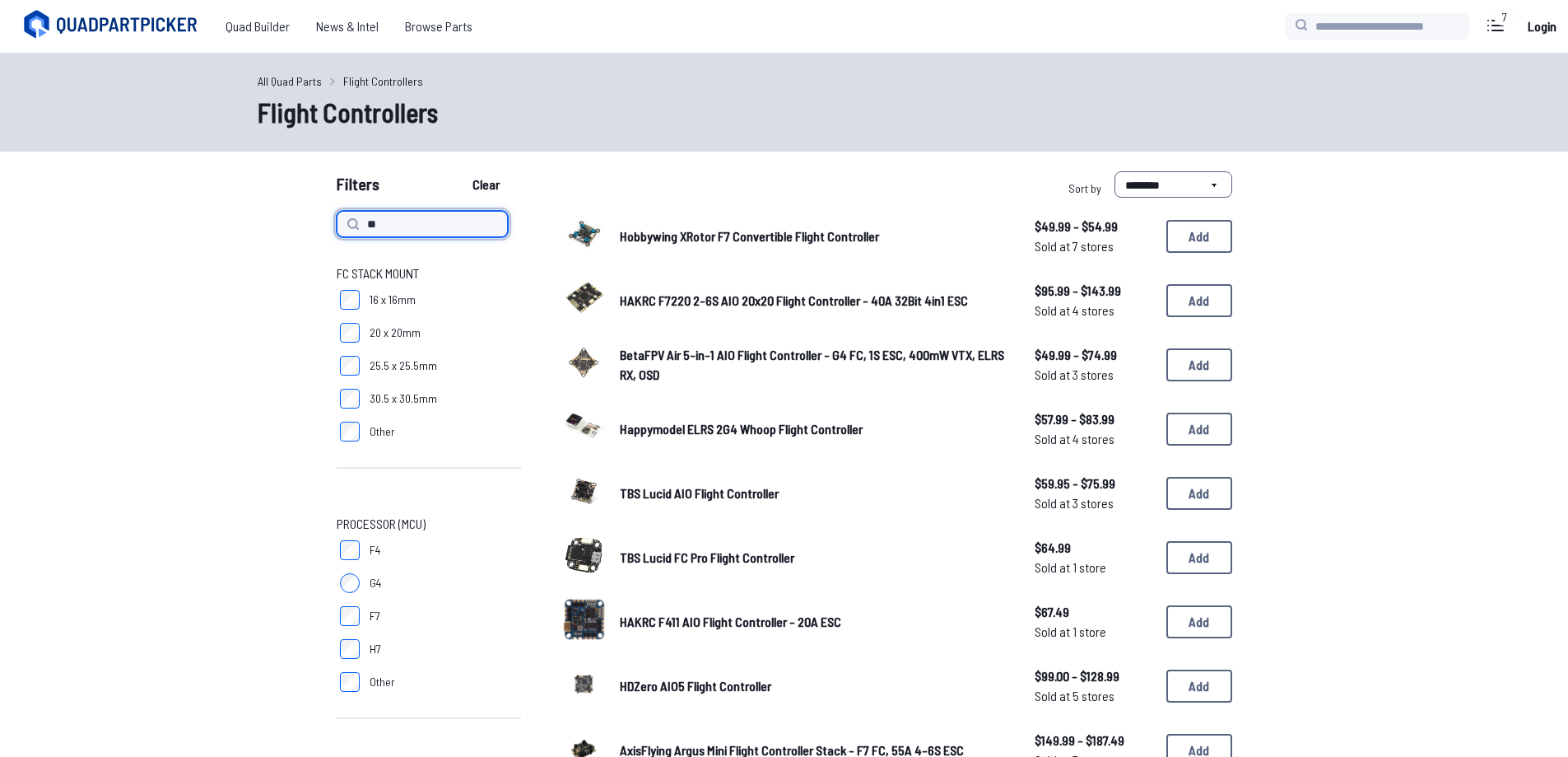
type input "**"
click at [459, 171] on button "Clear" at bounding box center [486, 185] width 55 height 27
type input "**"
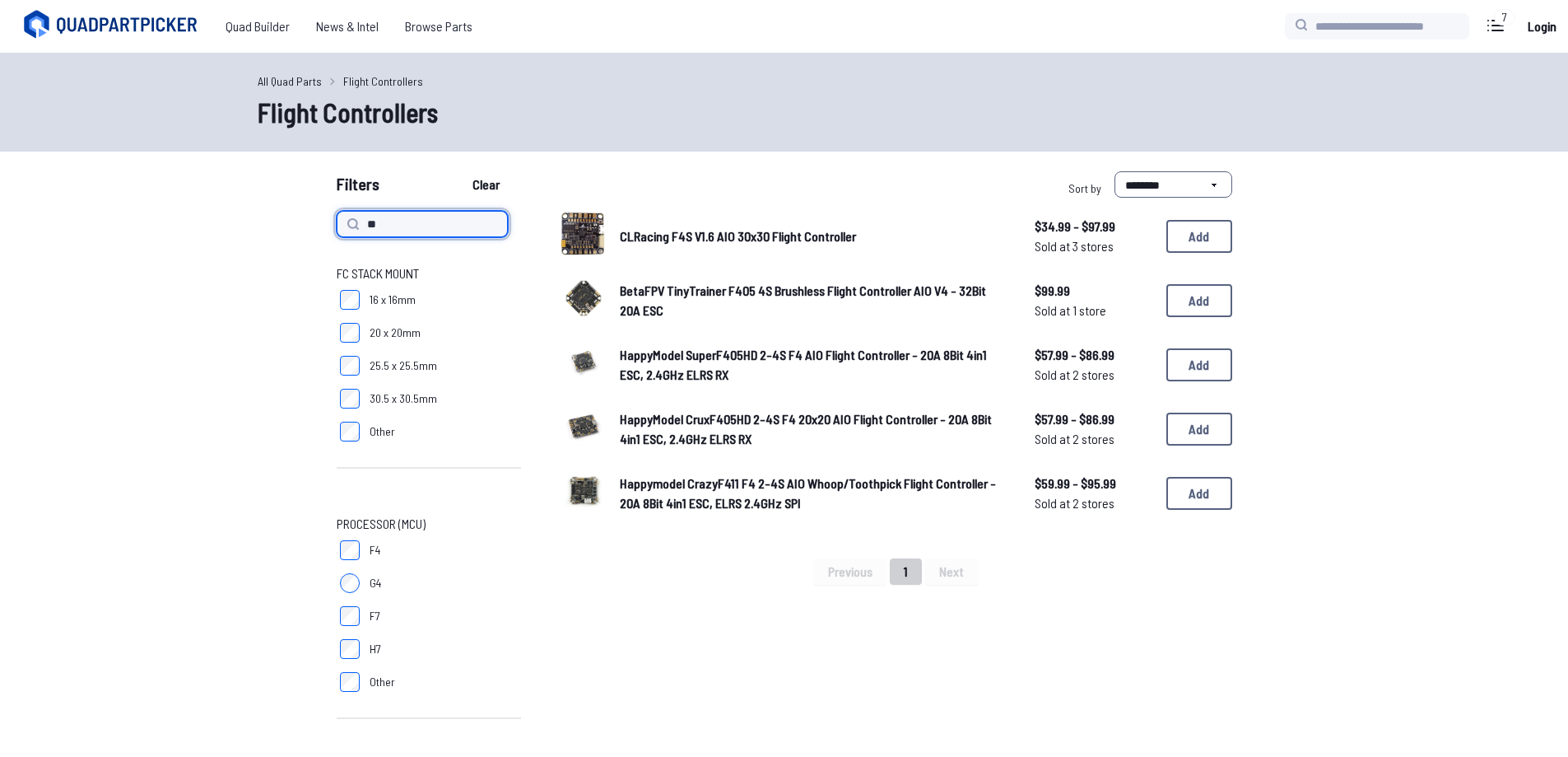
type input "*"
click at [459, 171] on button "Clear" at bounding box center [486, 185] width 55 height 27
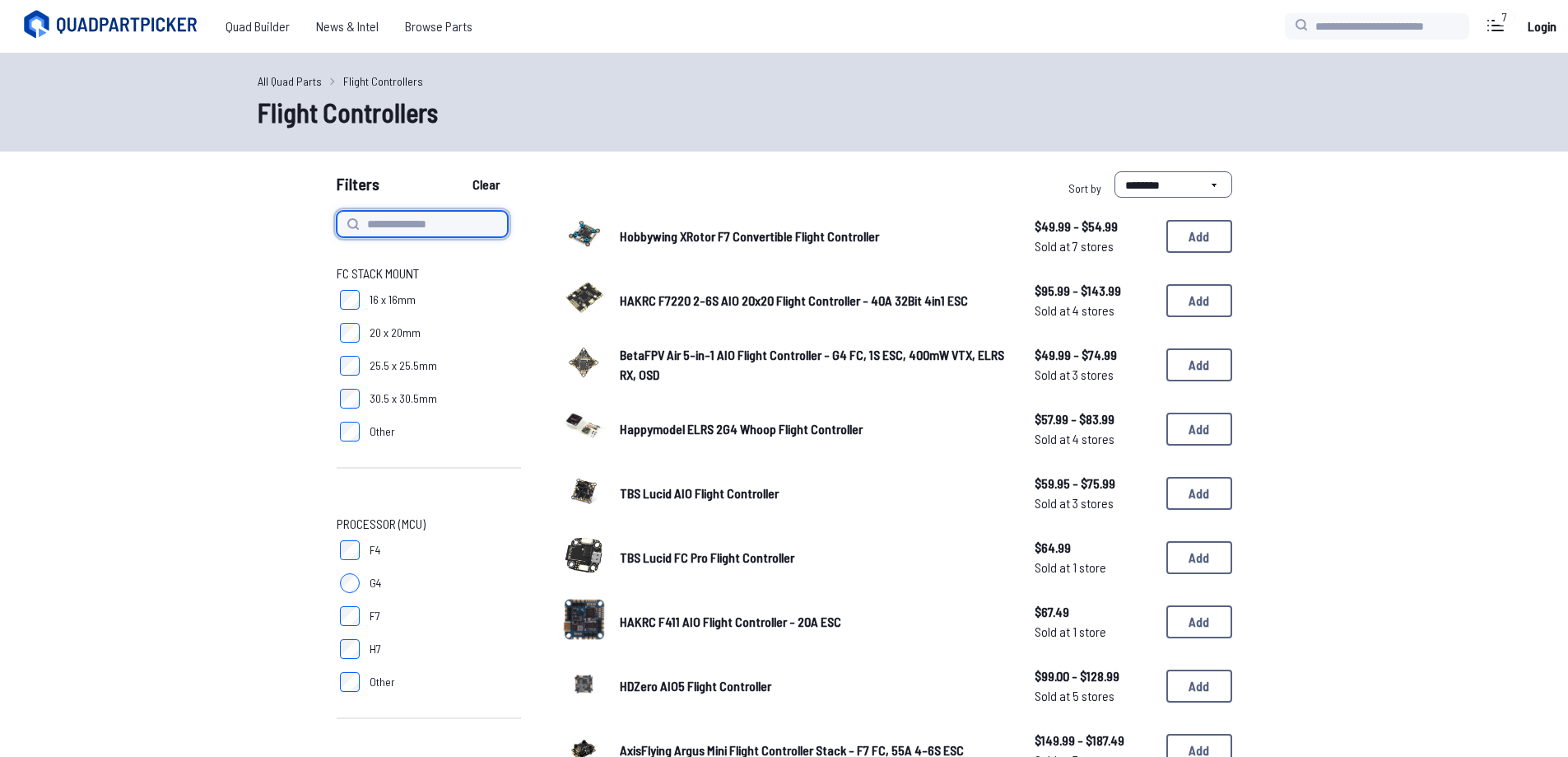
type input "**"
click at [678, 304] on span "HAKRC F7220 2-6S AIO 20x20 Flight Controller - 40A 32Bit 4in1 ESC" at bounding box center [794, 300] width 349 height 16
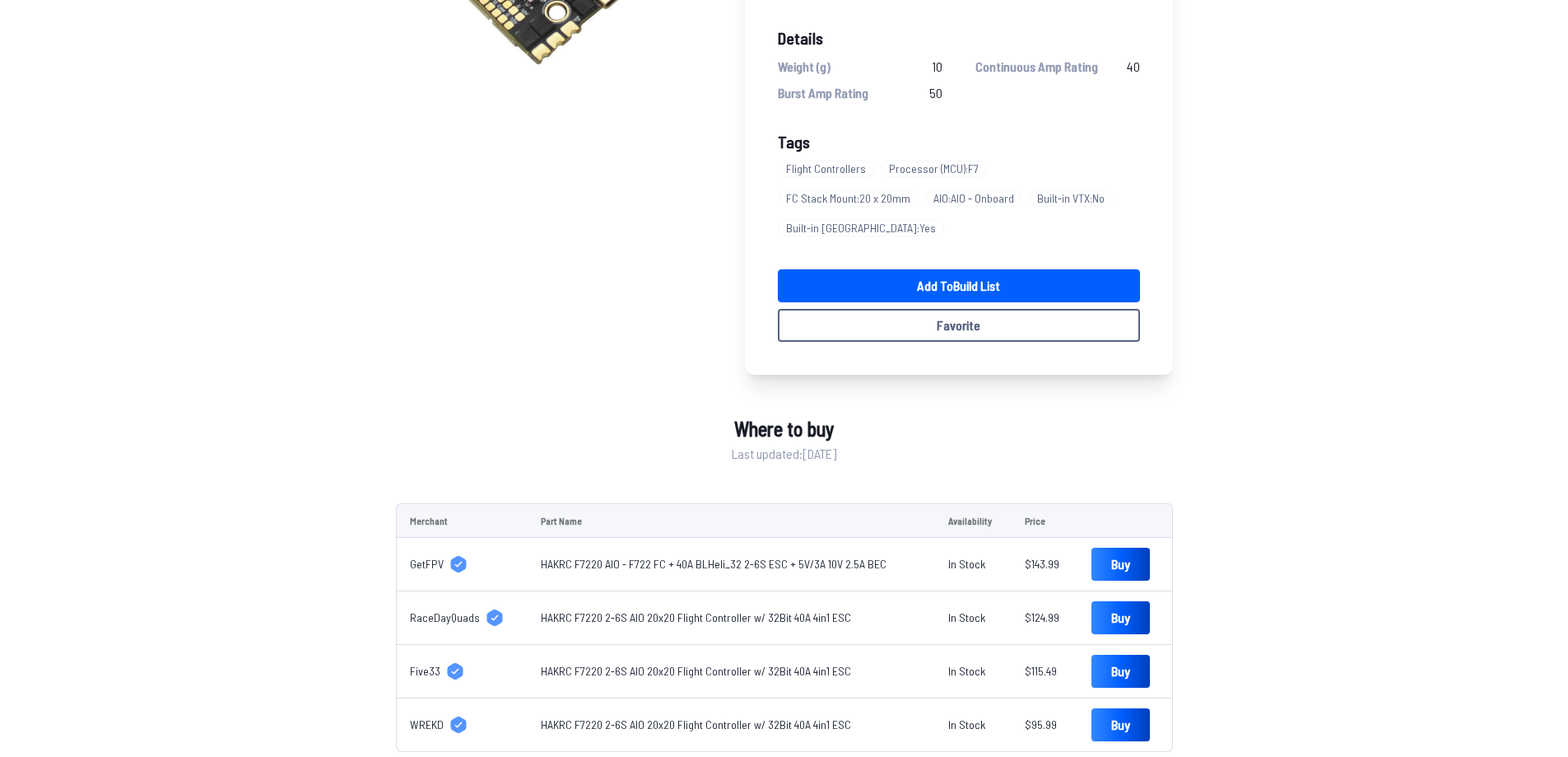
scroll to position [83, 0]
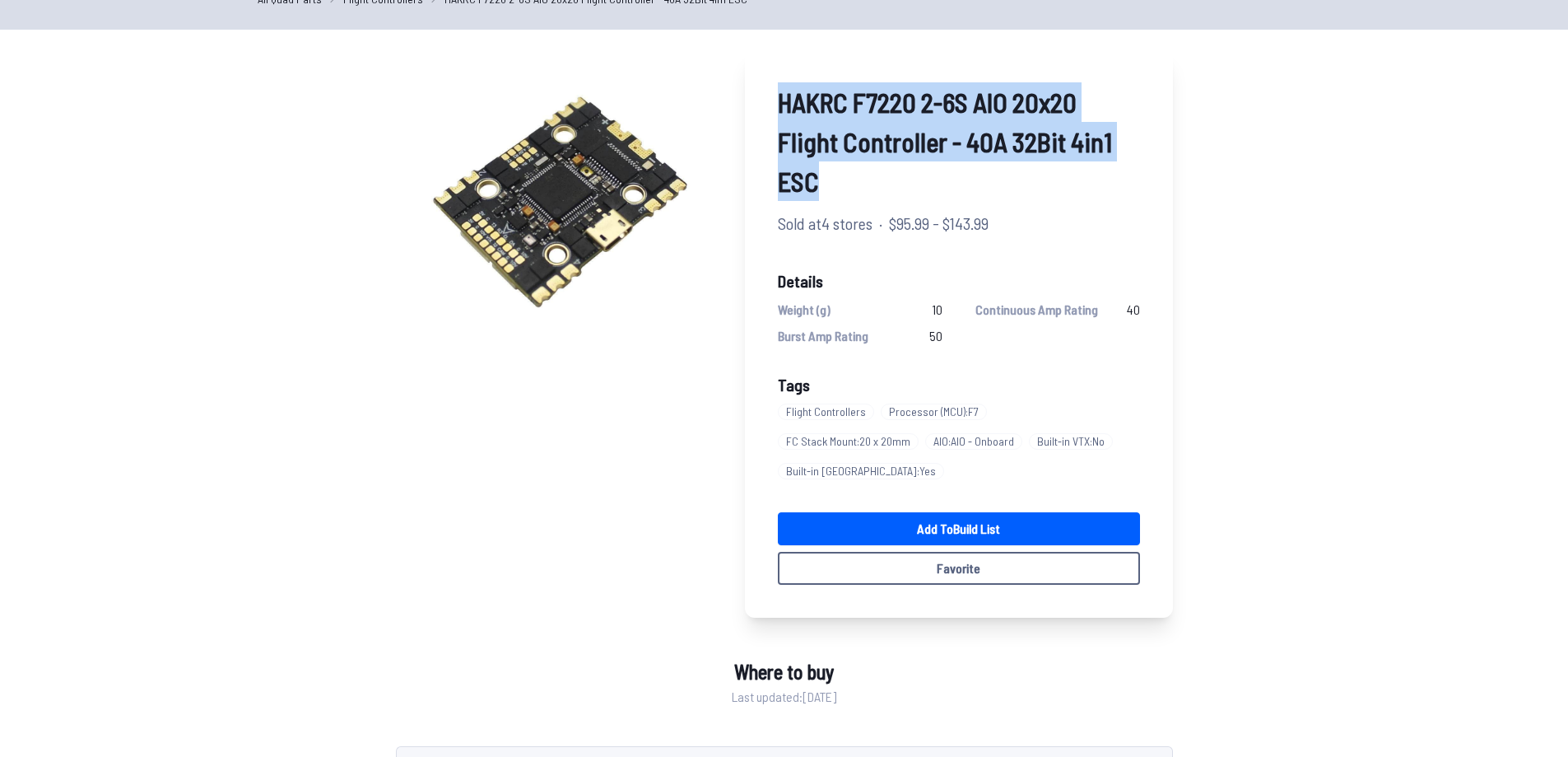
drag, startPoint x: 772, startPoint y: 81, endPoint x: 895, endPoint y: 193, distance: 166.4
click at [895, 193] on div "HAKRC F7220 2-6S AIO 20x20 Flight Controller - 40A 32Bit 4in1 ESC Sold at 4 sto…" at bounding box center [959, 334] width 428 height 568
copy span "HAKRC F7220 2-6S AIO 20x20 Flight Controller - 40A 32Bit 4in1 ESC"
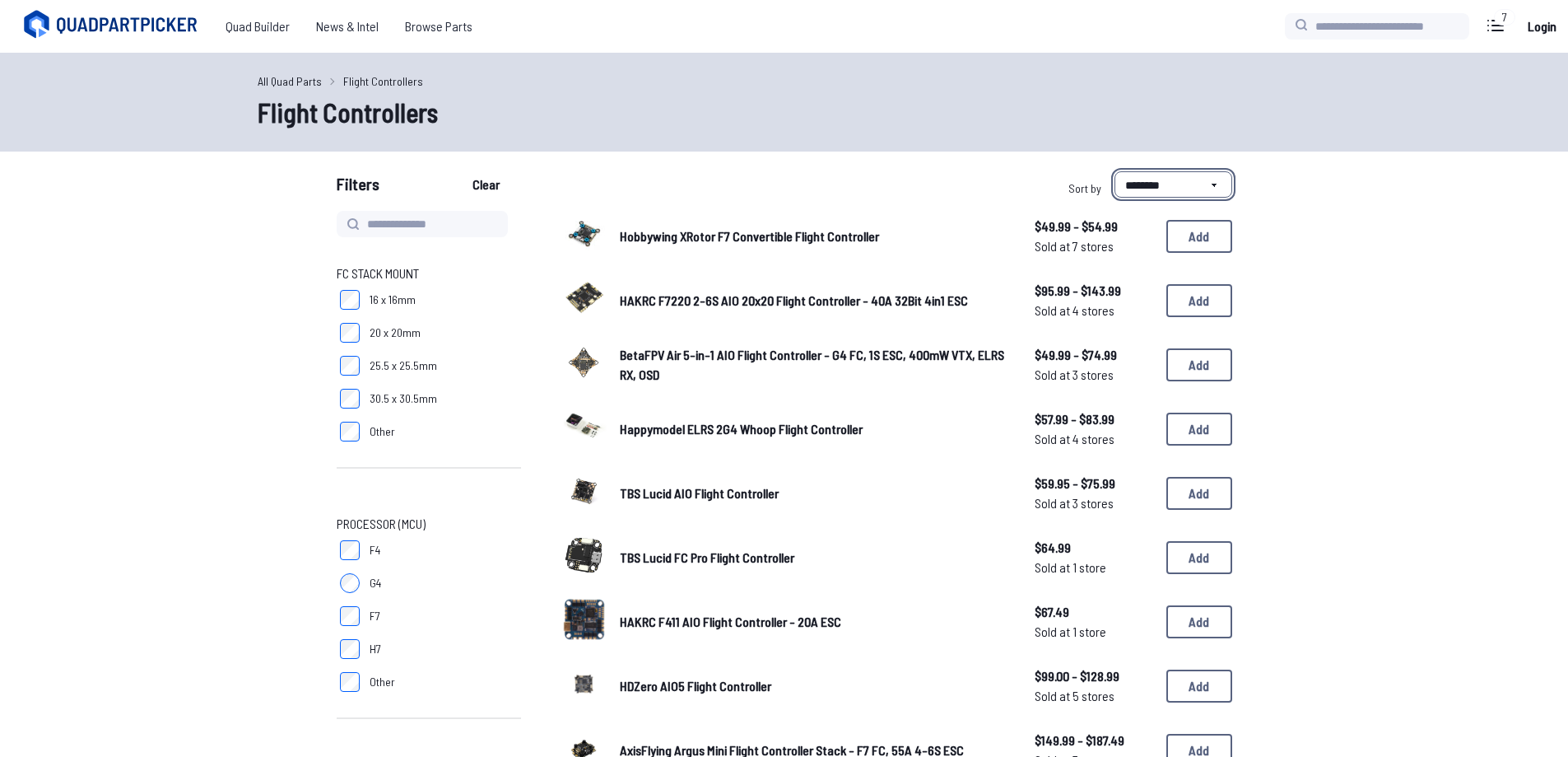
click at [1124, 171] on select "**********" at bounding box center [1173, 185] width 118 height 27
select select "*********"
click at [1115, 171] on select "**********" at bounding box center [1173, 185] width 118 height 27
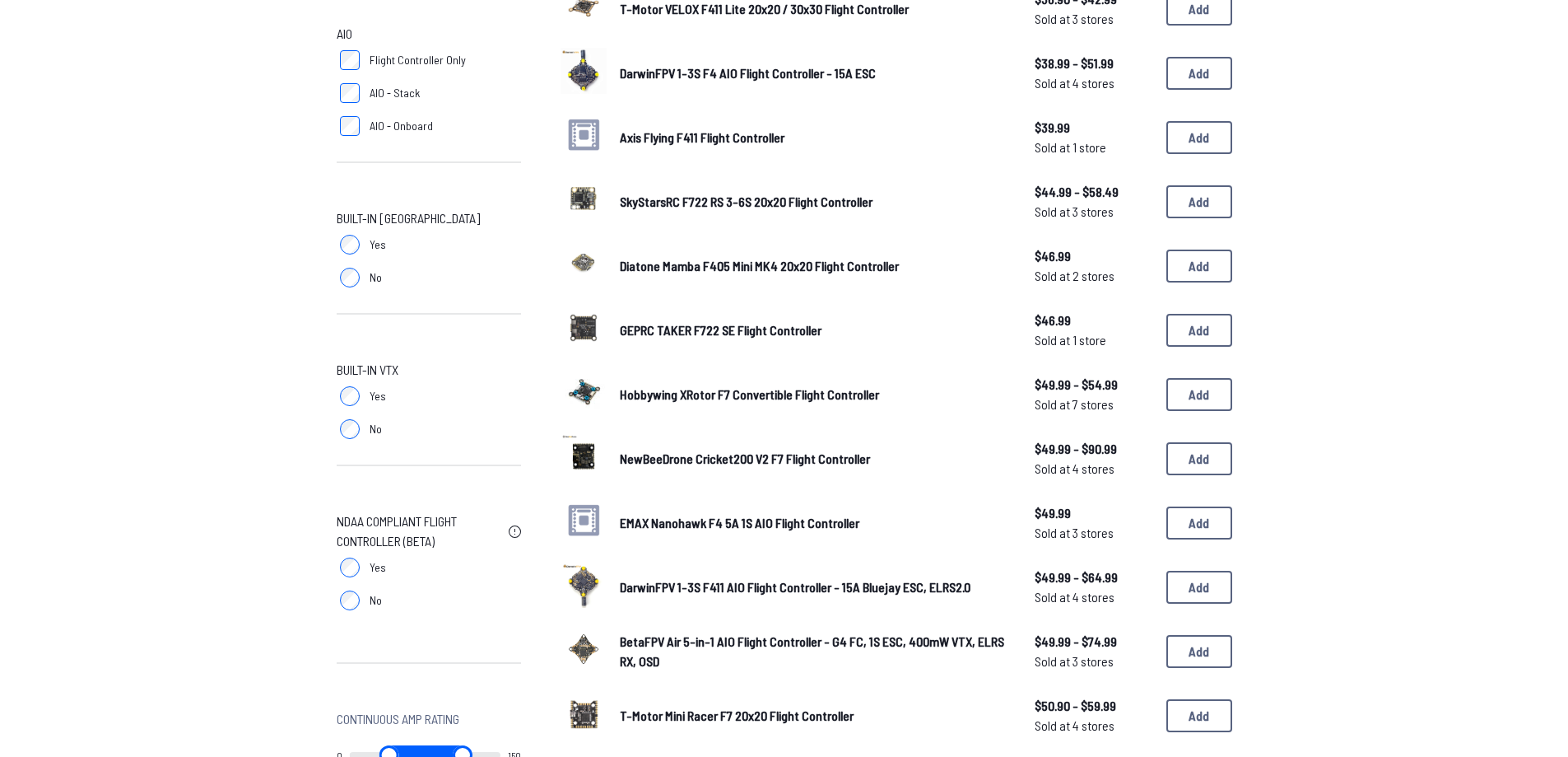
scroll to position [906, 0]
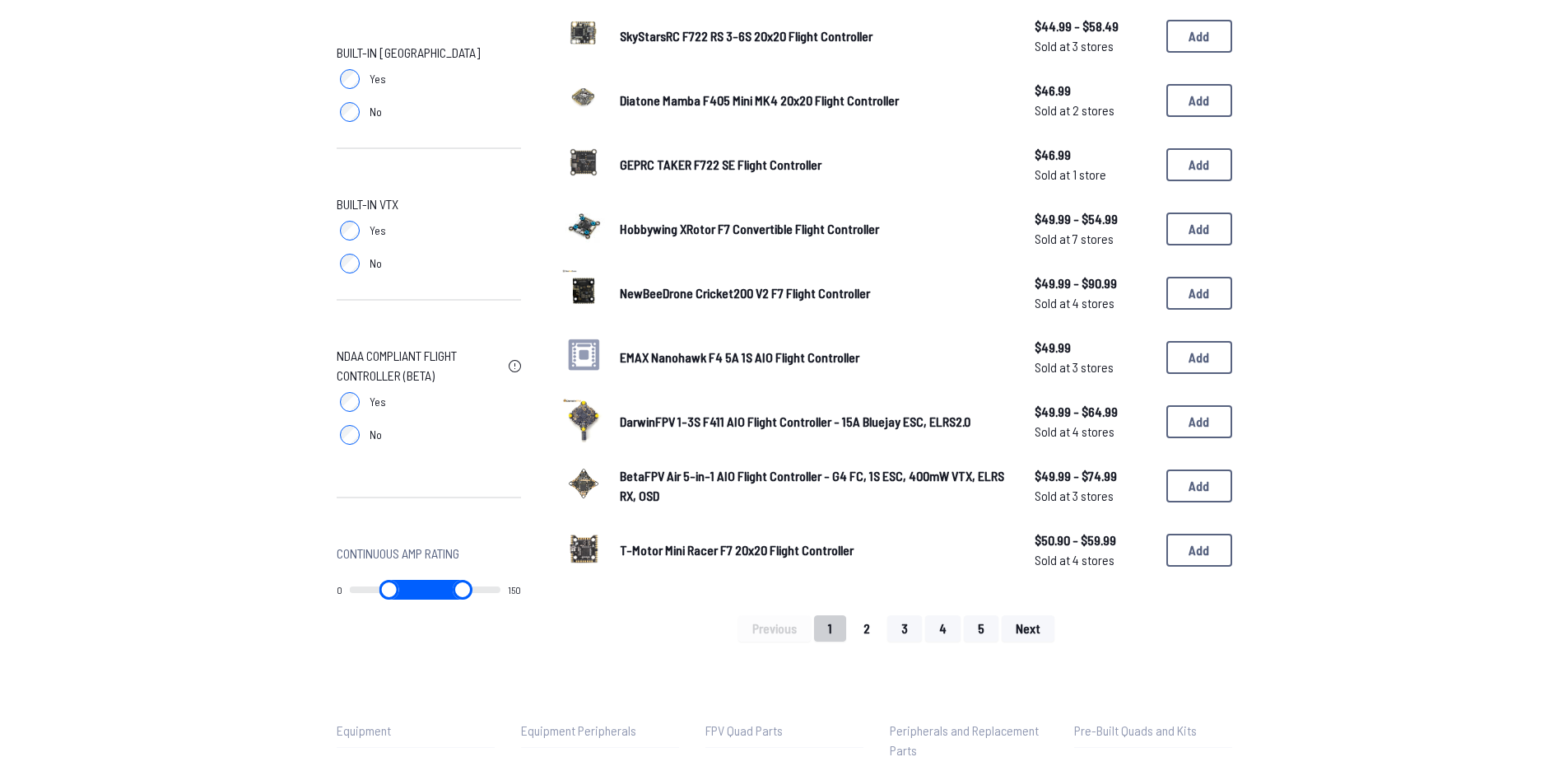
click at [867, 627] on button "2" at bounding box center [866, 628] width 35 height 27
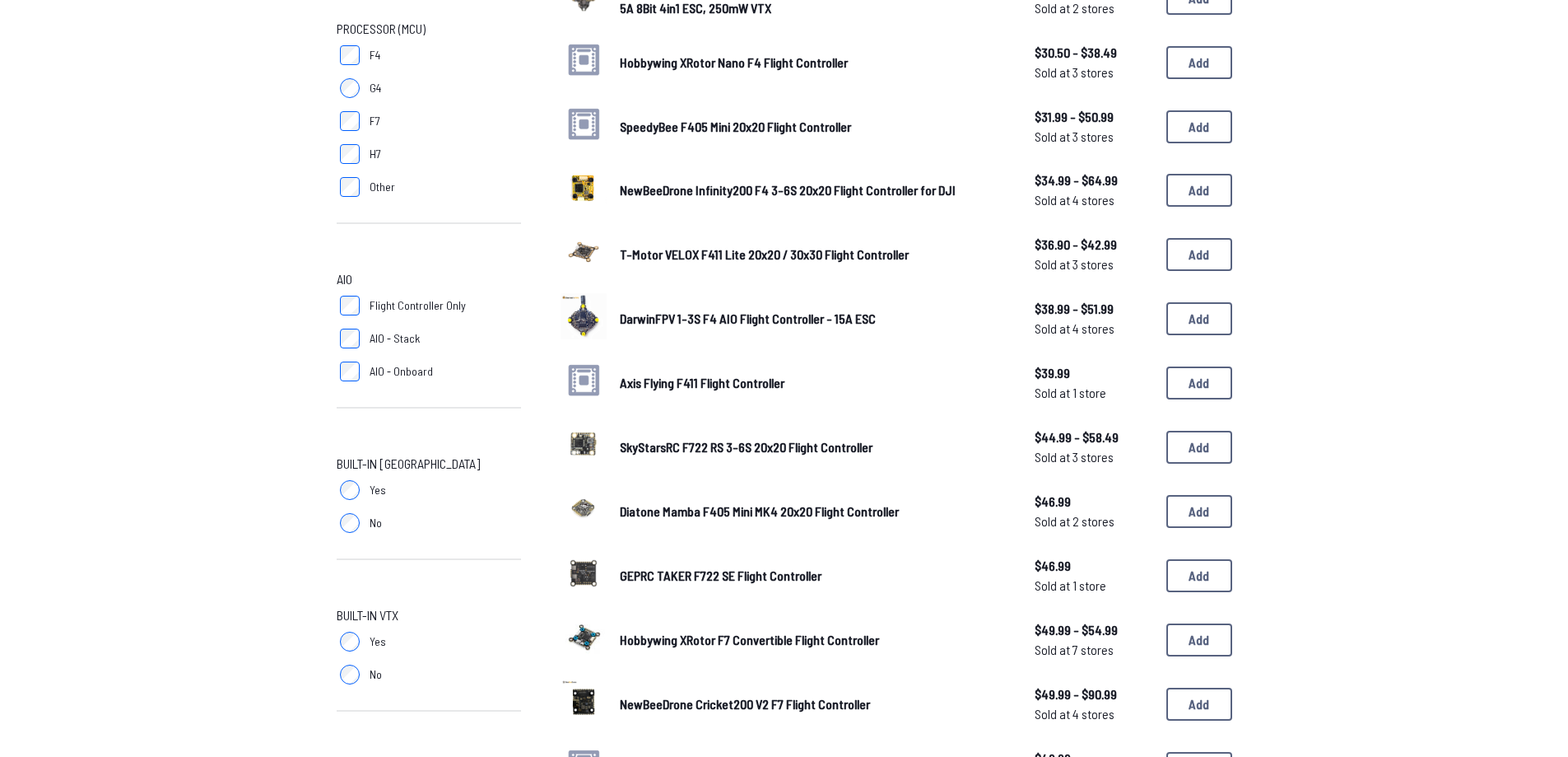
scroll to position [494, 0]
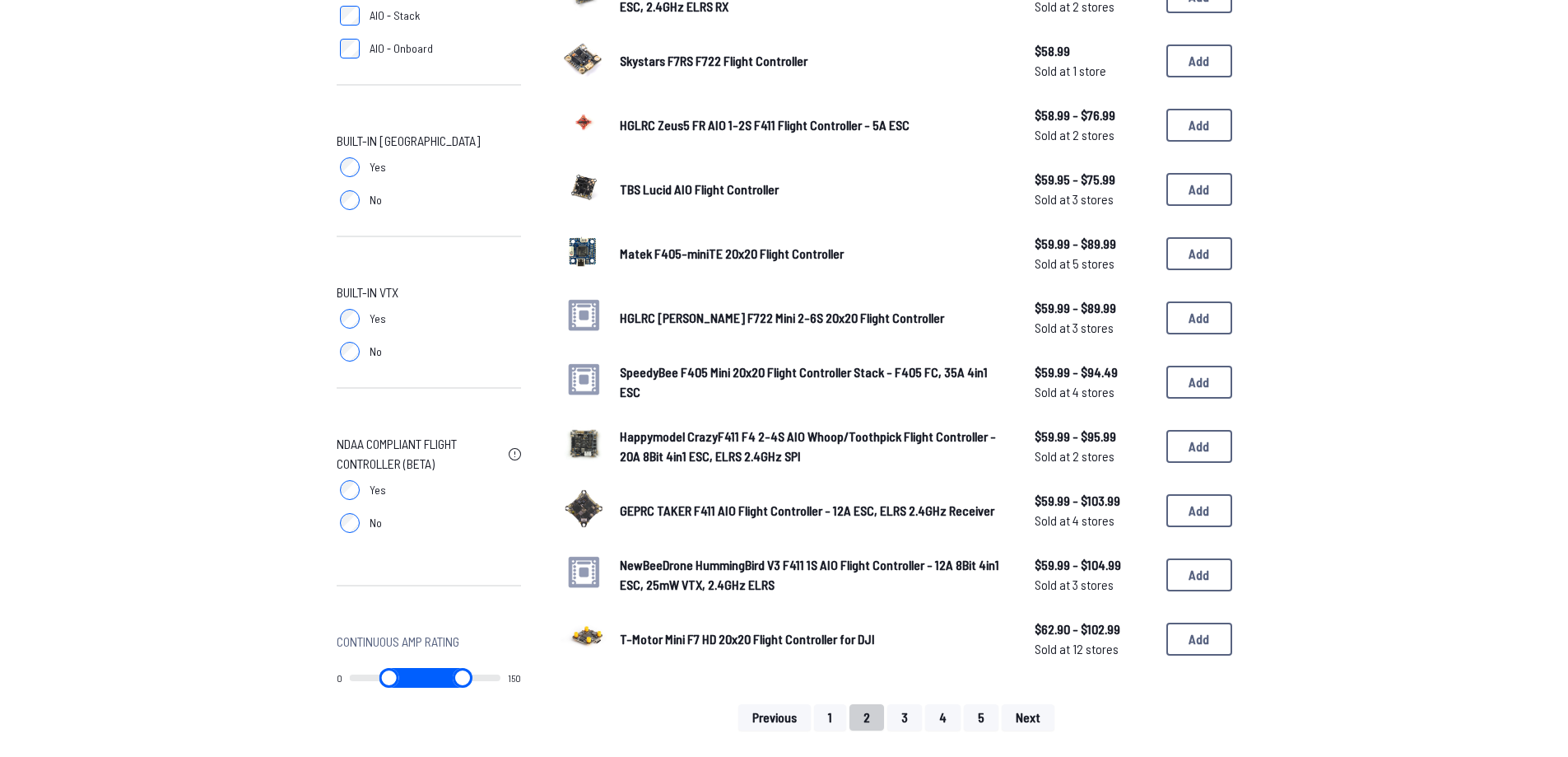
scroll to position [824, 0]
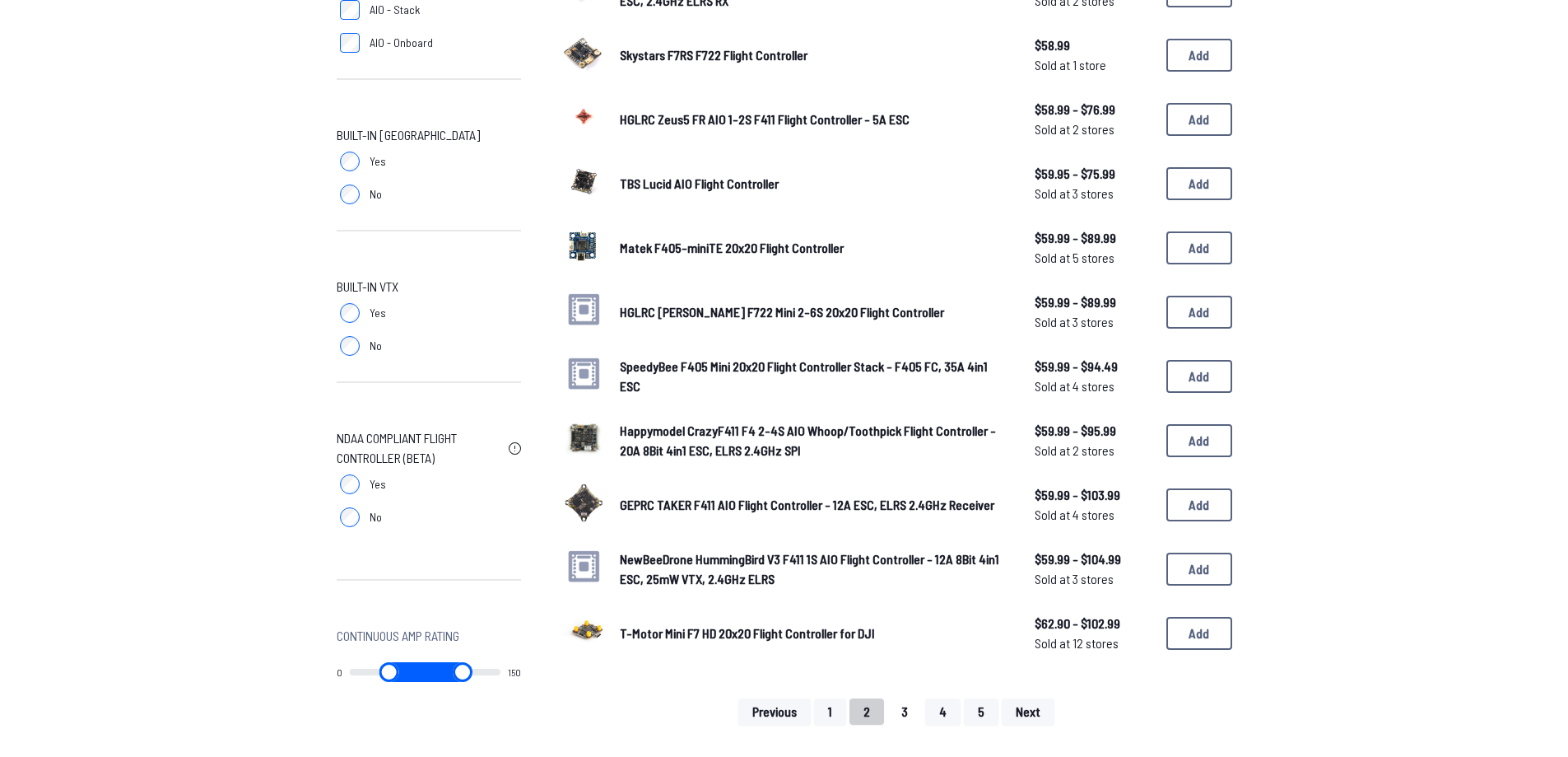
click at [902, 712] on button "3" at bounding box center [904, 712] width 35 height 27
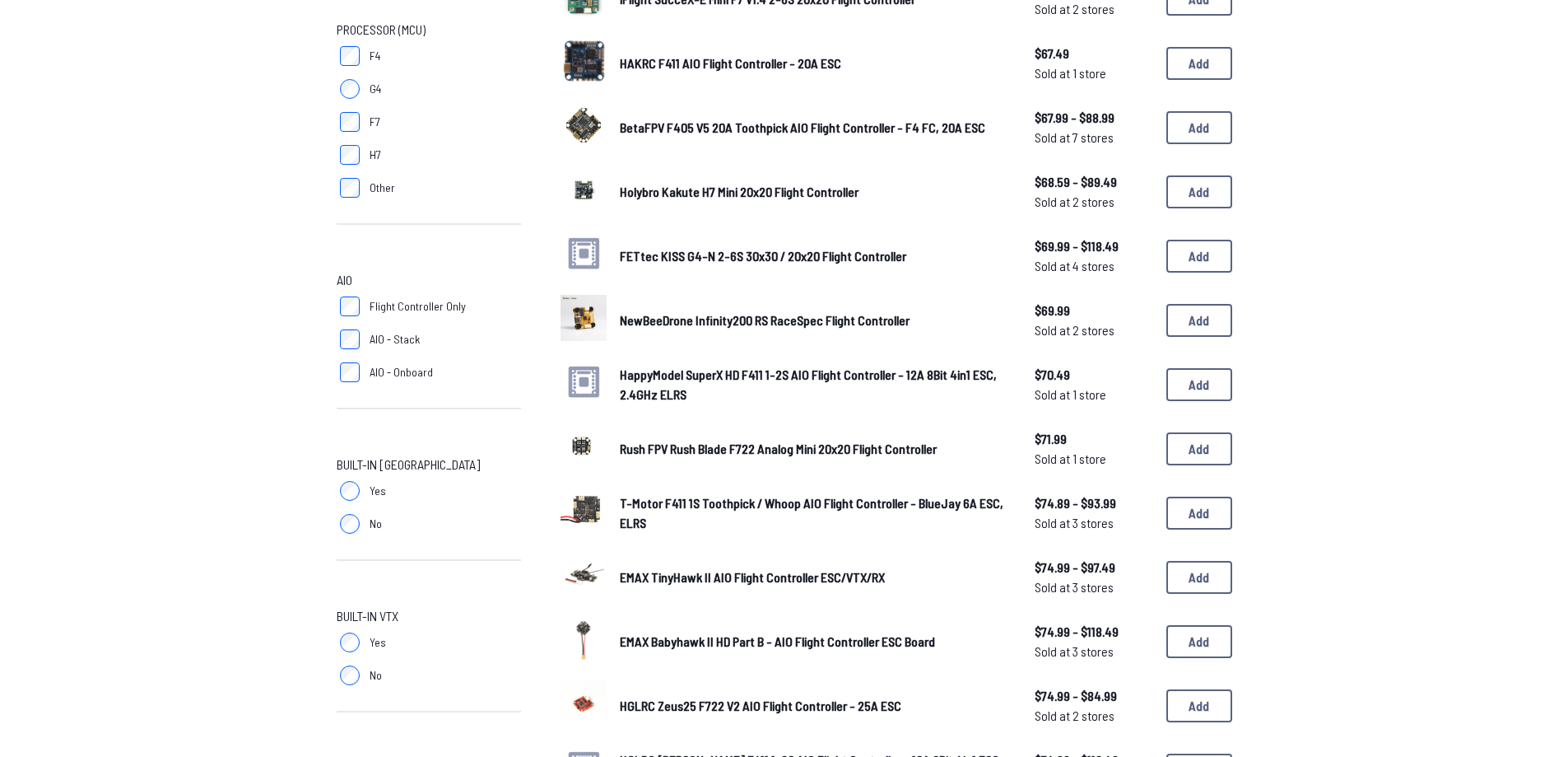
scroll to position [1070, 0]
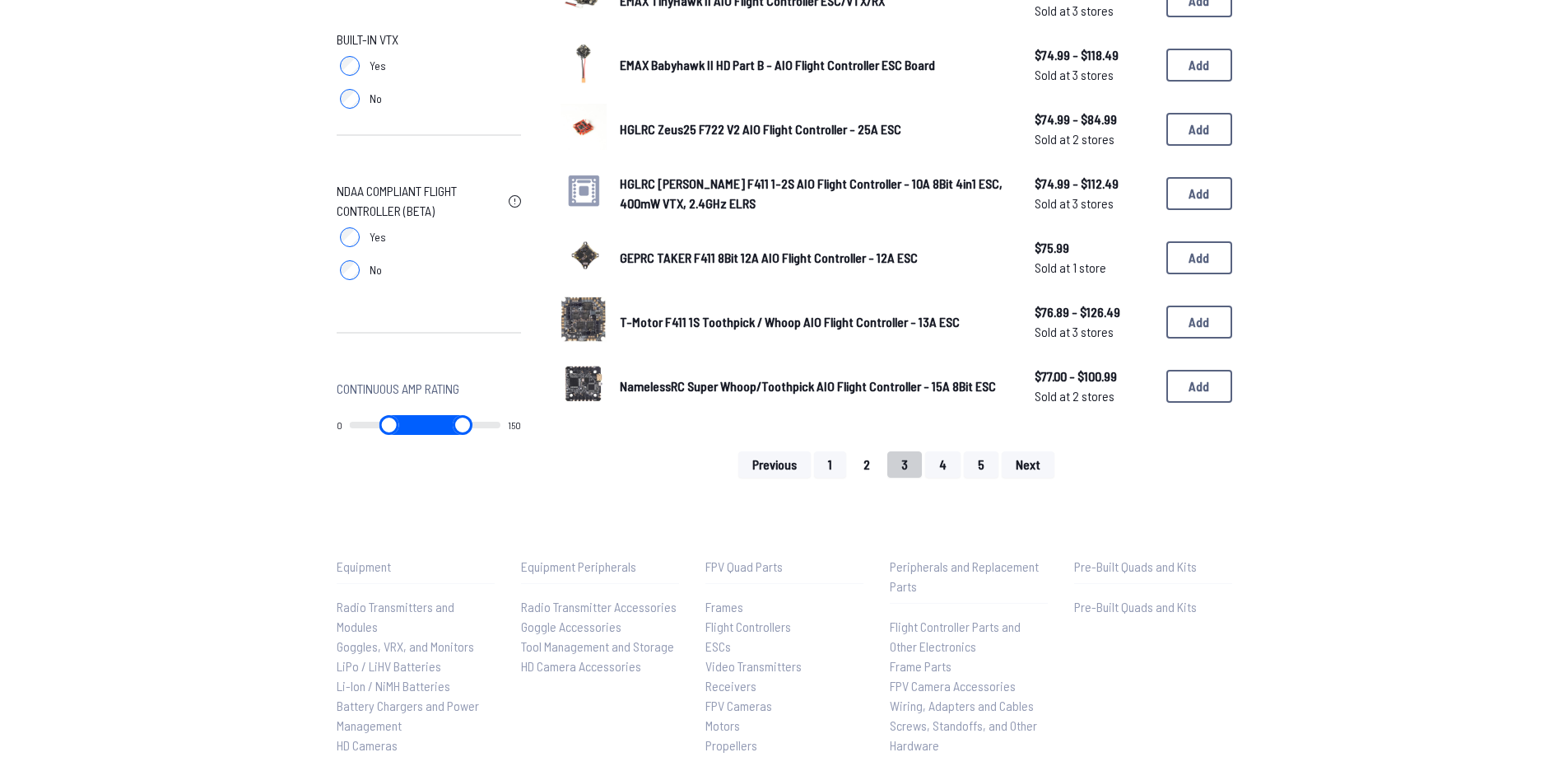
click at [874, 461] on button "2" at bounding box center [866, 465] width 35 height 27
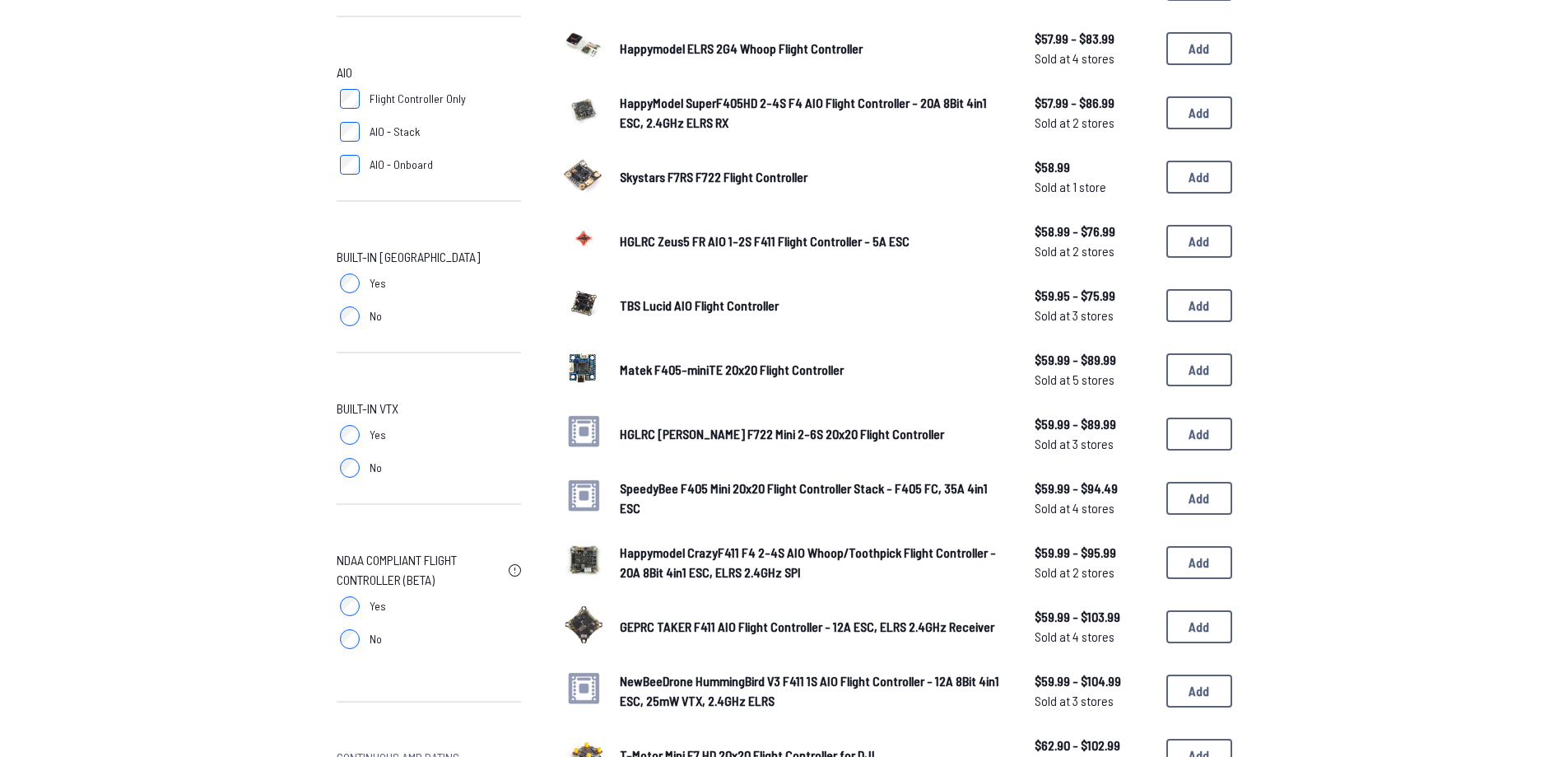
scroll to position [906, 0]
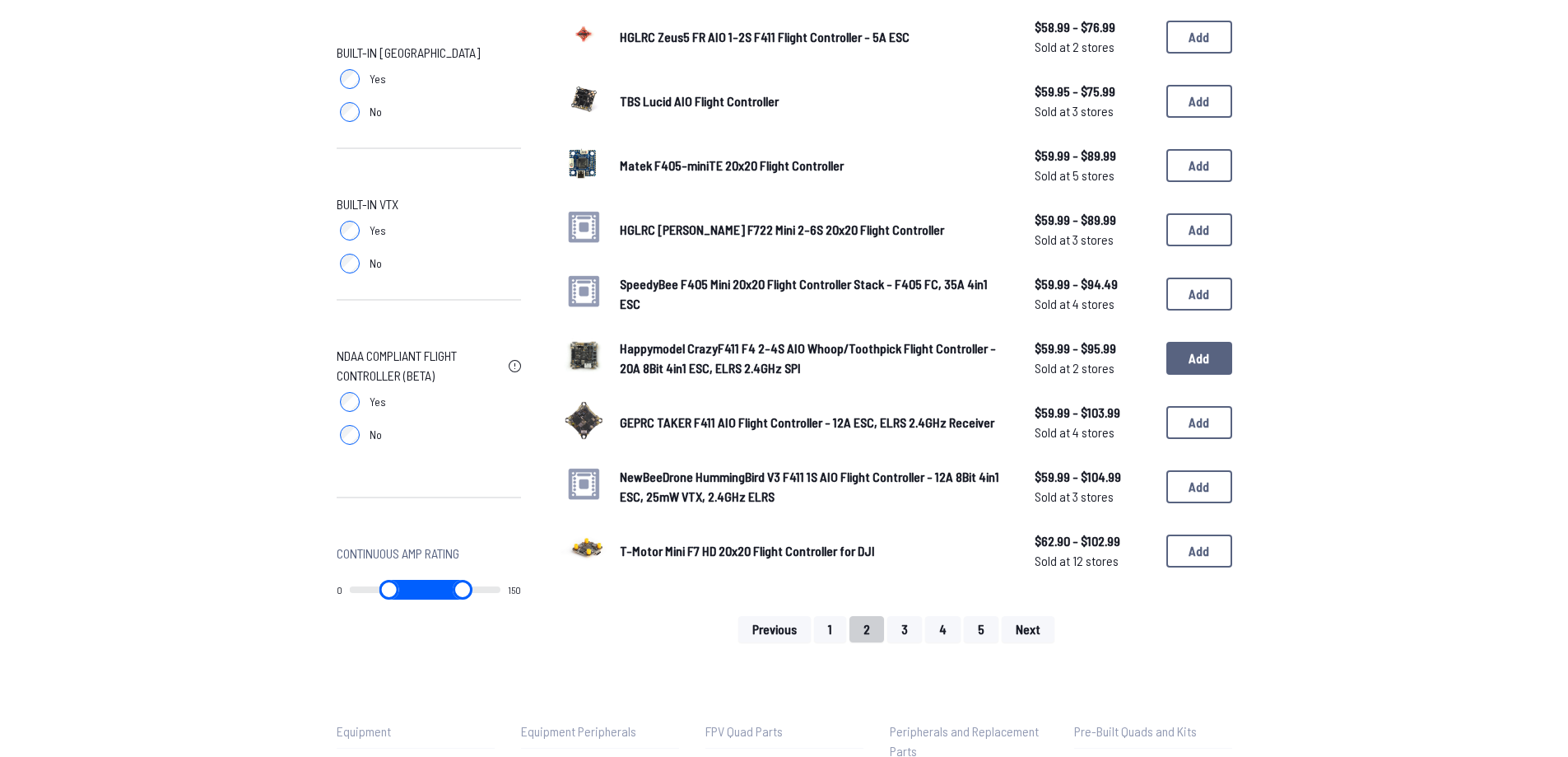
click at [1171, 364] on button "Add" at bounding box center [1199, 358] width 66 height 33
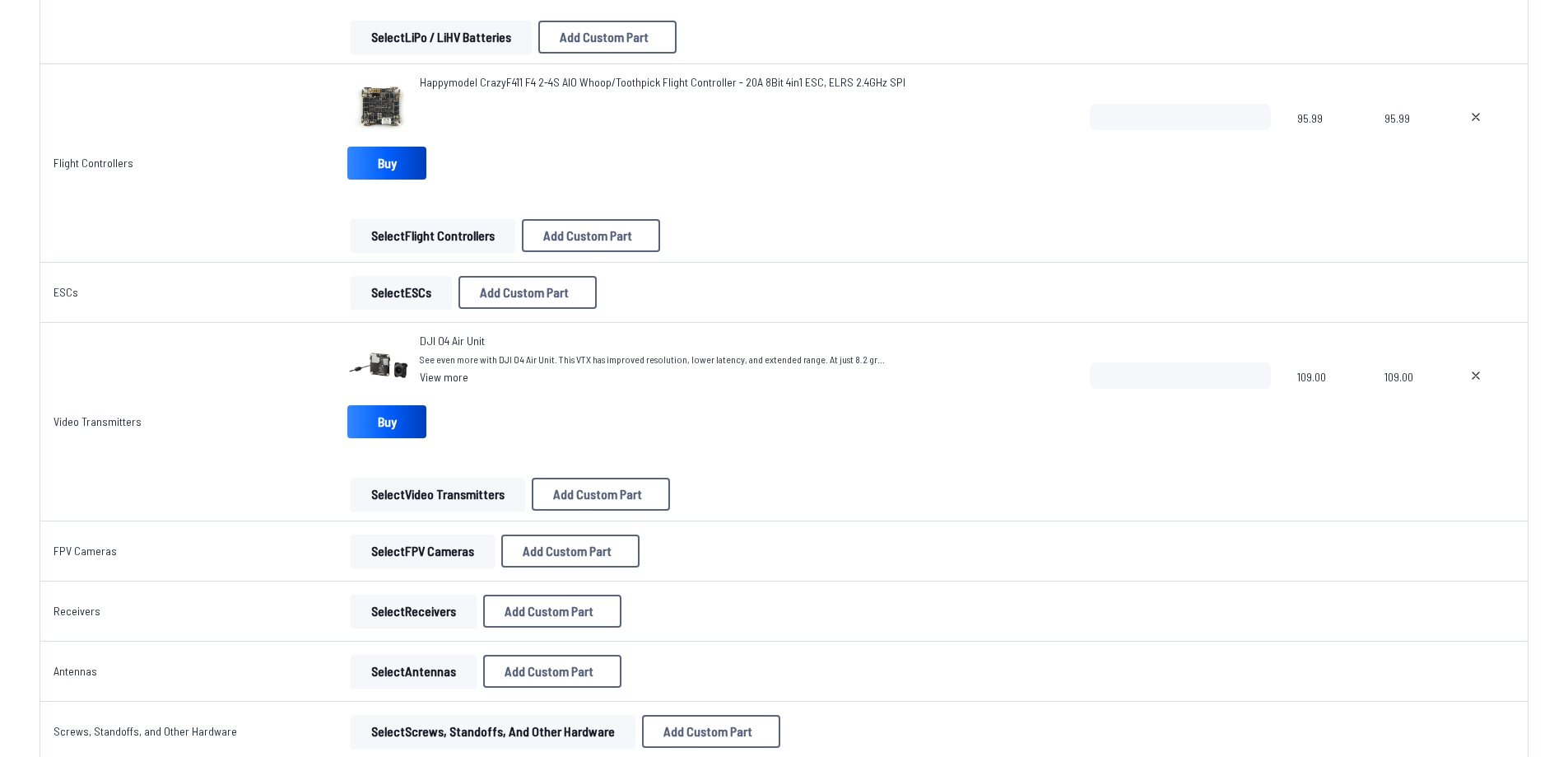
scroll to position [741, 0]
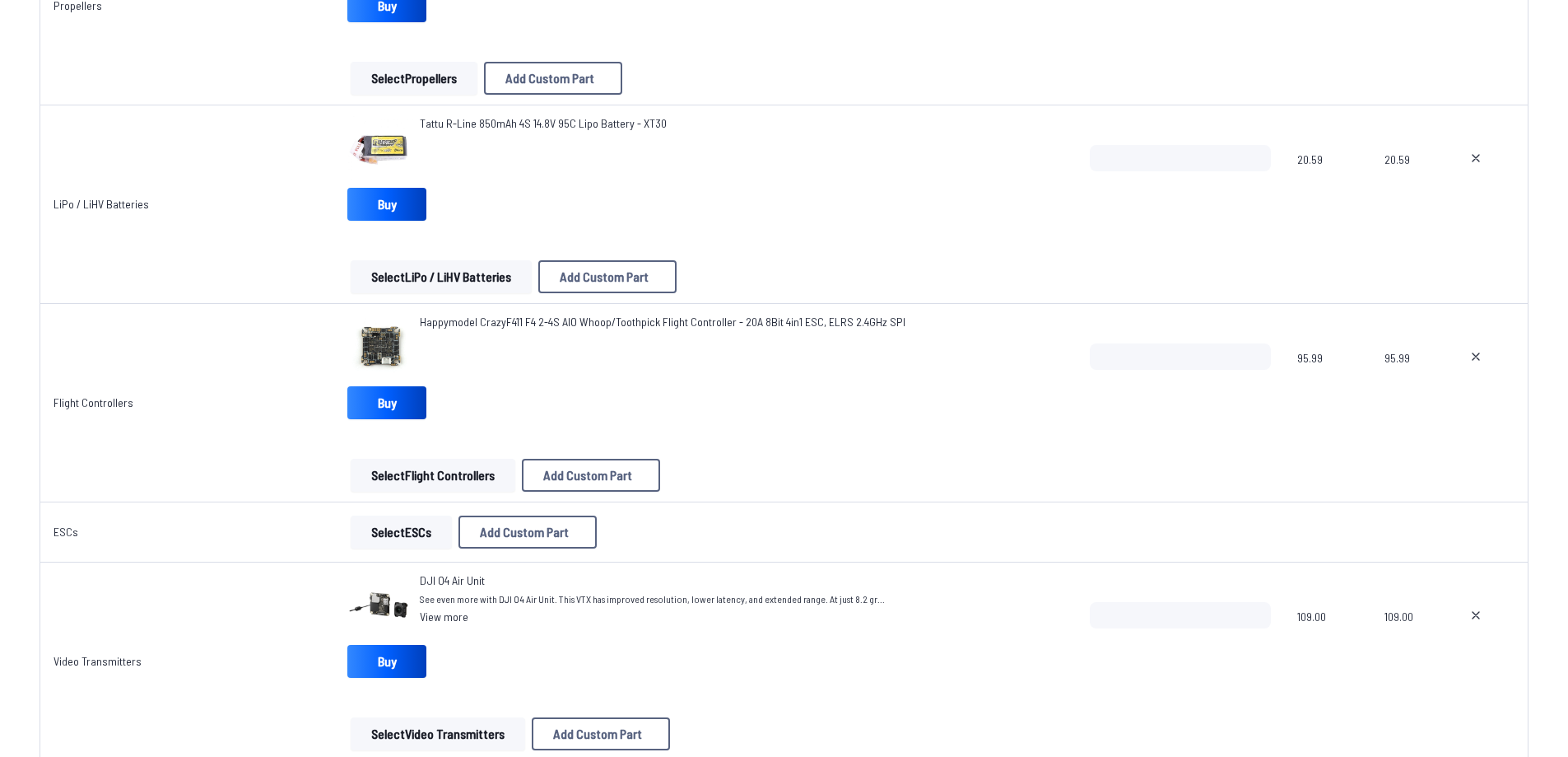
click at [655, 319] on span "Happymodel CrazyF411 F4 2-4S AIO Whoop/Toothpick Flight Controller - 20A 8Bit 4…" at bounding box center [662, 322] width 486 height 14
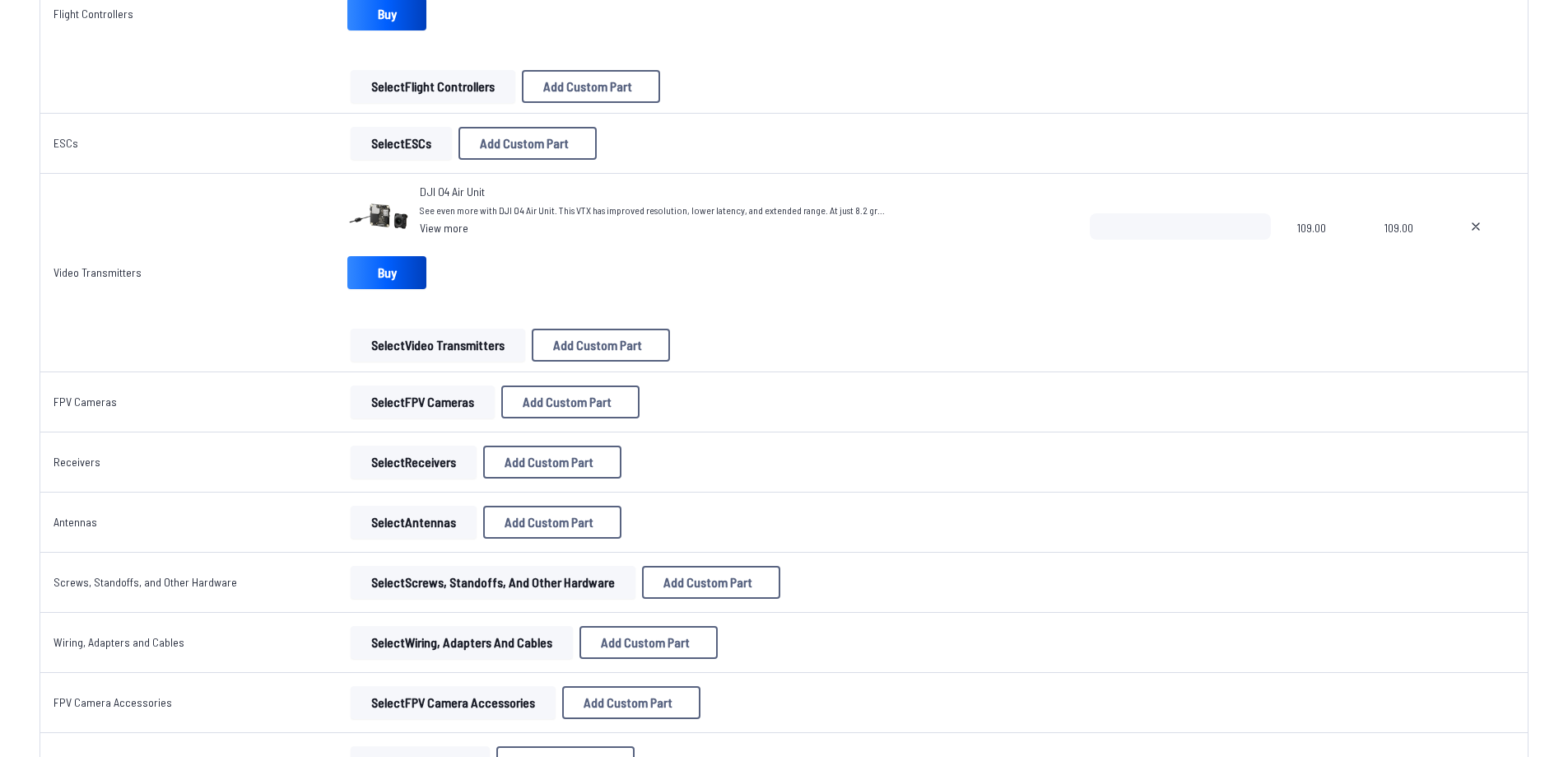
scroll to position [824, 0]
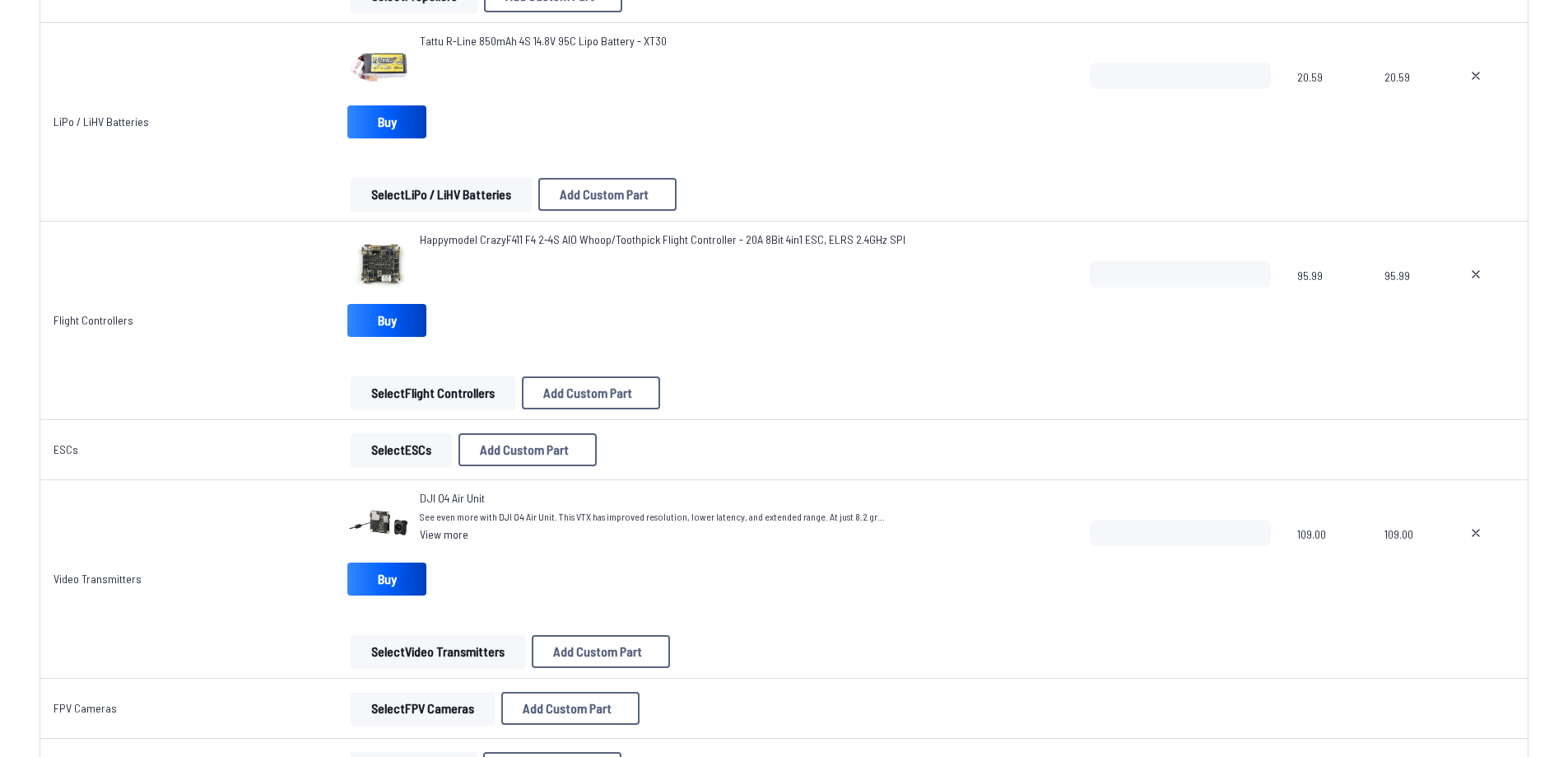
click at [471, 241] on span "Happymodel CrazyF411 F4 2-4S AIO Whoop/Toothpick Flight Controller - 20A 8Bit 4…" at bounding box center [662, 240] width 486 height 14
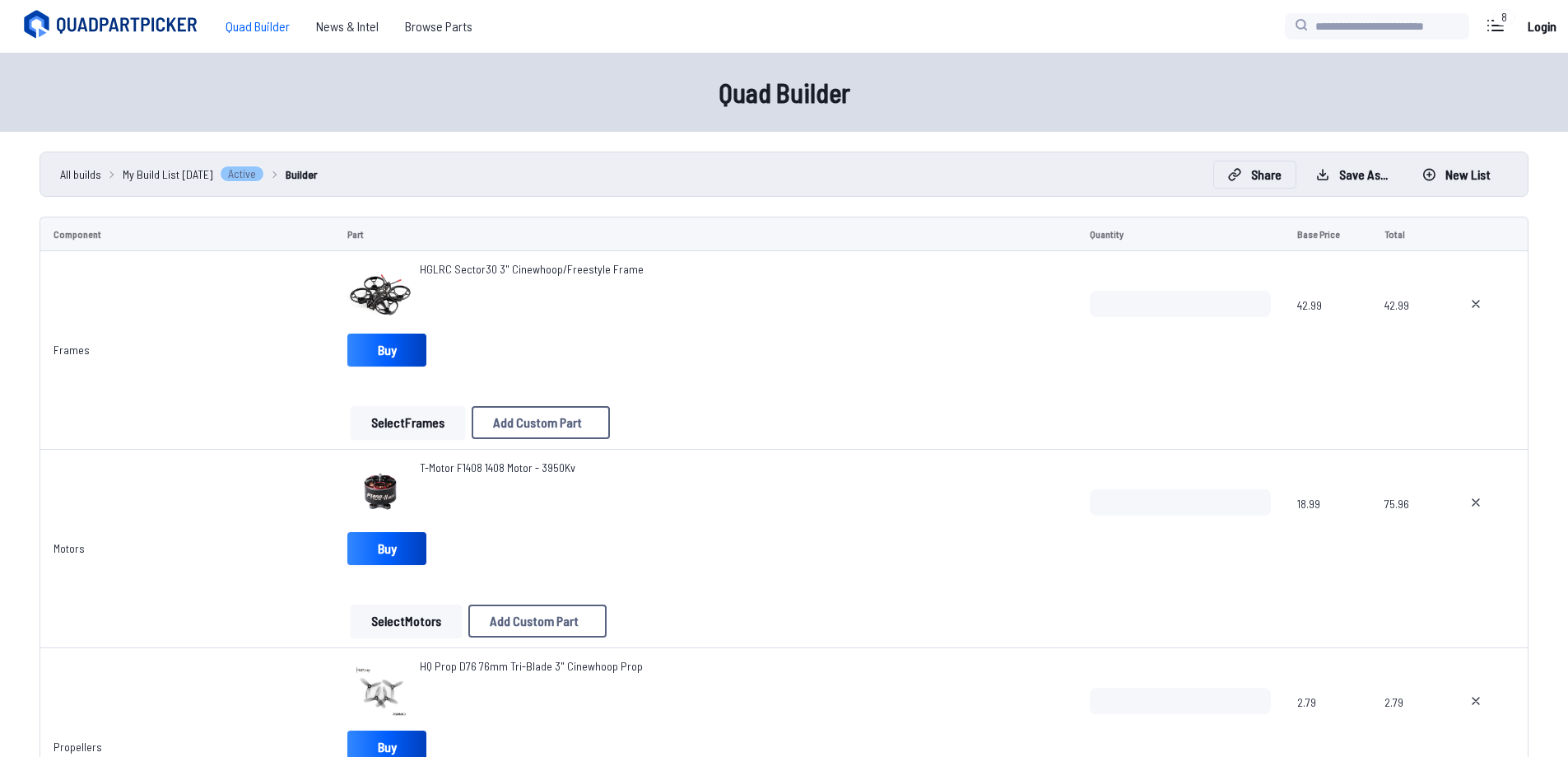
click at [1244, 169] on button "Share" at bounding box center [1255, 175] width 82 height 27
click at [987, 393] on button "Copy List" at bounding box center [990, 386] width 71 height 24
click at [1012, 233] on icon at bounding box center [1004, 241] width 15 height 15
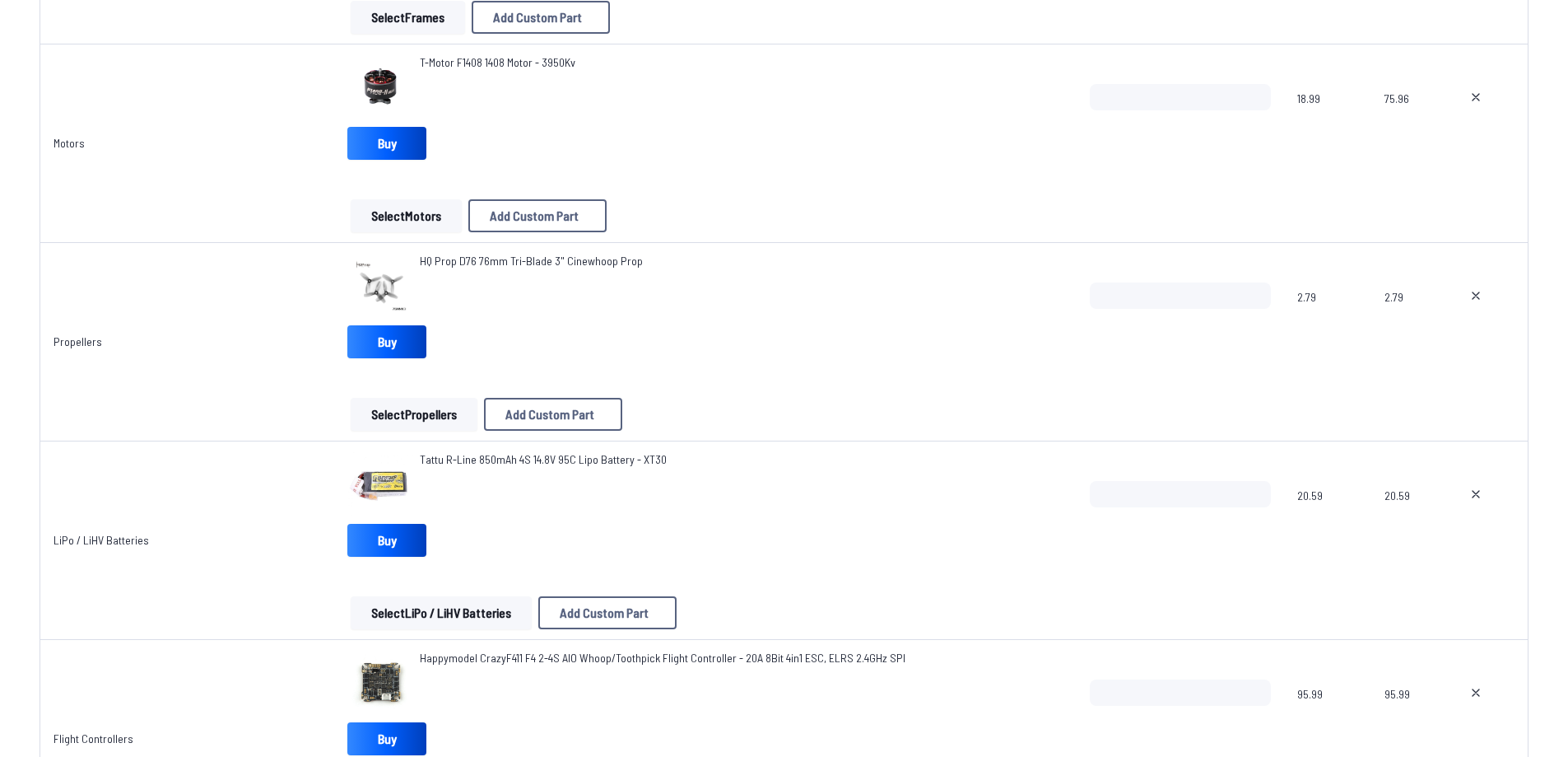
scroll to position [83, 0]
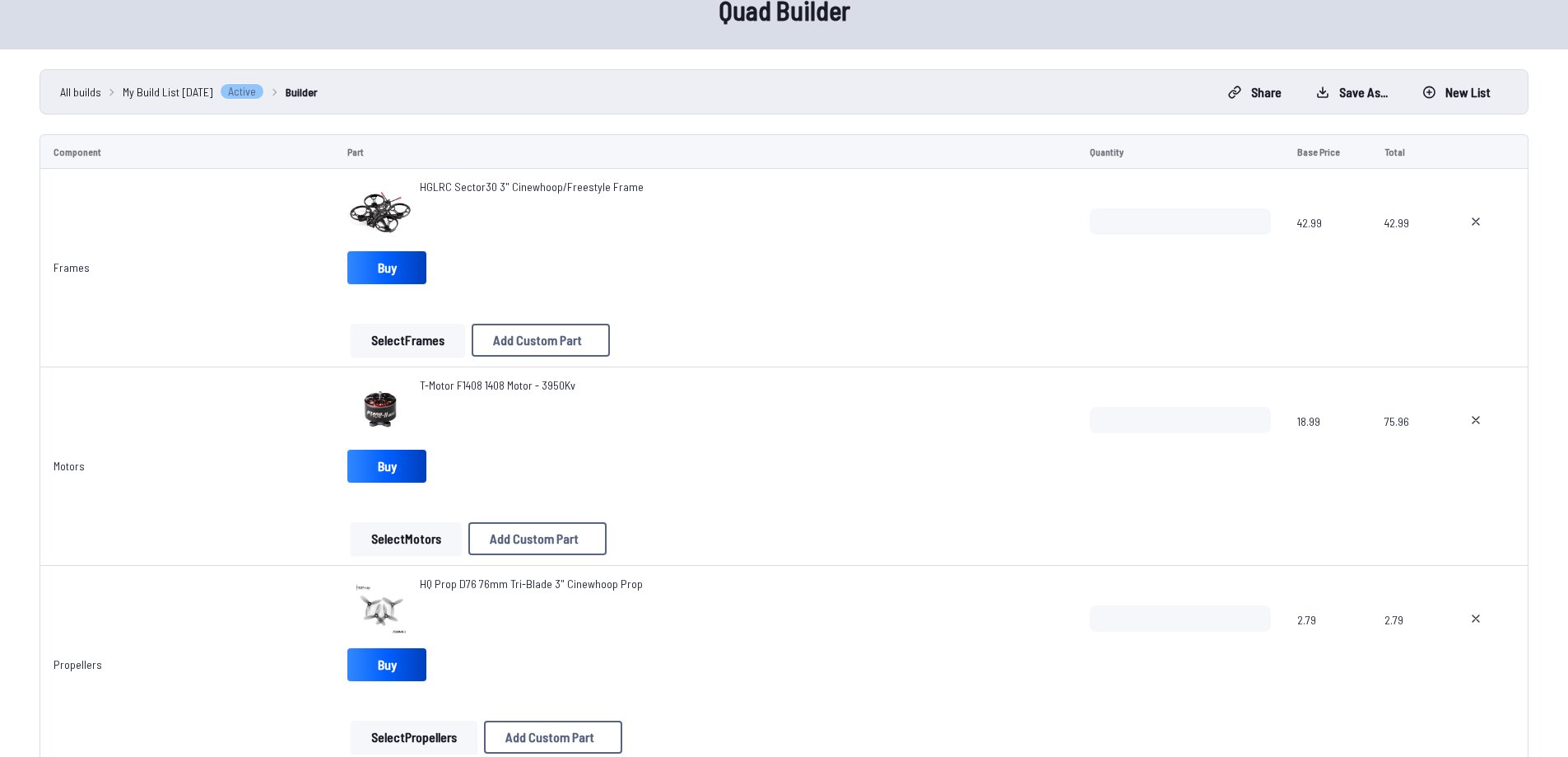
drag, startPoint x: 669, startPoint y: 185, endPoint x: 669, endPoint y: 225, distance: 40.0
click at [676, 222] on div "HGLRC Sector30 3" Cinewhoop/Freestyle Frame" at bounding box center [705, 211] width 716 height 66
drag, startPoint x: 412, startPoint y: 190, endPoint x: 489, endPoint y: 183, distance: 77.3
click at [489, 183] on div "HGLRC Sector30 3" Cinewhoop/Freestyle Frame" at bounding box center [705, 211] width 716 height 66
copy span "HGLRC Sector30"
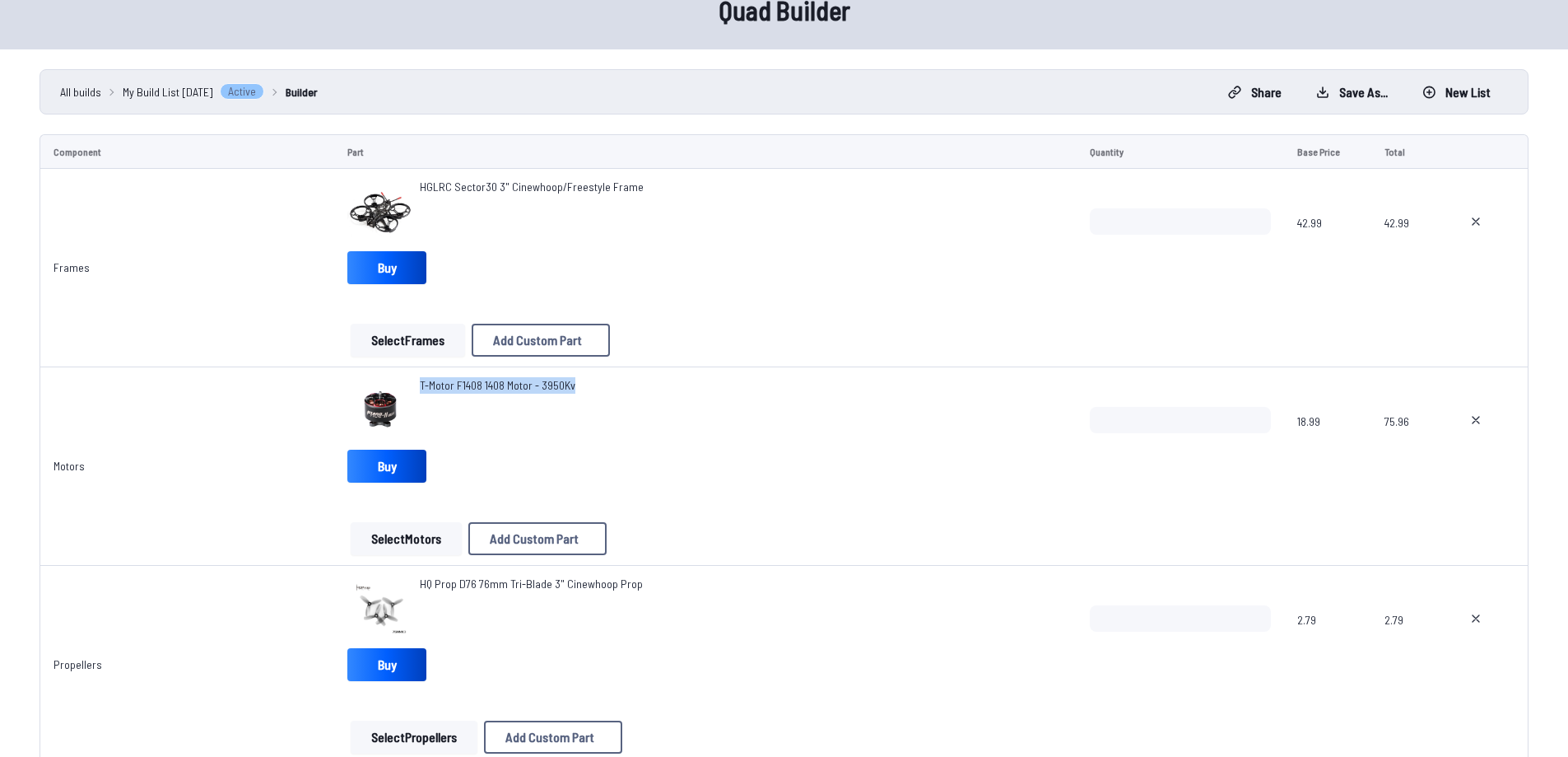
drag, startPoint x: 592, startPoint y: 392, endPoint x: 414, endPoint y: 390, distance: 178.0
click at [414, 390] on div "T-Motor F1408 1408 Motor - 3950Kv" at bounding box center [705, 410] width 716 height 66
copy span "T-Motor F1408 1408 Motor - 3950Kv"
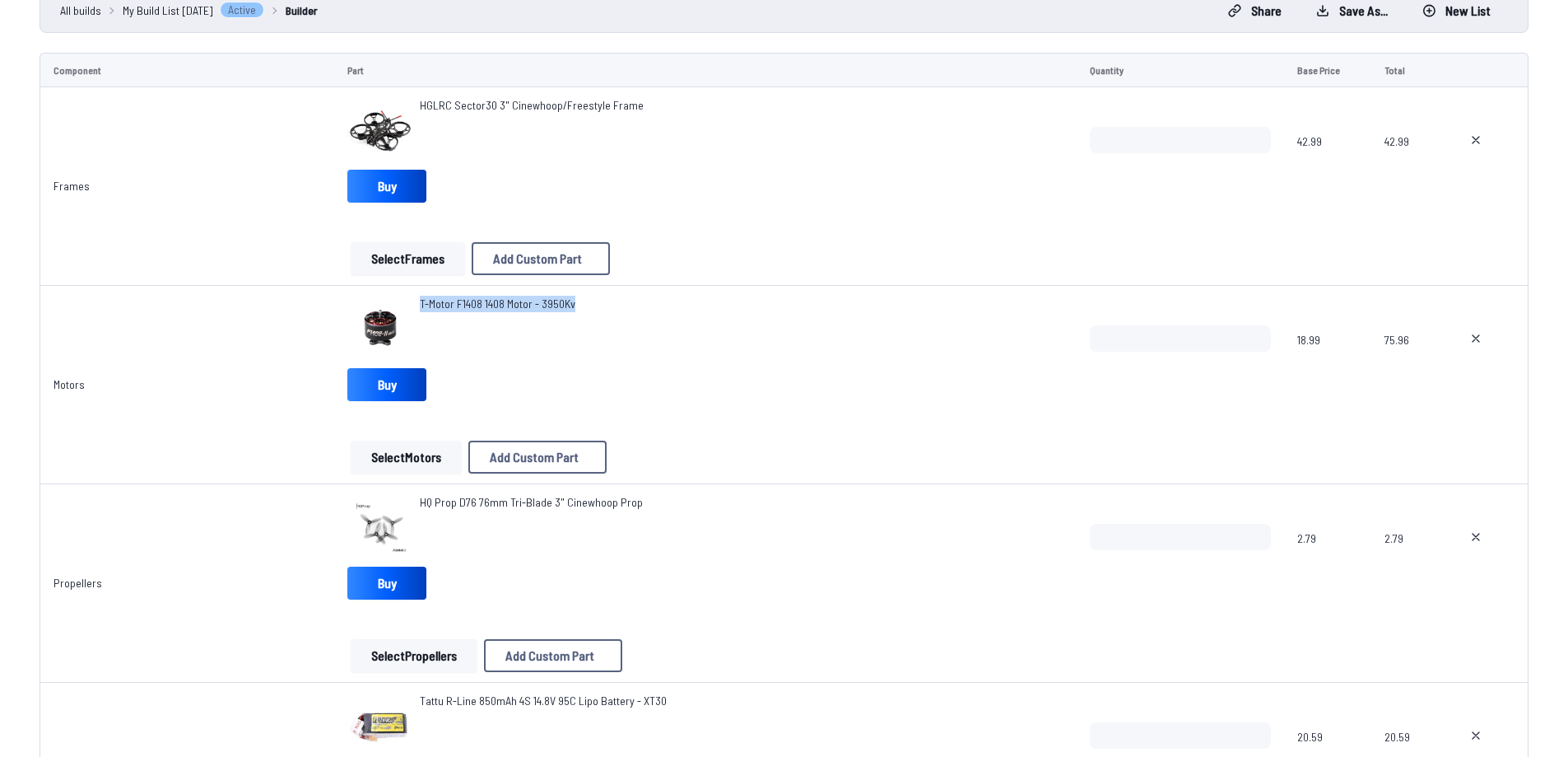
scroll to position [329, 0]
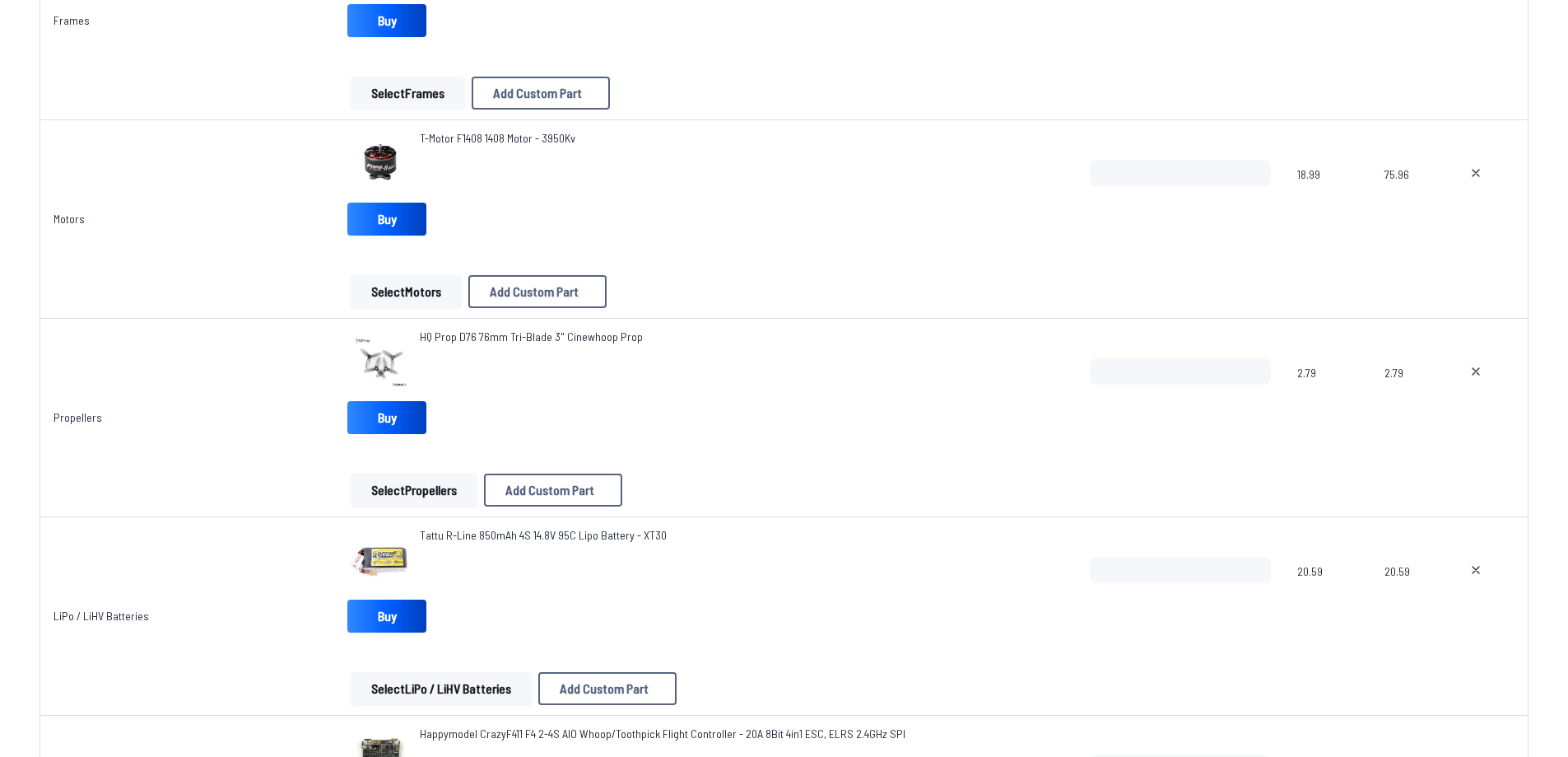
click at [757, 398] on div "HQ Prop D76 76mm Tri-Blade 3" Cinewhoop Prop Buy" at bounding box center [705, 384] width 716 height 112
drag, startPoint x: 412, startPoint y: 337, endPoint x: 470, endPoint y: 337, distance: 58.0
click at [470, 337] on div "HQ Prop D76 76mm Tri-Blade 3" Cinewhoop Prop" at bounding box center [705, 361] width 716 height 66
copy span "HQ Prop D76"
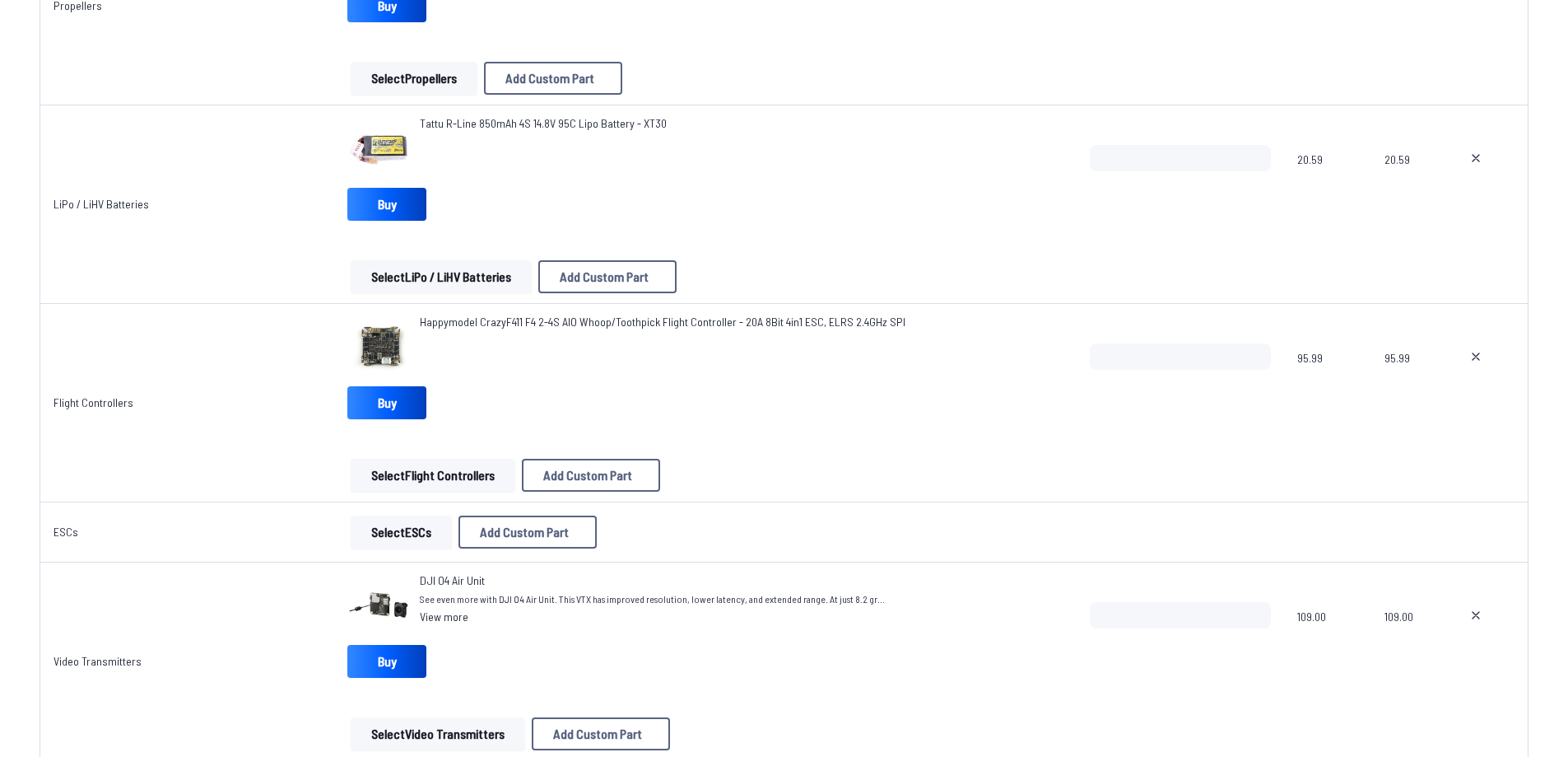
scroll to position [577, 0]
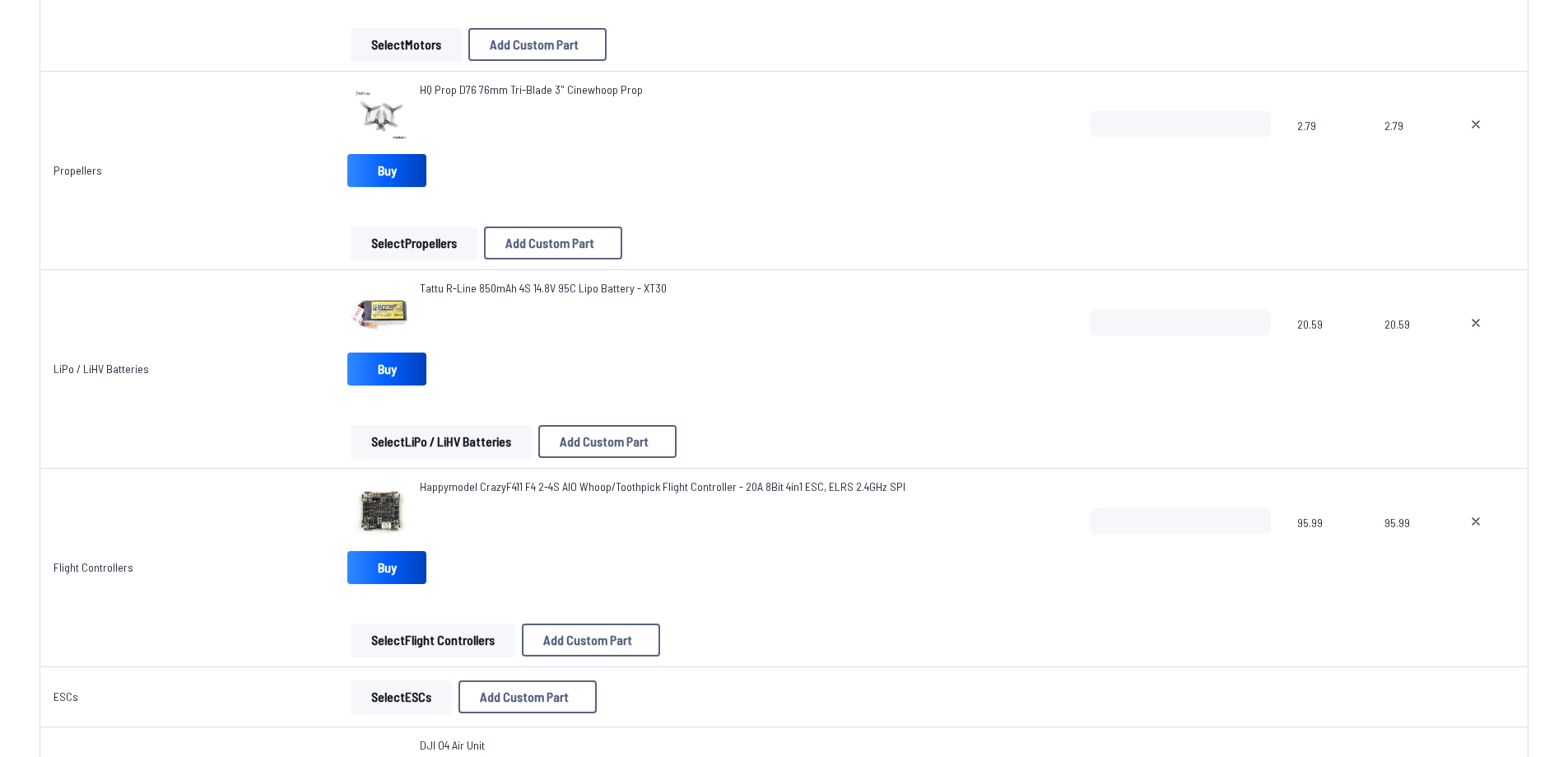
click at [640, 313] on div "Tattu R-Line 850mAh 4S 14.8V 95C Lipo Battery - XT30" at bounding box center [543, 313] width 247 height 66
drag, startPoint x: 414, startPoint y: 288, endPoint x: 522, endPoint y: 287, distance: 108.0
click at [522, 287] on div "Tattu R-Line 850mAh 4S 14.8V 95C Lipo Battery - XT30" at bounding box center [705, 313] width 716 height 66
copy span "Tattu R-Line 850mAh 4S"
click at [756, 529] on div "Happymodel CrazyF411 F4 2-4S AIO Whoop/Toothpick Flight Controller - 20A 8Bit 4…" at bounding box center [662, 511] width 486 height 66
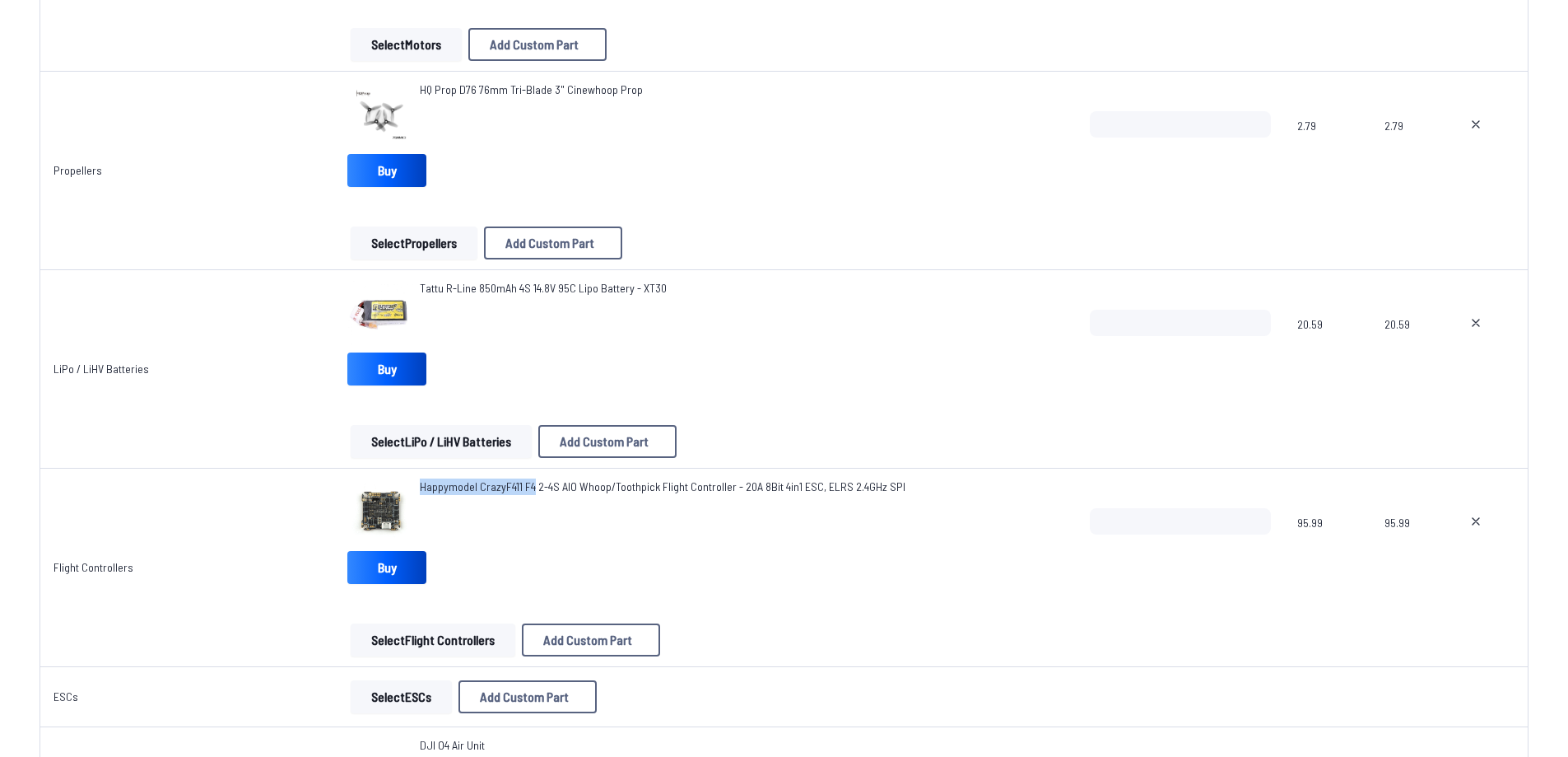
drag, startPoint x: 414, startPoint y: 487, endPoint x: 527, endPoint y: 487, distance: 113.0
click at [527, 487] on div "Happymodel CrazyF411 F4 2-4S AIO Whoop/Toothpick Flight Controller - 20A 8Bit 4…" at bounding box center [705, 511] width 716 height 66
copy span "Happymodel CrazyF411 F4"
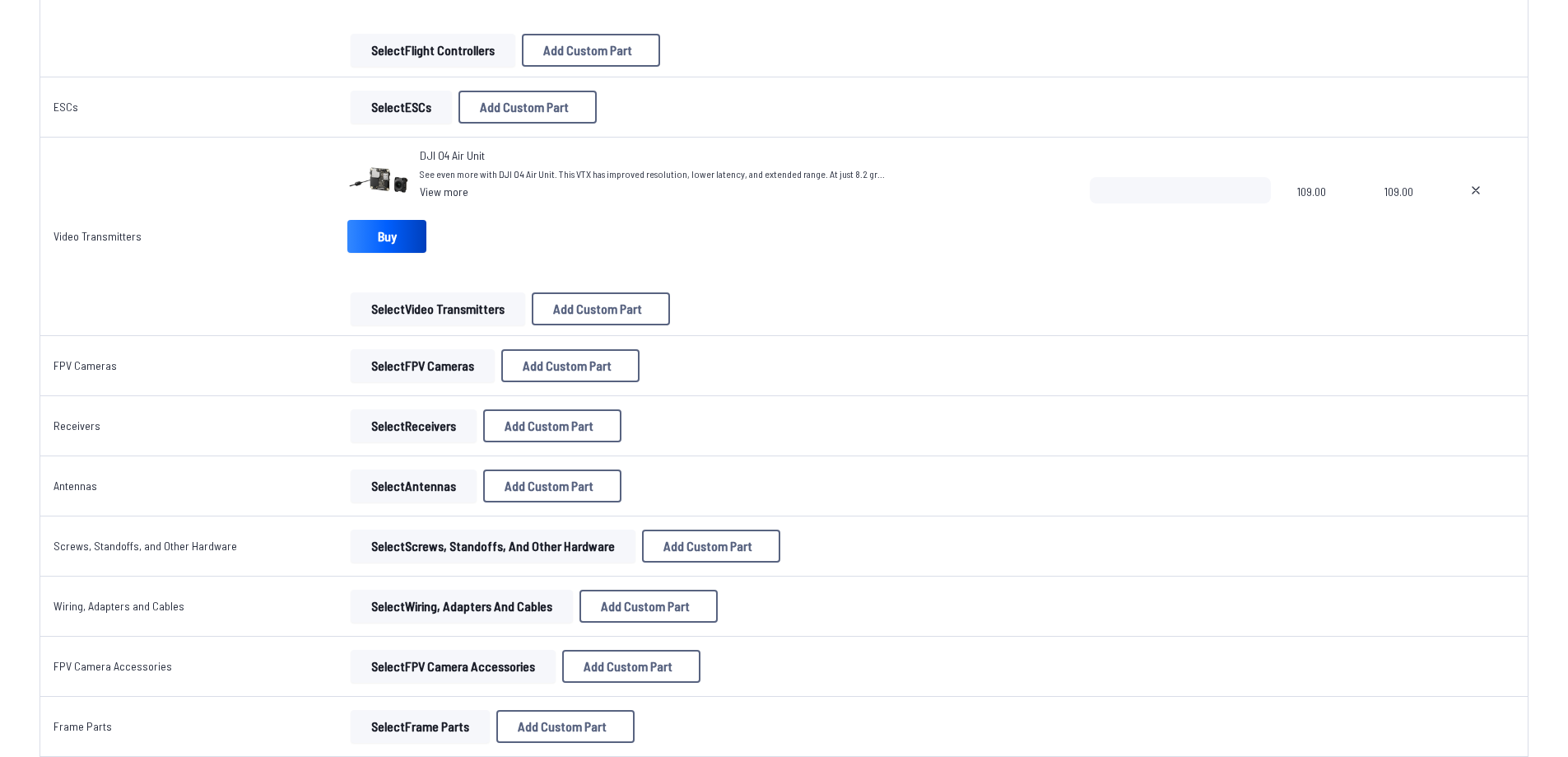
scroll to position [1400, 0]
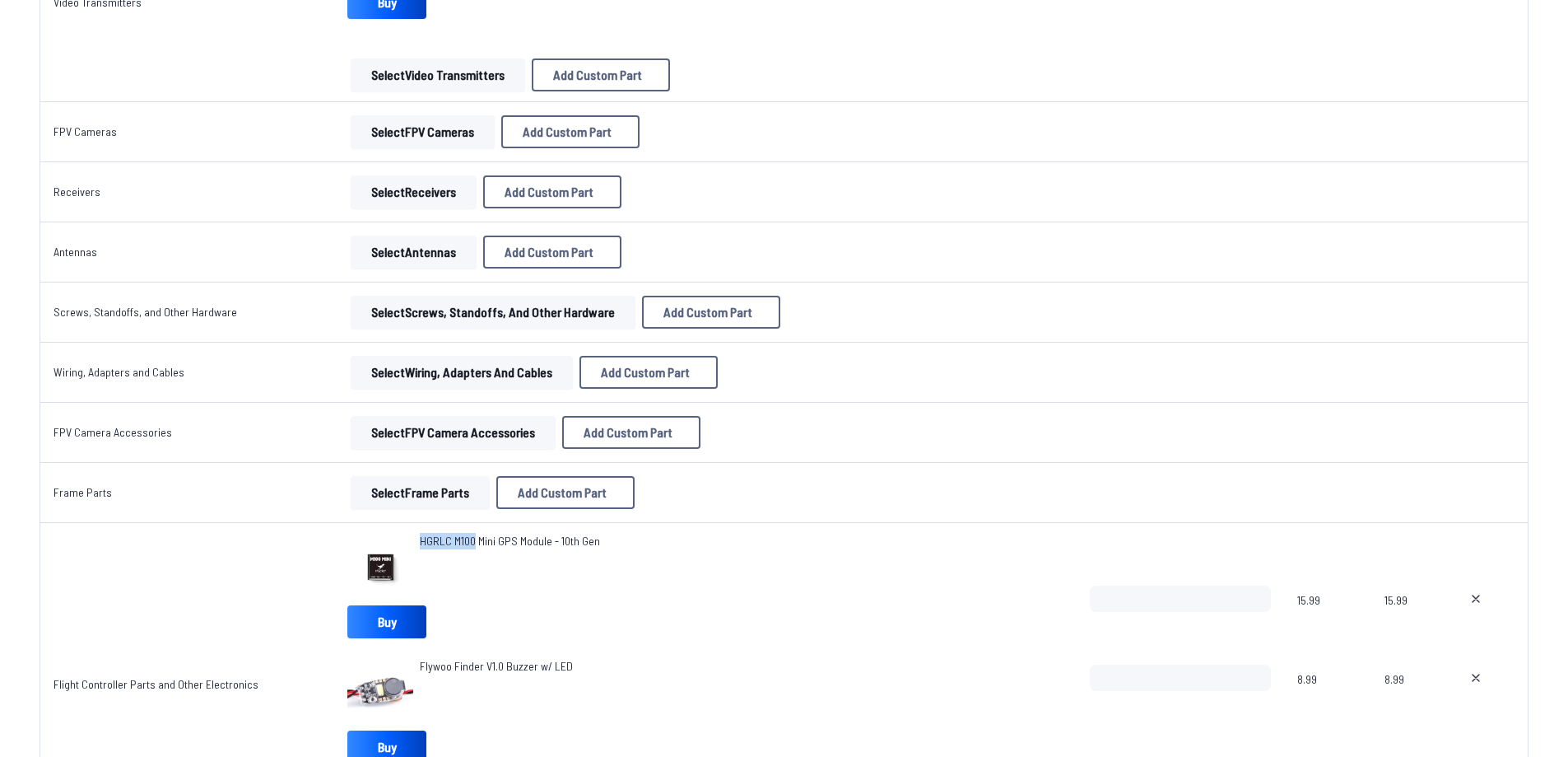
drag, startPoint x: 412, startPoint y: 543, endPoint x: 471, endPoint y: 543, distance: 59.0
click at [471, 543] on div "HGRLC M100 Mini GPS Module - 10th Gen" at bounding box center [705, 565] width 716 height 66
copy span "HGRLC M100"
click at [589, 617] on div "HGRLC M100 Mini GPS Module - 10th Gen Buy" at bounding box center [705, 588] width 716 height 112
drag, startPoint x: 414, startPoint y: 543, endPoint x: 490, endPoint y: 544, distance: 76.0
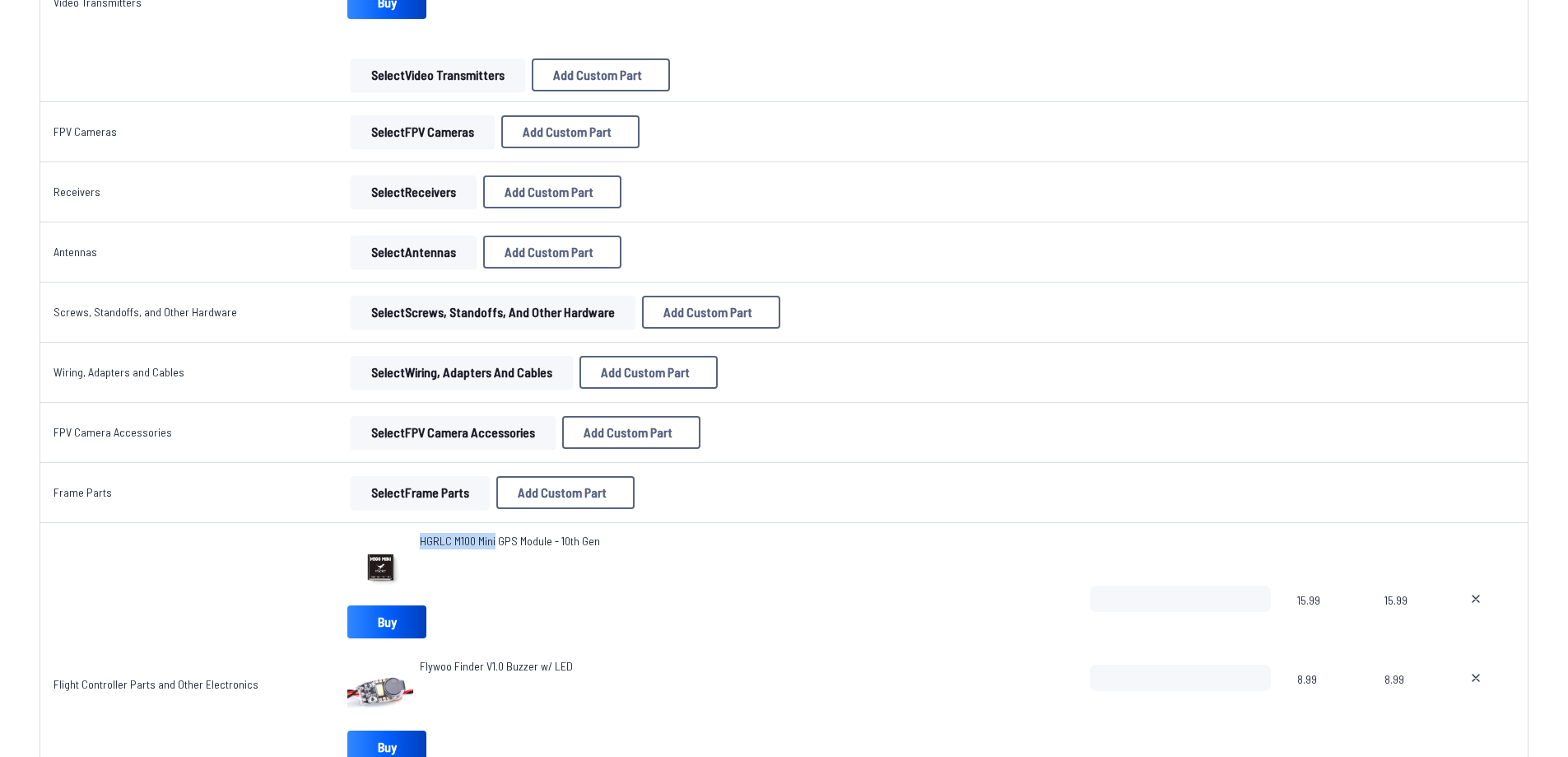
click at [490, 544] on div "HGRLC M100 Mini GPS Module - 10th Gen" at bounding box center [705, 565] width 716 height 66
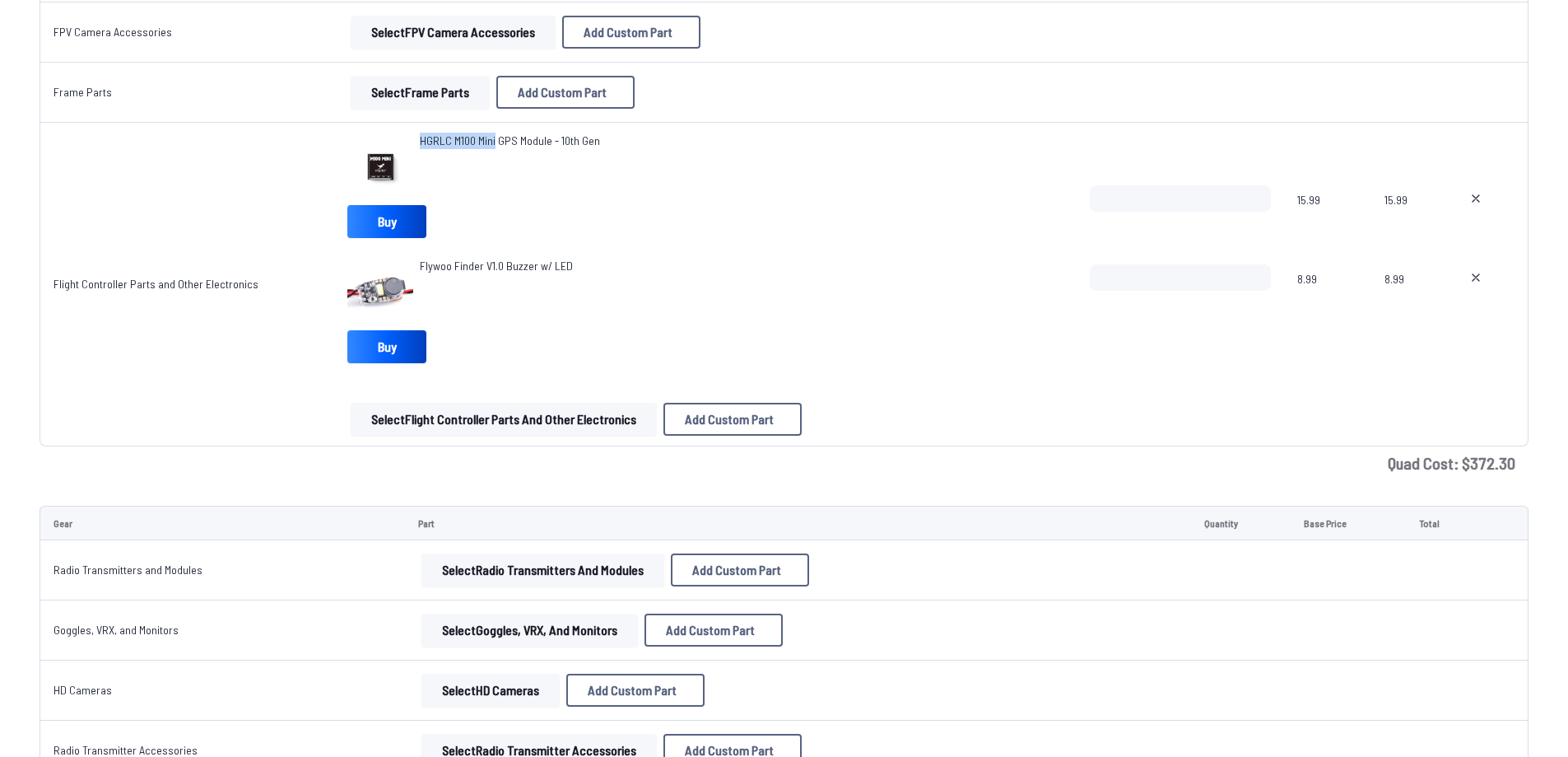
scroll to position [1812, 0]
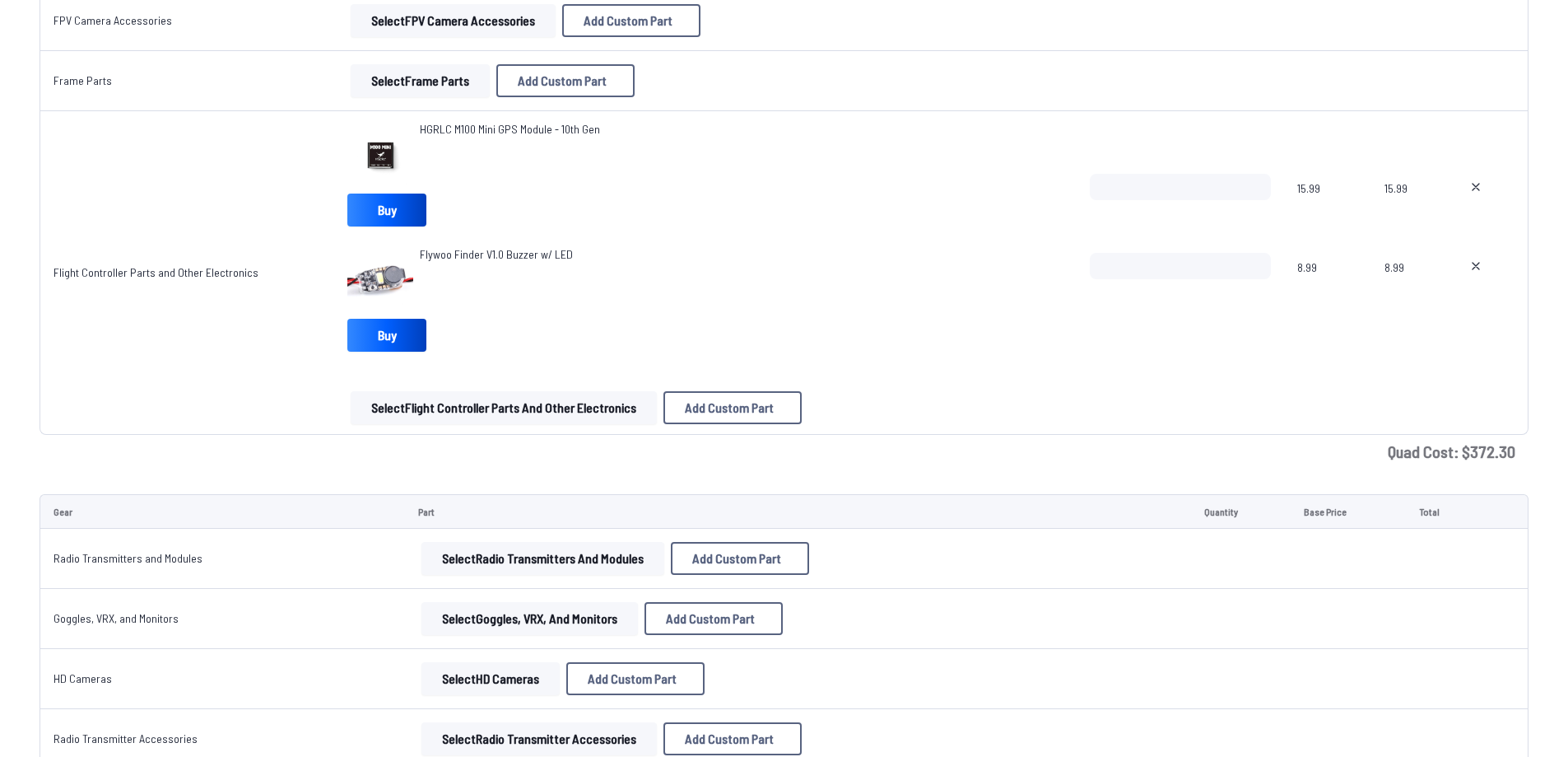
click at [635, 295] on div "Flywoo Finder V1.0 Buzzer w/ LED" at bounding box center [705, 279] width 716 height 66
drag, startPoint x: 601, startPoint y: 257, endPoint x: 524, endPoint y: 266, distance: 77.5
click at [509, 264] on div "Flywoo Finder V1.0 Buzzer w/ LED" at bounding box center [705, 279] width 716 height 66
click at [685, 262] on div "Flywoo Finder V1.0 Buzzer w/ LED" at bounding box center [705, 279] width 716 height 66
drag, startPoint x: 414, startPoint y: 256, endPoint x: 477, endPoint y: 258, distance: 63.0
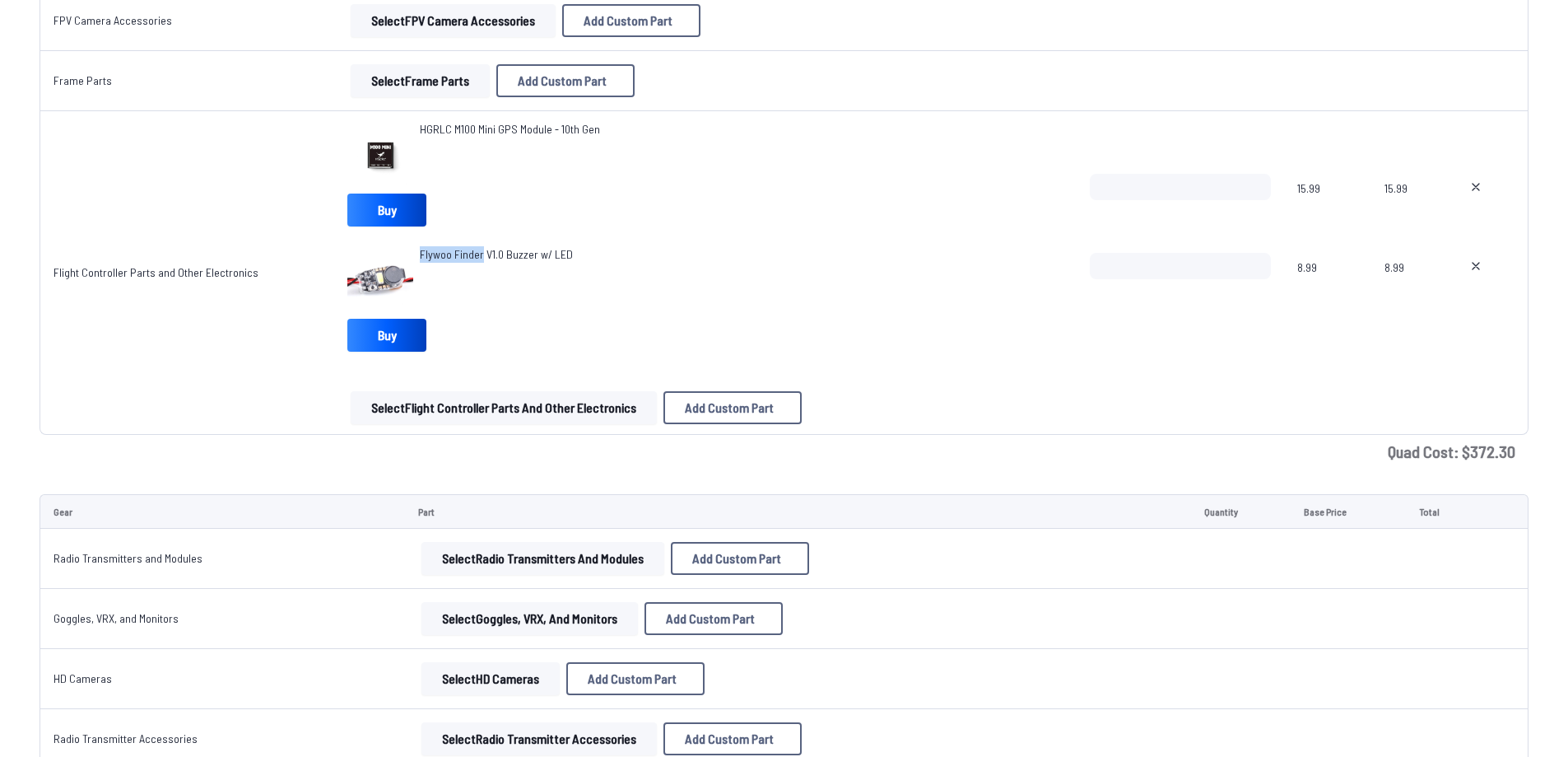
click at [477, 258] on div "Flywoo Finder V1.0 Buzzer w/ LED" at bounding box center [705, 279] width 716 height 66
copy span "Flywoo Finder"
